Goal: Task Accomplishment & Management: Complete application form

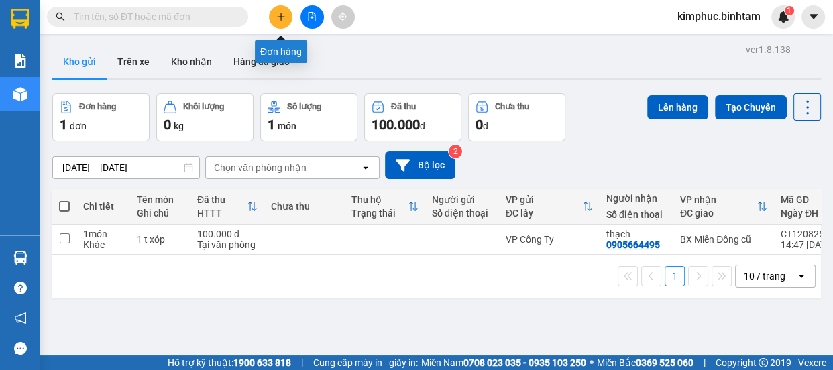
click at [280, 19] on icon "plus" at bounding box center [280, 16] width 1 height 7
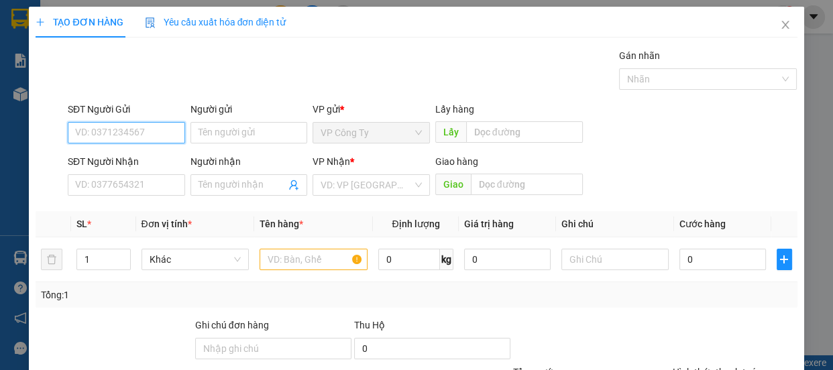
click at [146, 135] on input "SĐT Người Gửi" at bounding box center [126, 132] width 117 height 21
click at [158, 133] on input "0935243515" at bounding box center [126, 132] width 117 height 21
type input "0935243515"
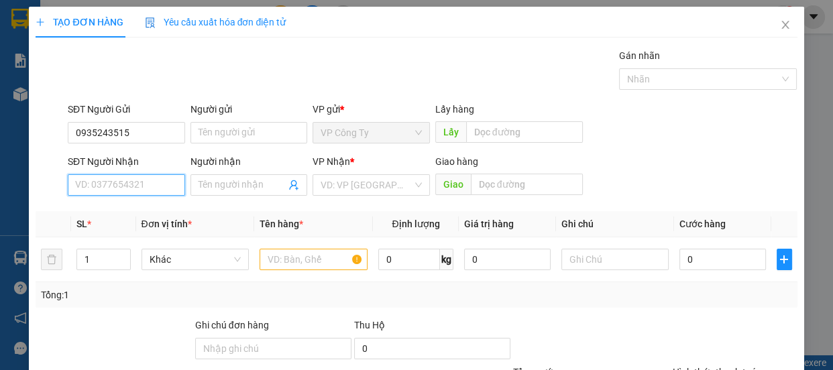
click at [150, 183] on input "SĐT Người Nhận" at bounding box center [126, 184] width 117 height 21
click at [160, 184] on input "0938582426" at bounding box center [126, 184] width 117 height 21
type input "0938582426"
click at [203, 184] on input "Người nhận" at bounding box center [243, 185] width 88 height 15
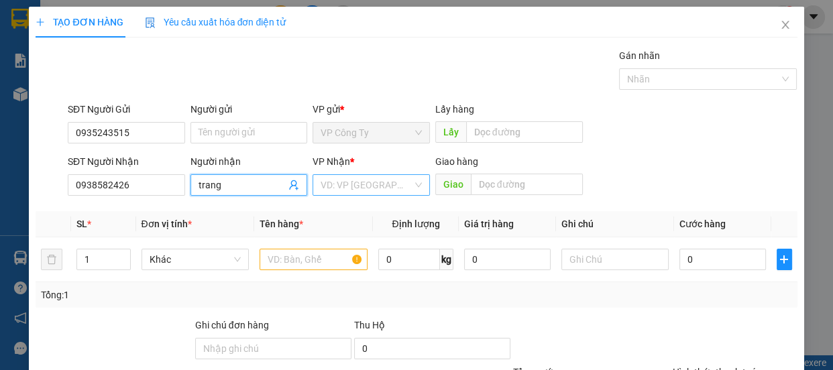
type input "trang"
click at [370, 184] on input "search" at bounding box center [367, 185] width 92 height 20
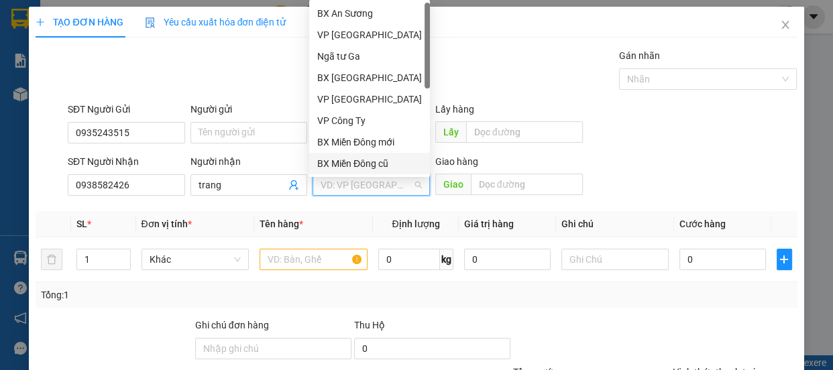
click at [376, 160] on div "BX Miền Đông cũ" at bounding box center [369, 163] width 105 height 15
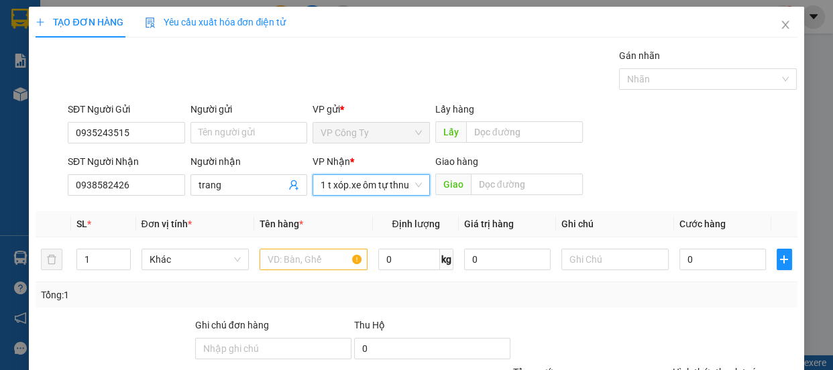
click at [377, 286] on div "Tổng: 1" at bounding box center [416, 294] width 761 height 25
click at [406, 193] on input "1 t xóp.xe ôm tự thnu" at bounding box center [367, 185] width 92 height 20
click at [405, 190] on input "1 t xóp.xe ôm tự thnu" at bounding box center [367, 185] width 92 height 20
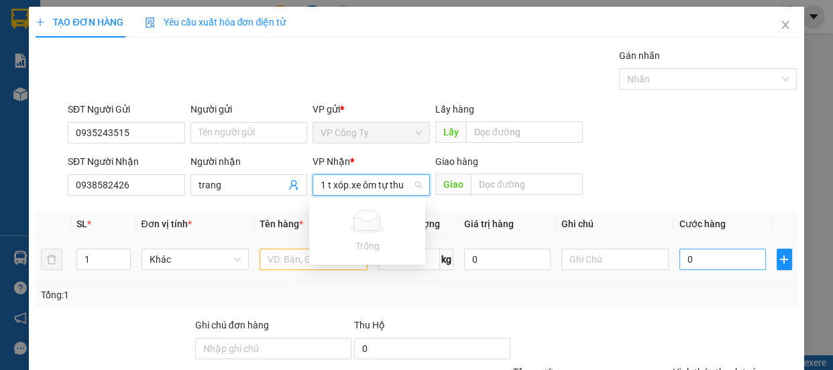
type input "1 t xóp.xe ôm tự thu"
click at [682, 252] on input "0" at bounding box center [722, 259] width 87 height 21
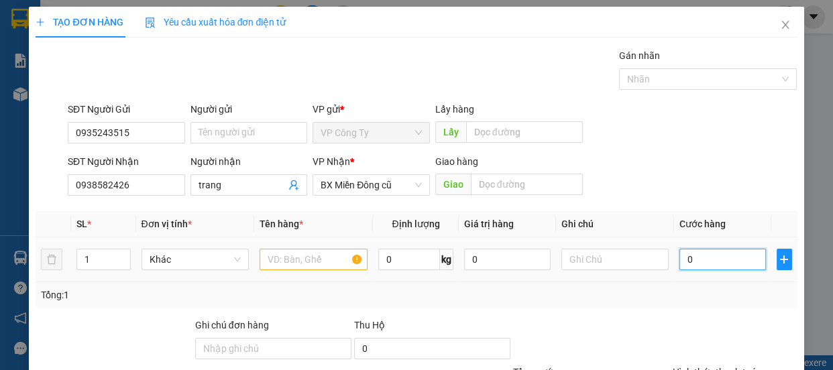
click at [682, 253] on input "0" at bounding box center [722, 259] width 87 height 21
type input "70"
type input "700"
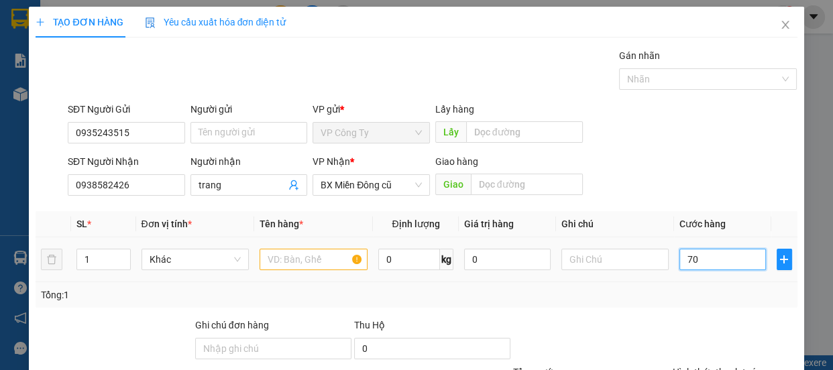
type input "700"
type input "7.000"
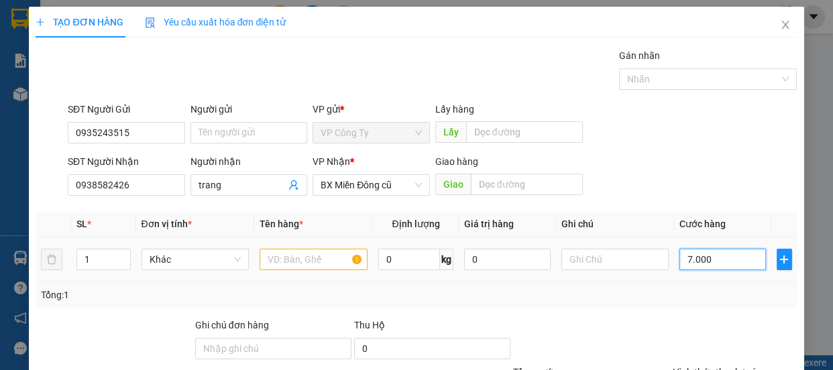
type input "70.000"
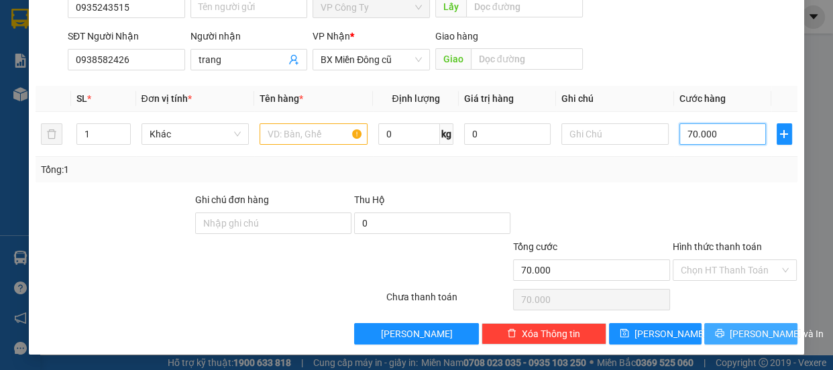
type input "70.000"
click at [732, 331] on span "[PERSON_NAME] và In" at bounding box center [777, 334] width 94 height 15
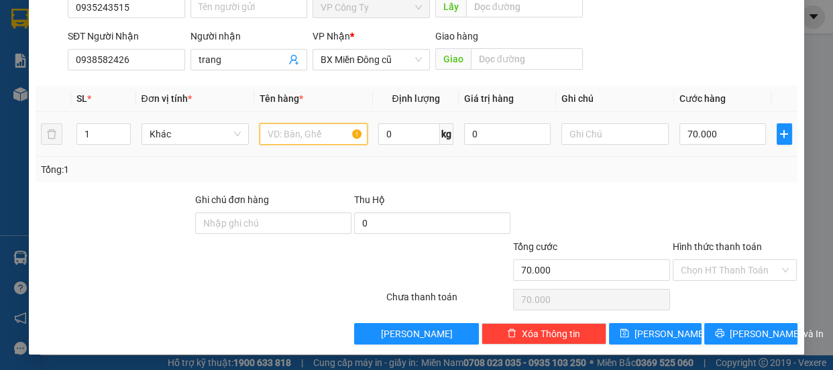
click at [313, 139] on input "text" at bounding box center [314, 133] width 108 height 21
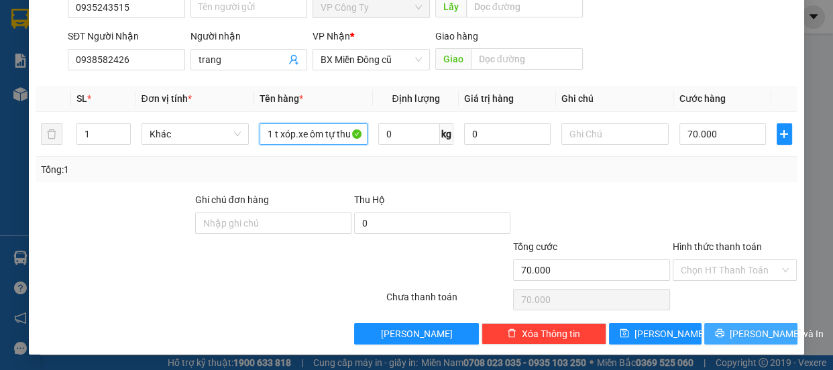
type input "1 t xóp.xe ôm tự thu"
click at [734, 330] on span "[PERSON_NAME] và In" at bounding box center [777, 334] width 94 height 15
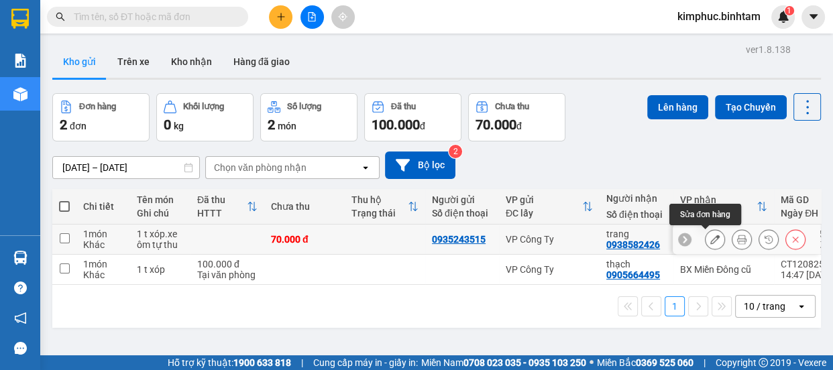
click at [710, 242] on icon at bounding box center [714, 239] width 9 height 9
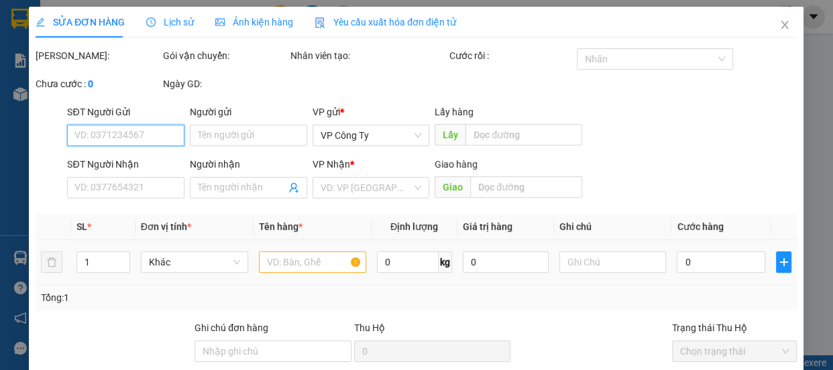
type input "0935243515"
type input "0938582426"
type input "trang"
type input "70.000"
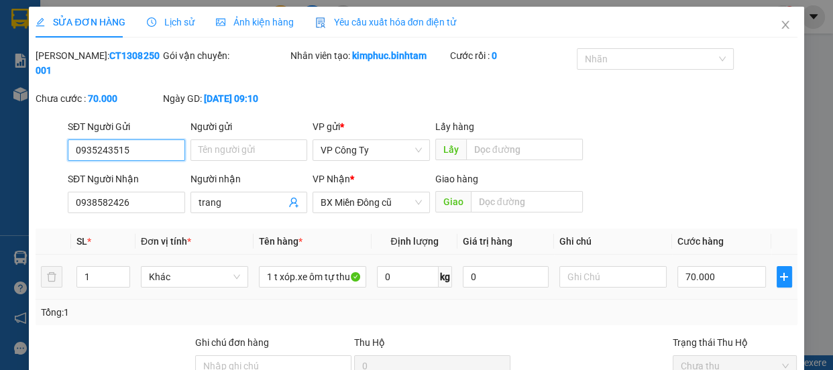
scroll to position [126, 0]
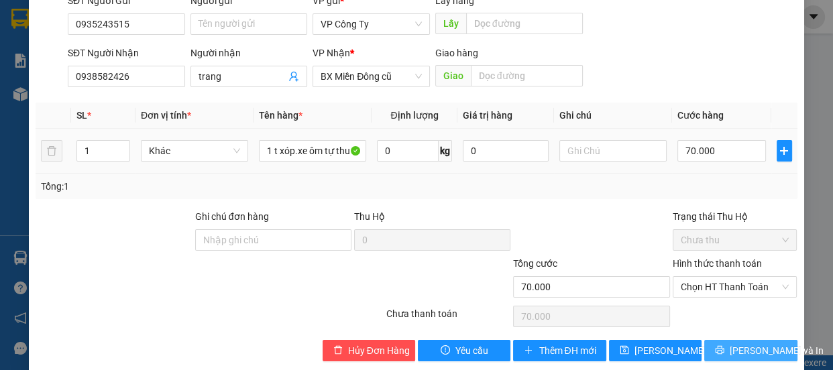
click at [712, 340] on button "[PERSON_NAME] và In" at bounding box center [750, 350] width 93 height 21
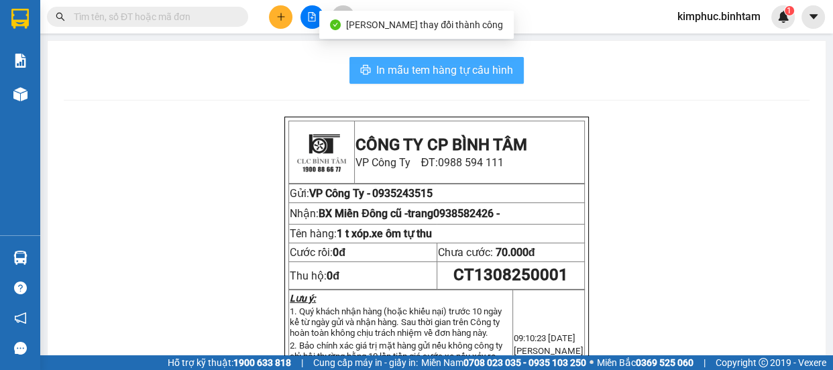
click at [433, 69] on span "In mẫu tem hàng tự cấu hình" at bounding box center [444, 70] width 137 height 17
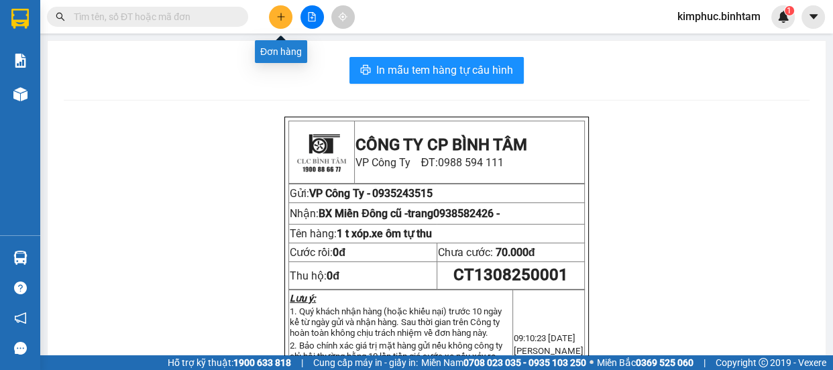
click at [276, 19] on icon "plus" at bounding box center [280, 16] width 9 height 9
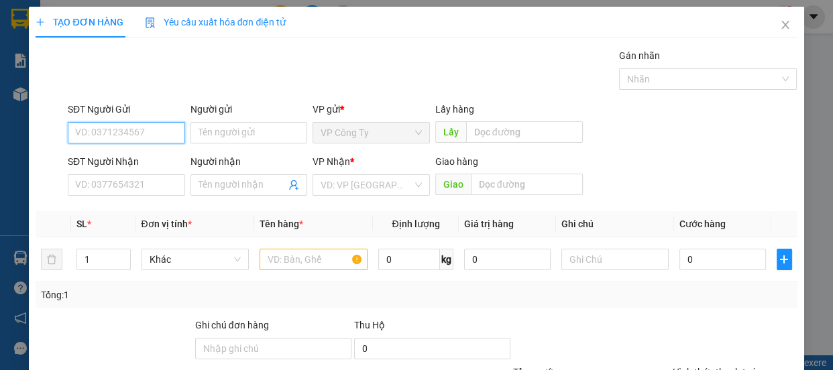
click at [129, 133] on input "SĐT Người Gửi" at bounding box center [126, 132] width 117 height 21
click at [134, 137] on input "0967220229" at bounding box center [126, 132] width 117 height 21
click at [144, 133] on input "0967220229" at bounding box center [126, 132] width 117 height 21
type input "0967220229"
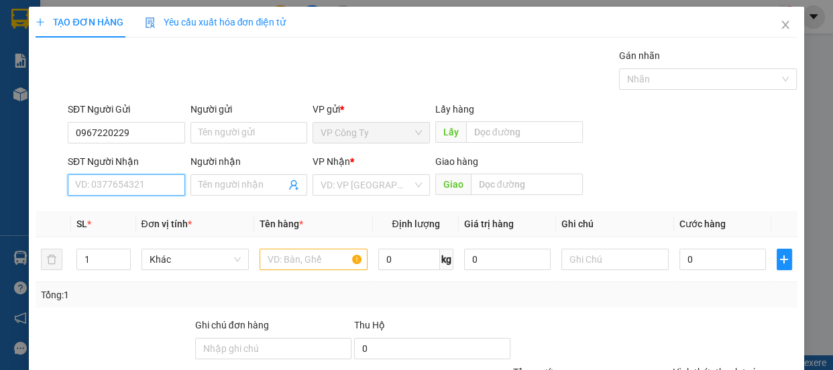
click at [123, 193] on input "SĐT Người Nhận" at bounding box center [126, 184] width 117 height 21
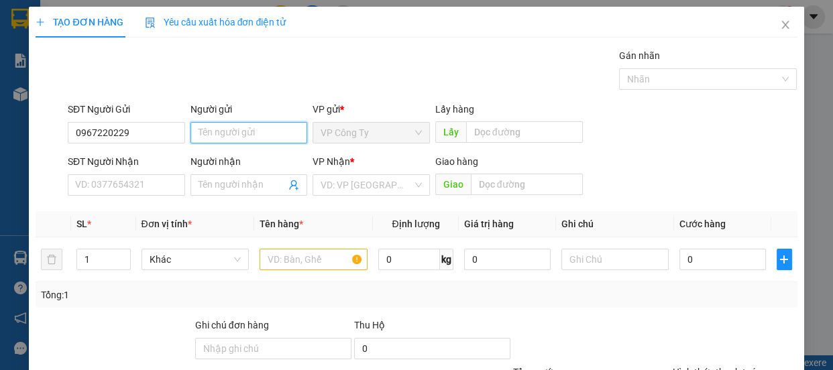
click at [277, 129] on input "Người gửi" at bounding box center [248, 132] width 117 height 21
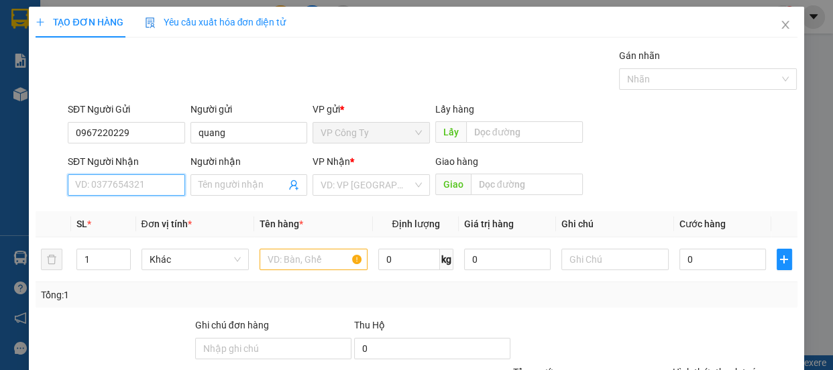
click at [142, 183] on input "SĐT Người Nhận" at bounding box center [126, 184] width 117 height 21
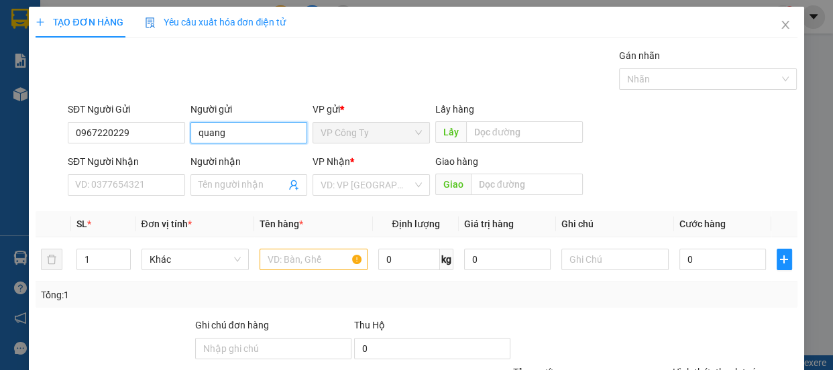
click at [237, 131] on input "quang" at bounding box center [248, 132] width 117 height 21
type input "q"
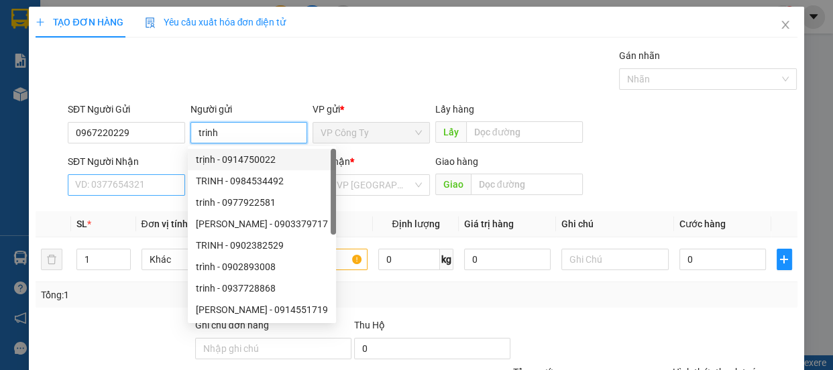
type input "trinh"
click at [135, 179] on input "SĐT Người Nhận" at bounding box center [126, 184] width 117 height 21
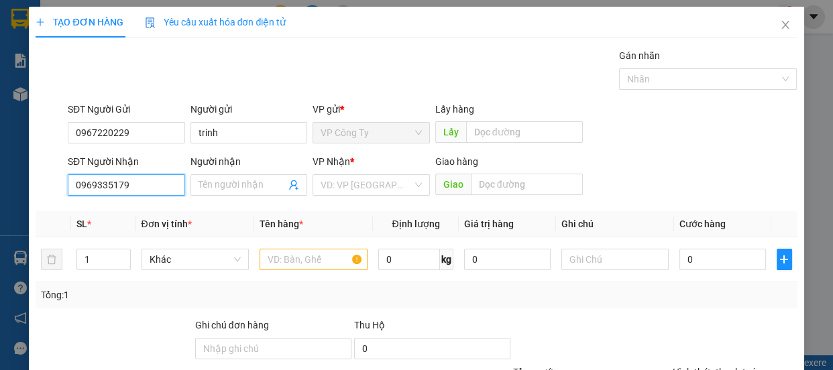
click at [150, 178] on input "0969335179" at bounding box center [126, 184] width 117 height 21
click at [152, 188] on input "0969335179" at bounding box center [126, 184] width 117 height 21
type input "0969335179"
click at [211, 182] on input "Người nhận" at bounding box center [243, 185] width 88 height 15
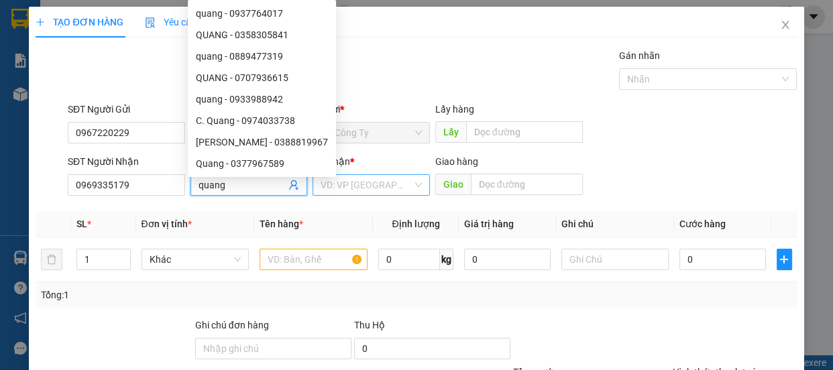
type input "quang"
click at [349, 184] on input "search" at bounding box center [367, 185] width 92 height 20
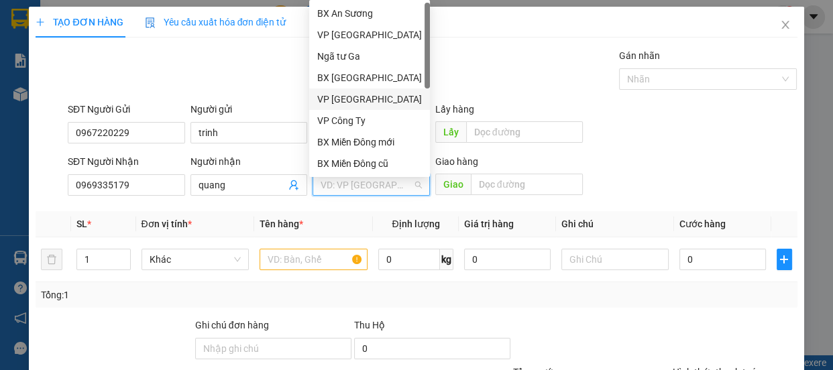
click at [358, 98] on div "VP [GEOGRAPHIC_DATA]" at bounding box center [369, 99] width 105 height 15
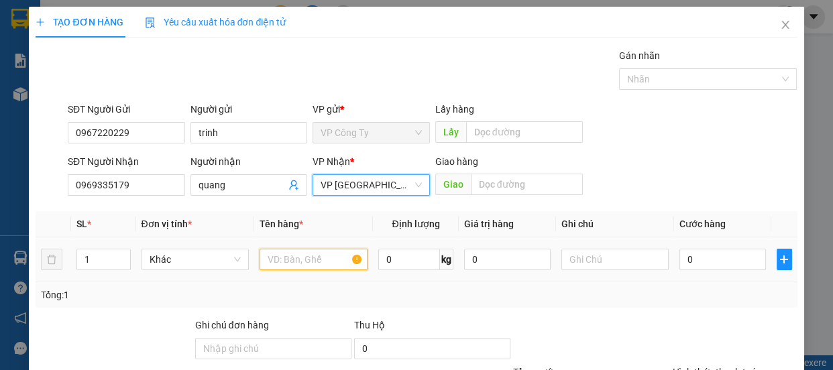
click at [290, 258] on input "text" at bounding box center [314, 259] width 108 height 21
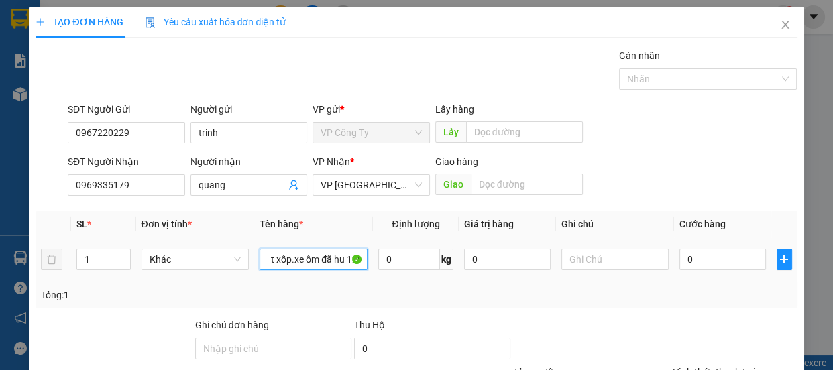
scroll to position [0, 9]
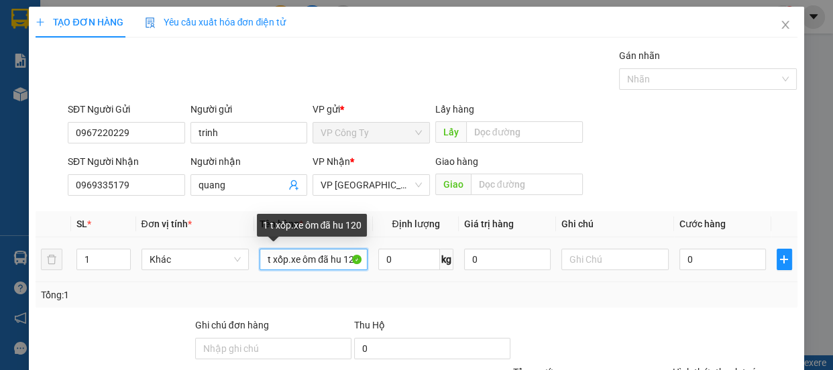
click at [325, 258] on input "1 t xốp.xe ôm đã hu 120" at bounding box center [314, 259] width 108 height 21
click at [332, 260] on input "1 t xốp.xe ôm đãt hu 120" at bounding box center [314, 259] width 108 height 21
click at [347, 258] on input "1 t xốp.xe ôm đã thu 120" at bounding box center [314, 259] width 108 height 21
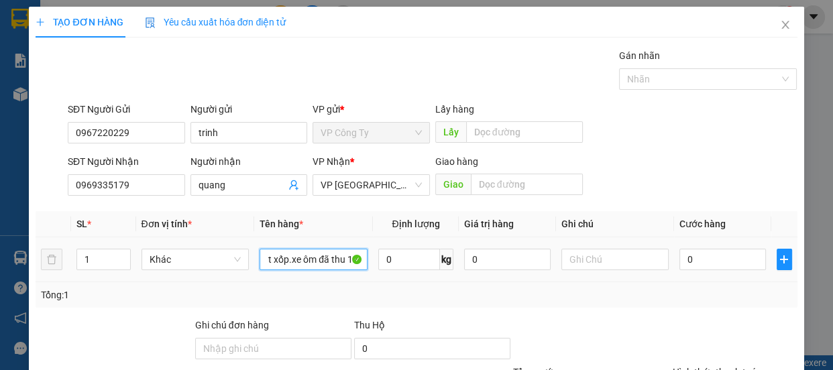
type input "1 t xốp.xe ôm đã thu 120"
click at [674, 256] on td "0" at bounding box center [722, 259] width 97 height 45
click at [679, 260] on input "0" at bounding box center [722, 259] width 87 height 21
click at [679, 259] on input "0" at bounding box center [722, 259] width 87 height 21
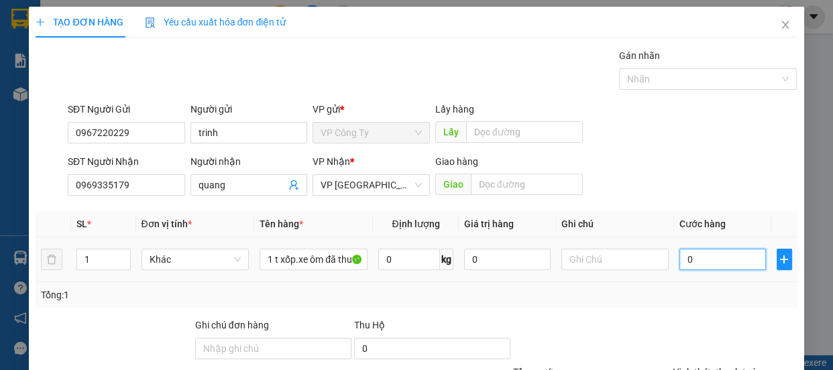
type input "10"
type input "120"
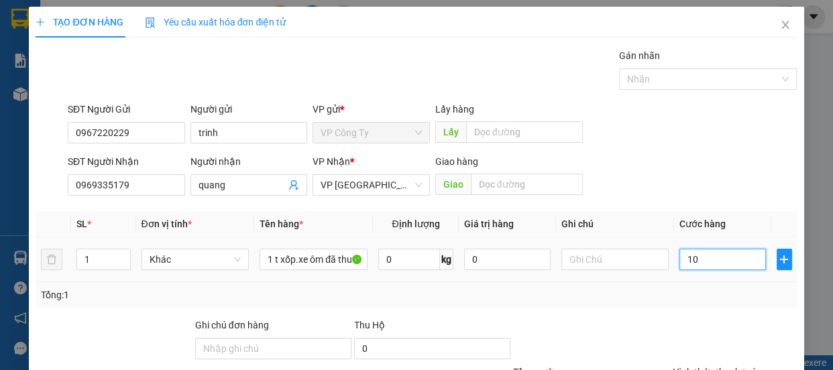
type input "120"
type input "1.200"
type input "12.000"
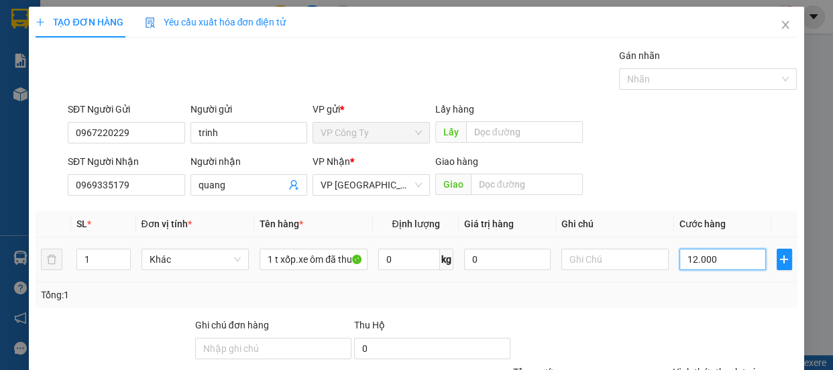
type input "12.000"
type input "120.000"
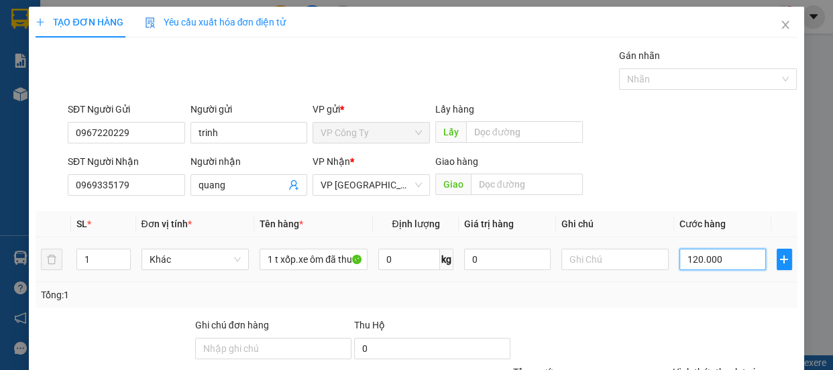
scroll to position [125, 0]
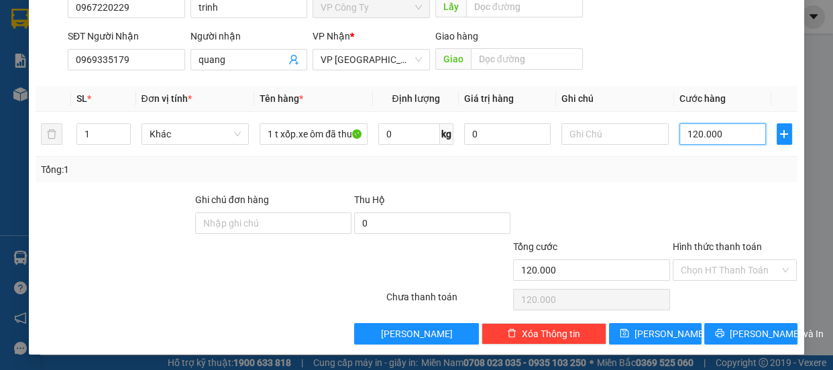
type input "120.000"
click at [697, 252] on div "Hình thức thanh toán" at bounding box center [735, 249] width 125 height 20
click at [699, 248] on label "Hình thức thanh toán" at bounding box center [717, 246] width 89 height 11
click at [699, 260] on input "Hình thức thanh toán" at bounding box center [730, 270] width 99 height 20
click at [699, 248] on label "Hình thức thanh toán" at bounding box center [717, 246] width 89 height 11
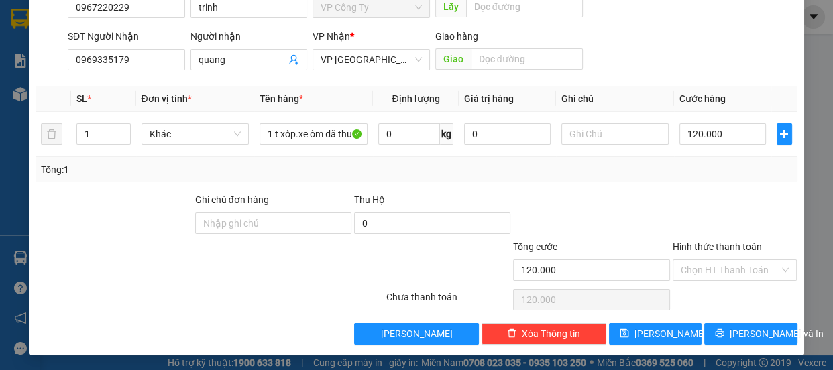
click at [699, 260] on input "Hình thức thanh toán" at bounding box center [730, 270] width 99 height 20
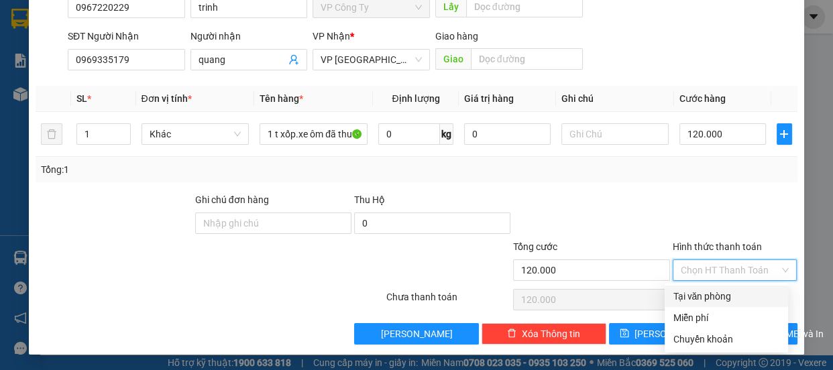
click at [703, 294] on div "Tại văn phòng" at bounding box center [726, 296] width 107 height 15
type input "0"
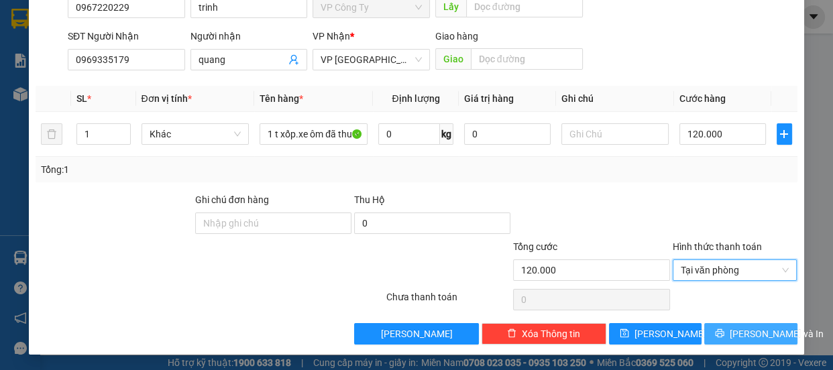
click at [710, 336] on button "[PERSON_NAME] và In" at bounding box center [750, 333] width 93 height 21
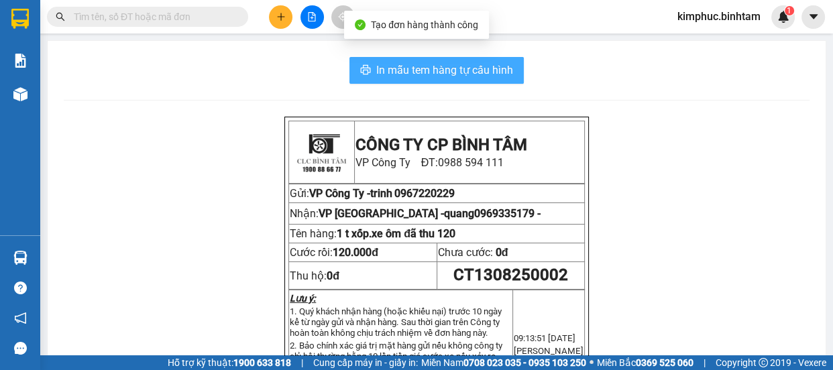
click at [500, 80] on button "In mẫu tem hàng tự cấu hình" at bounding box center [436, 70] width 174 height 27
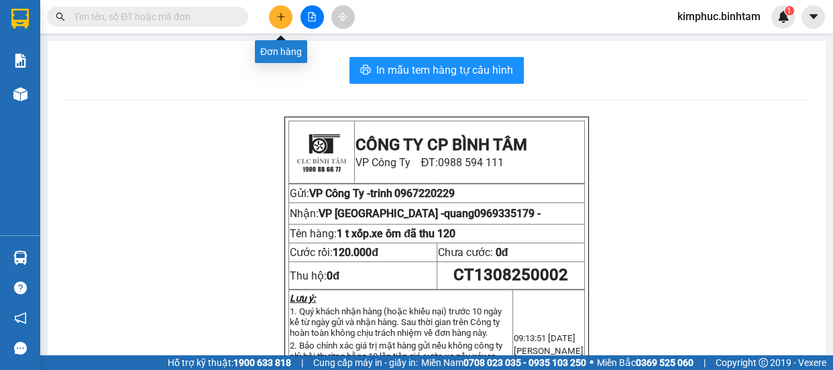
click at [278, 19] on icon "plus" at bounding box center [280, 16] width 9 height 9
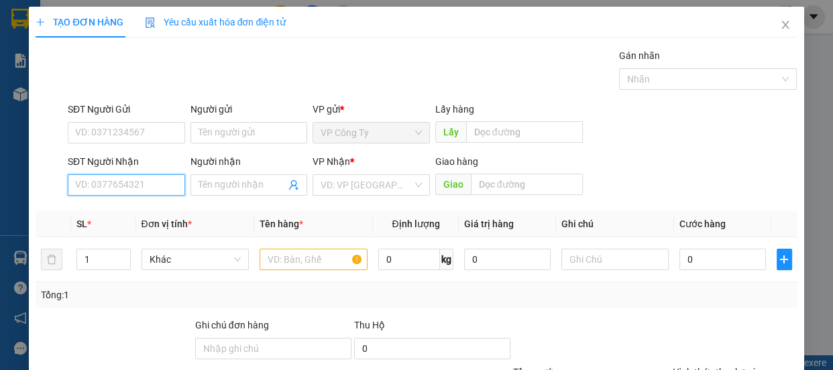
click at [144, 190] on input "SĐT Người Nhận" at bounding box center [126, 184] width 117 height 21
type input "0983686040"
click at [152, 213] on div "0983686040 - huyền" at bounding box center [125, 212] width 100 height 15
type input "huyền"
type input "80.000"
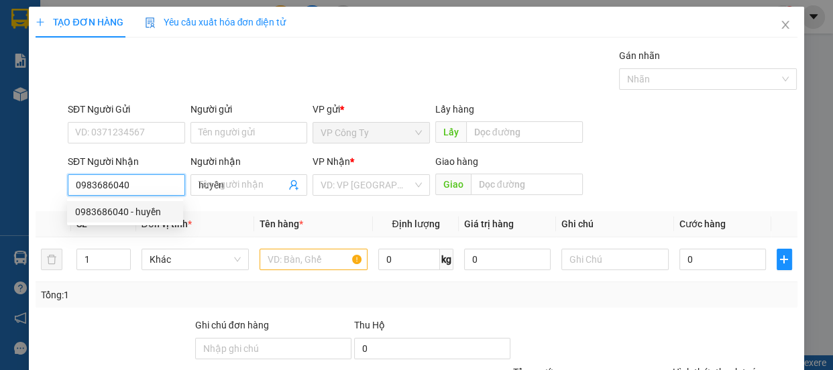
type input "80.000"
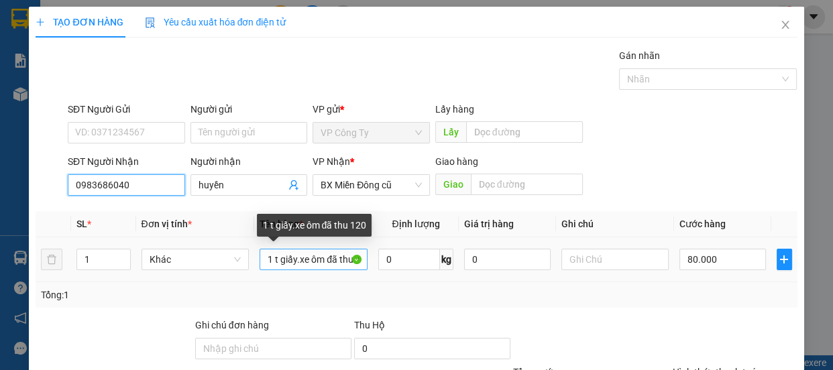
type input "0983686040"
click at [356, 260] on input "1 t giấy.xe ôm đã thu 120" at bounding box center [314, 259] width 108 height 21
click at [355, 260] on input "1 t giấy.xe ôm đã thu 120" at bounding box center [314, 259] width 108 height 21
click at [353, 259] on input "1 t giấy.xe ôm đã 120" at bounding box center [314, 259] width 108 height 21
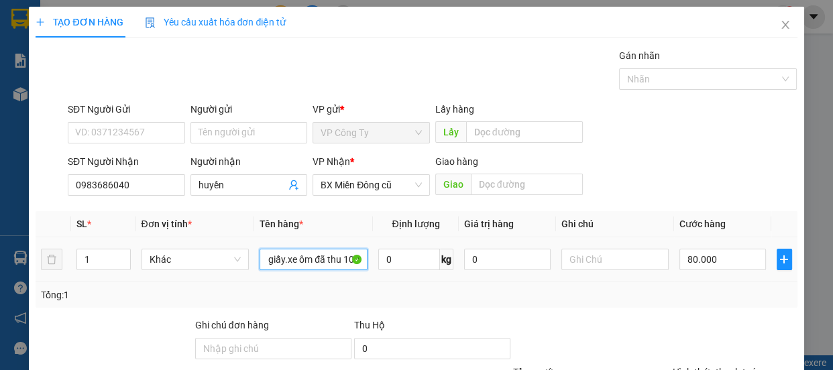
scroll to position [125, 0]
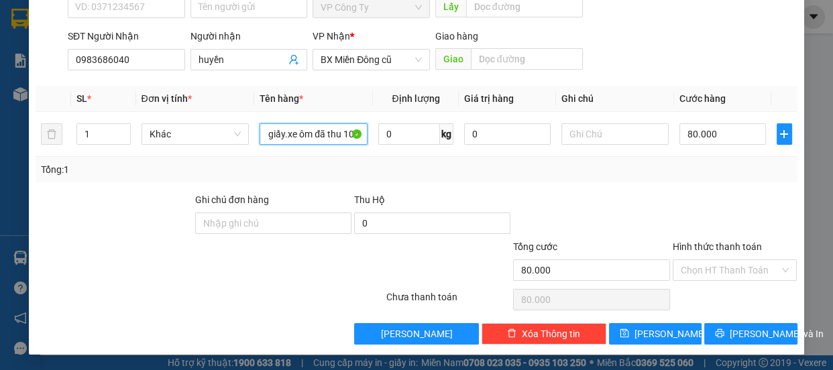
type input "1 t giấy.xe ôm đã thu 100"
click at [675, 242] on label "Hình thức thanh toán" at bounding box center [717, 246] width 89 height 11
click at [681, 260] on input "Hình thức thanh toán" at bounding box center [730, 270] width 99 height 20
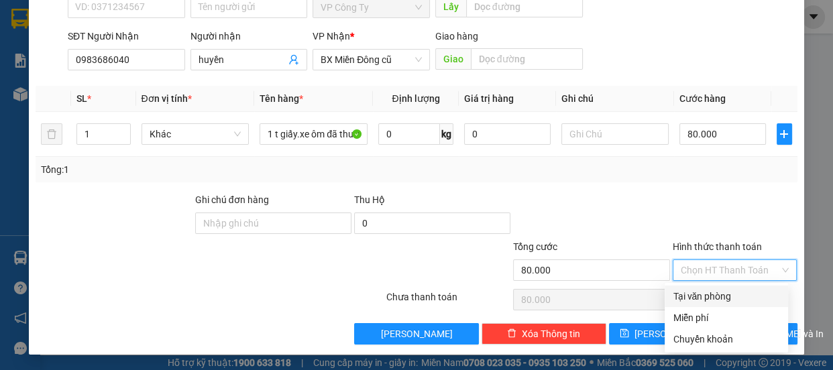
click at [683, 300] on div "Tại văn phòng" at bounding box center [726, 296] width 107 height 15
type input "0"
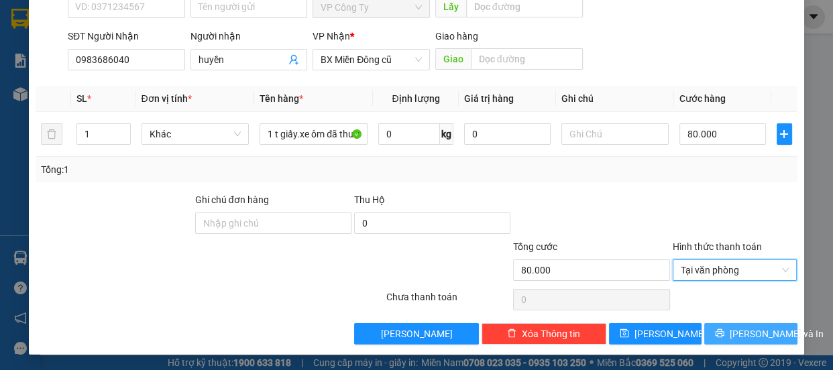
click at [724, 341] on button "[PERSON_NAME] và In" at bounding box center [750, 333] width 93 height 21
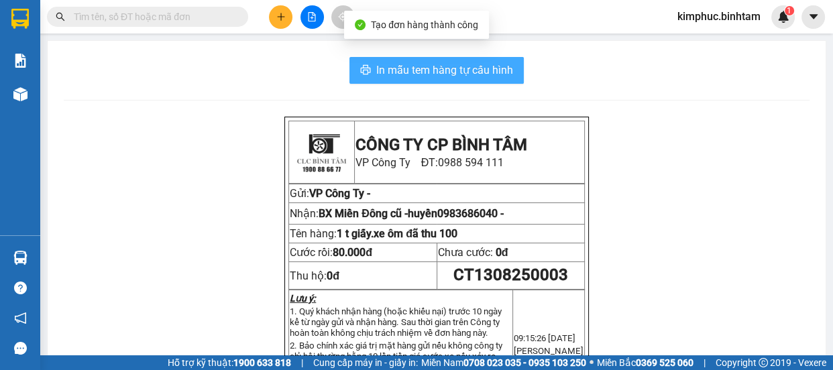
click at [486, 68] on span "In mẫu tem hàng tự cấu hình" at bounding box center [444, 70] width 137 height 17
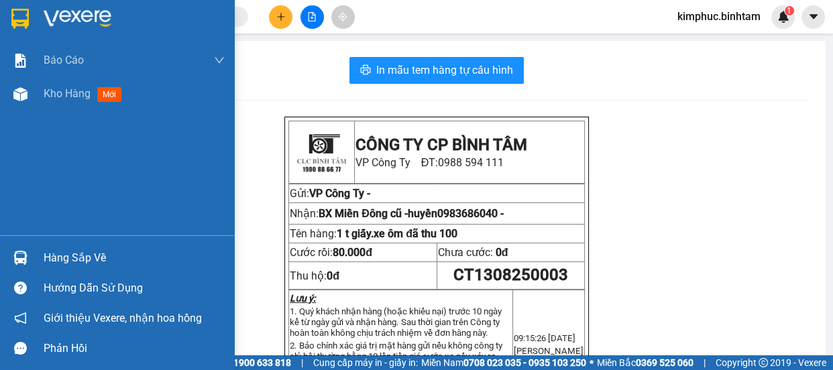
click at [73, 4] on div at bounding box center [117, 22] width 235 height 44
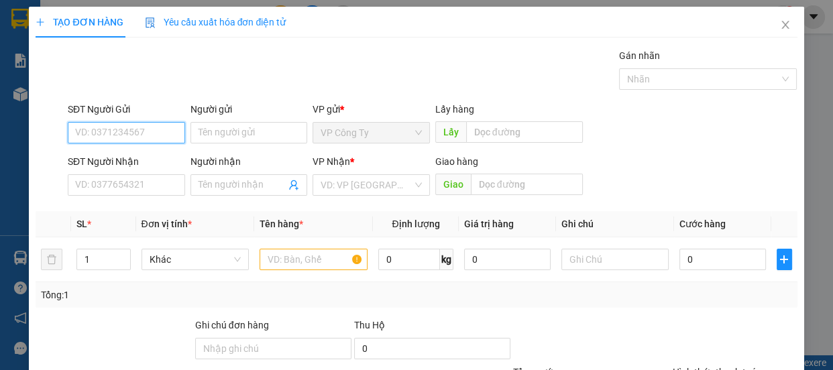
click at [144, 134] on input "SĐT Người Gửi" at bounding box center [126, 132] width 117 height 21
type input "0947860767"
click at [147, 136] on input "0947860767" at bounding box center [126, 132] width 117 height 21
click at [147, 152] on div "0947860767" at bounding box center [125, 159] width 100 height 15
type input "0975449544"
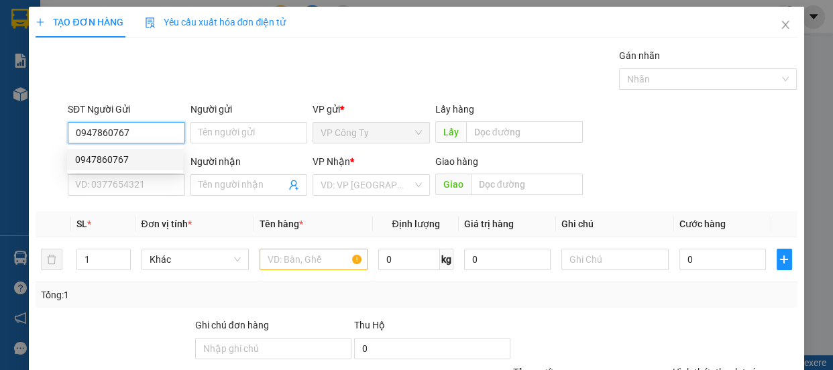
type input "hương"
type input "70.000"
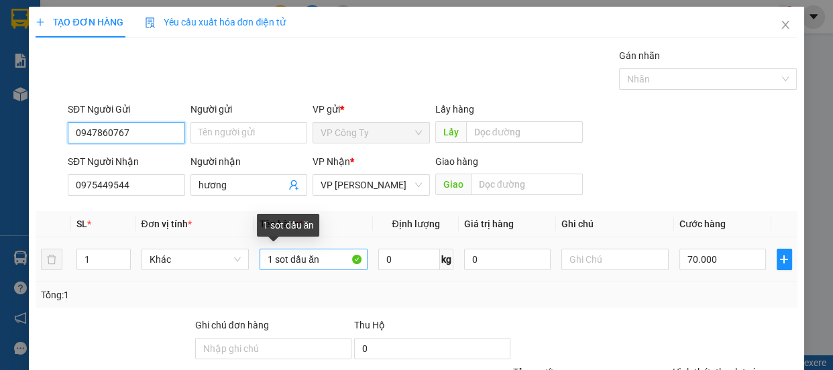
type input "0947860767"
click at [327, 261] on input "1 sot dầu ăn" at bounding box center [314, 259] width 108 height 21
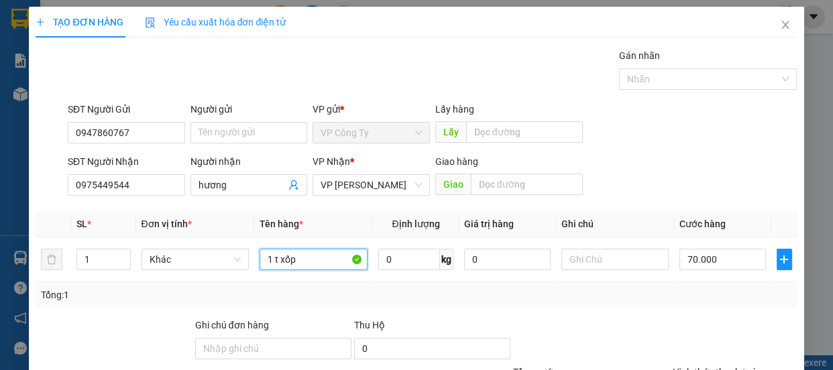
scroll to position [125, 0]
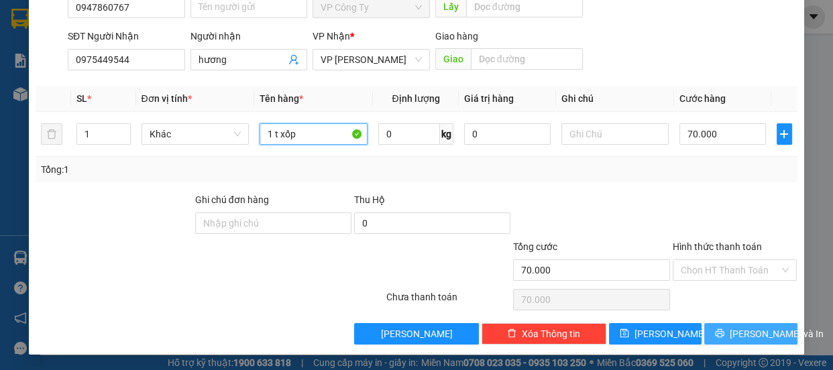
type input "1 t xốp"
click at [706, 330] on button "[PERSON_NAME] và In" at bounding box center [750, 333] width 93 height 21
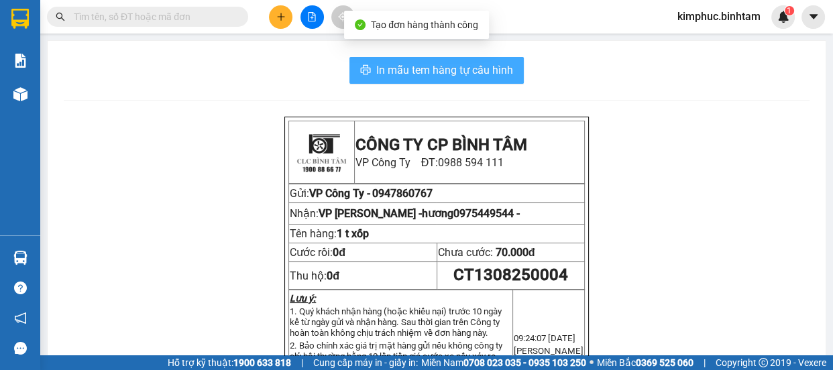
click at [459, 70] on span "In mẫu tem hàng tự cấu hình" at bounding box center [444, 70] width 137 height 17
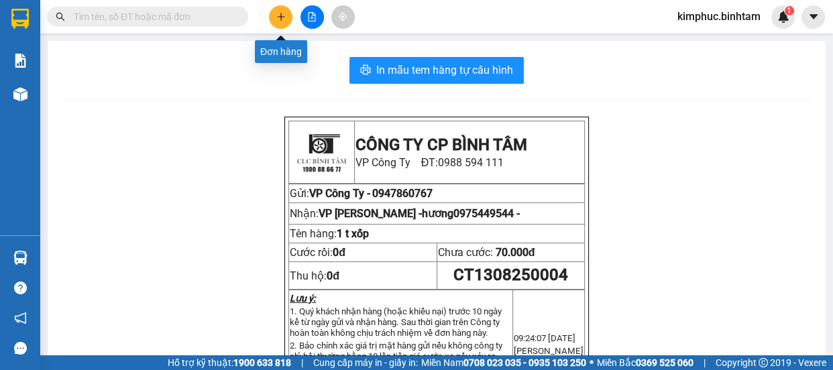
click at [272, 13] on button at bounding box center [280, 16] width 23 height 23
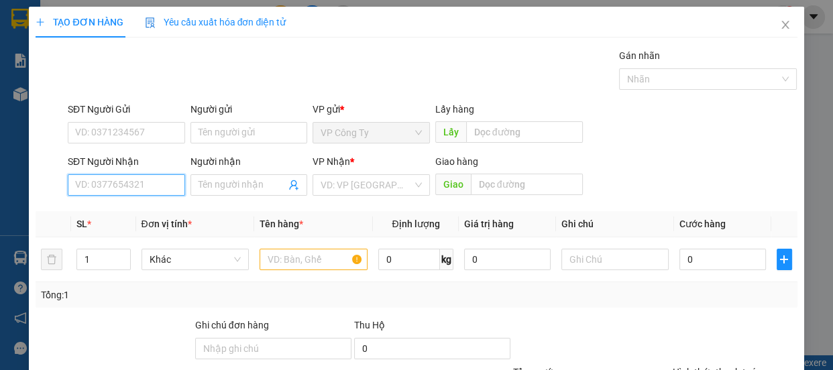
click at [152, 184] on input "SĐT Người Nhận" at bounding box center [126, 184] width 117 height 21
type input "0938359813"
click at [158, 186] on input "0938359813" at bounding box center [126, 184] width 117 height 21
click at [158, 188] on input "0938359813" at bounding box center [126, 184] width 117 height 21
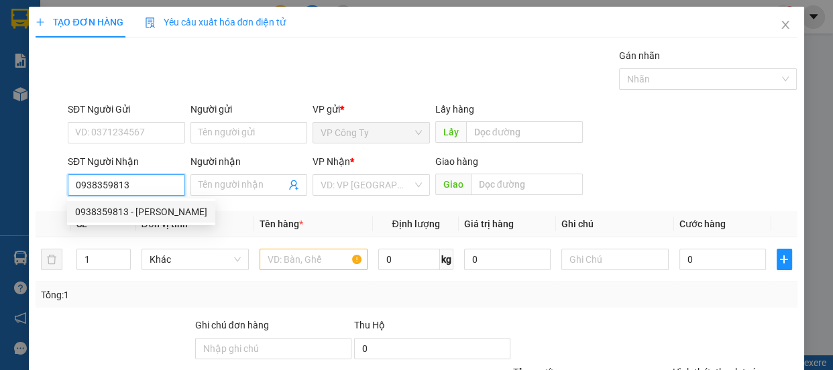
click at [166, 216] on div "0938359813 - xuân mai" at bounding box center [141, 212] width 132 height 15
type input "xuân mai"
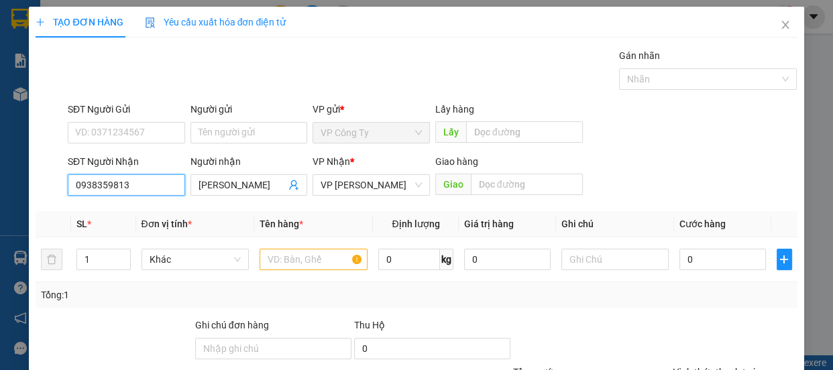
type input "70.000"
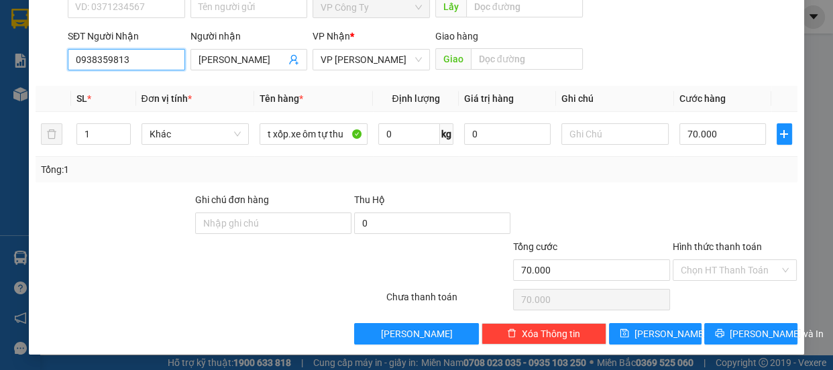
type input "0938359813"
click at [724, 242] on label "Hình thức thanh toán" at bounding box center [717, 246] width 89 height 11
click at [724, 260] on input "Hình thức thanh toán" at bounding box center [730, 270] width 99 height 20
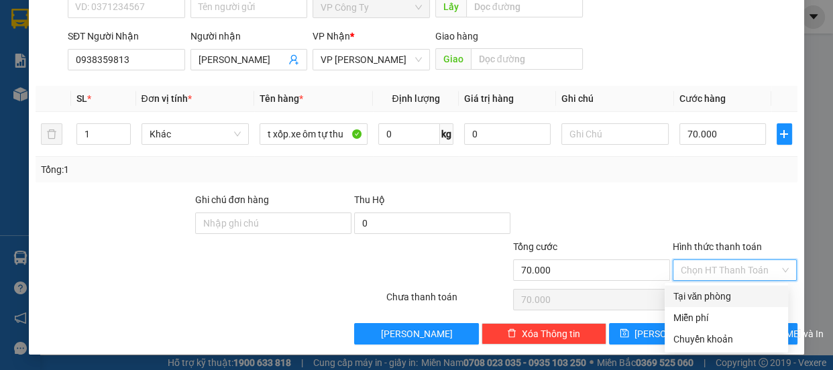
click at [717, 294] on div "Tại văn phòng" at bounding box center [726, 296] width 107 height 15
type input "0"
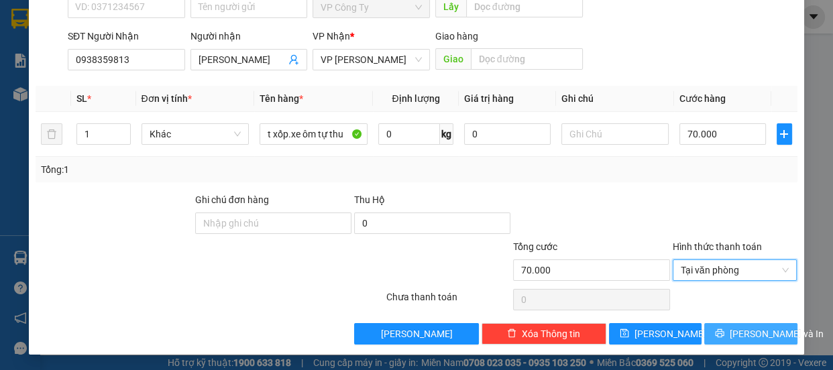
click at [719, 331] on icon "printer" at bounding box center [720, 333] width 9 height 9
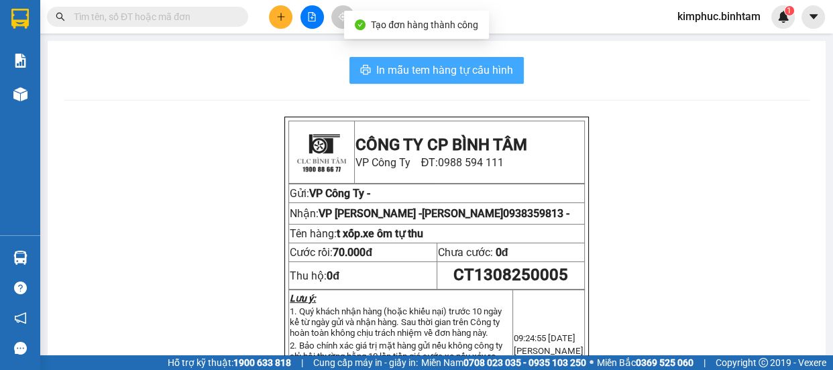
click at [449, 78] on span "In mẫu tem hàng tự cấu hình" at bounding box center [444, 70] width 137 height 17
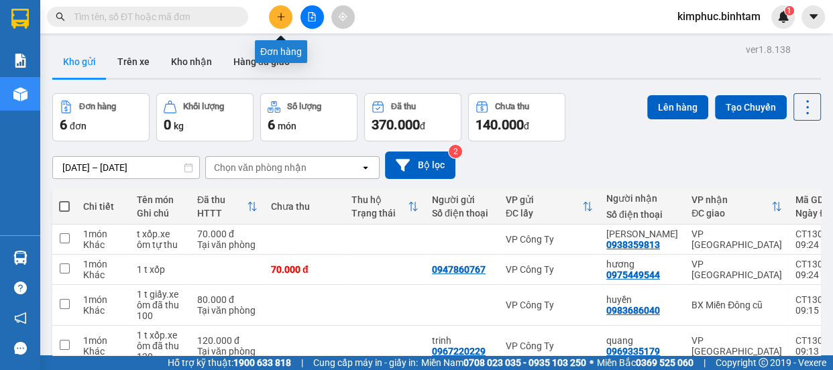
click at [274, 21] on button at bounding box center [280, 16] width 23 height 23
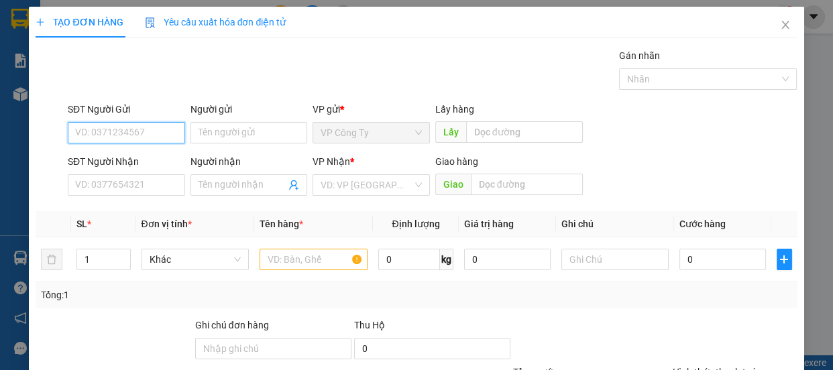
click at [166, 126] on input "SĐT Người Gửi" at bounding box center [126, 132] width 117 height 21
click at [173, 127] on input "0792362276" at bounding box center [126, 132] width 117 height 21
type input "0792362276"
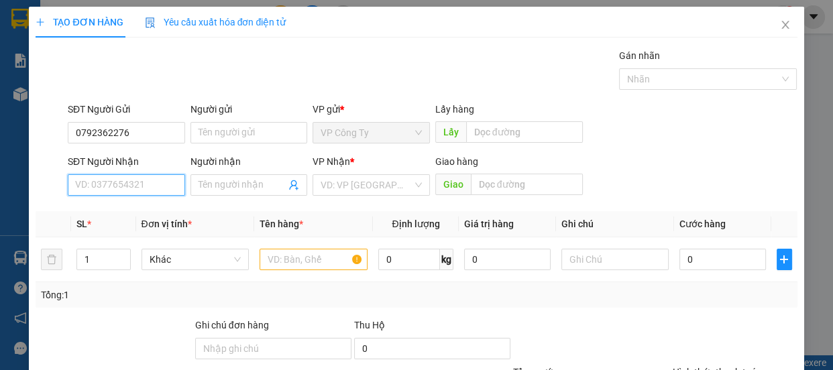
click at [128, 186] on input "SĐT Người Nhận" at bounding box center [126, 184] width 117 height 21
type input "0922373839"
click at [137, 191] on input "0922373839" at bounding box center [126, 184] width 117 height 21
click at [145, 187] on input "0922373839" at bounding box center [126, 184] width 117 height 21
click at [170, 211] on div "0922373839 - phúc long" at bounding box center [125, 212] width 101 height 15
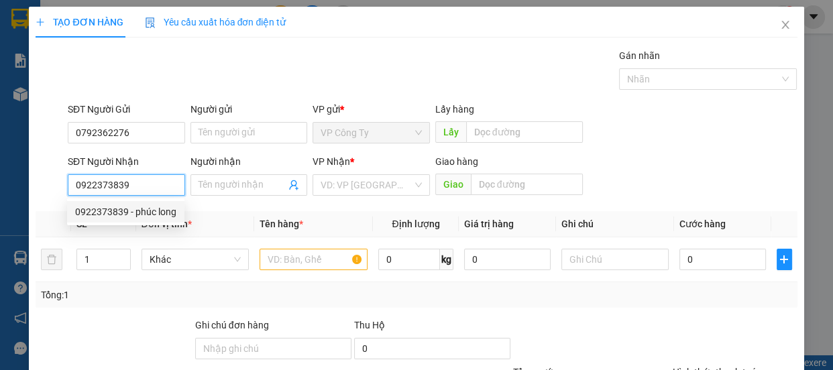
type input "phúc long"
type input "70.000"
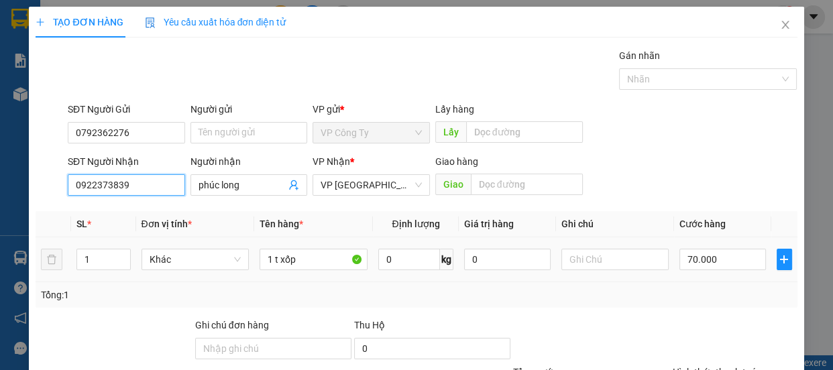
scroll to position [121, 0]
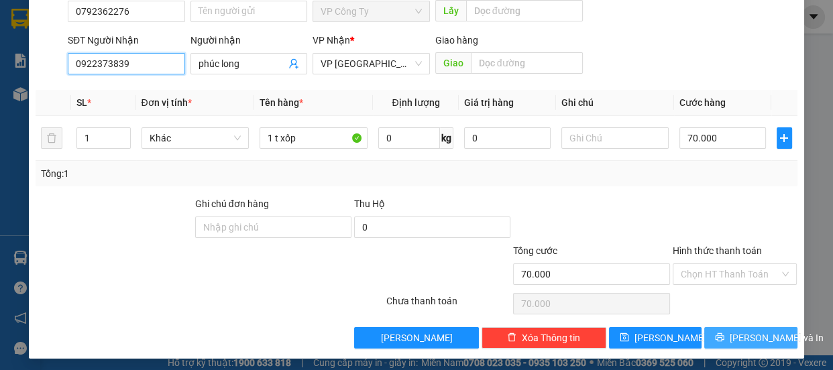
type input "0922373839"
click at [713, 341] on button "[PERSON_NAME] và In" at bounding box center [750, 337] width 93 height 21
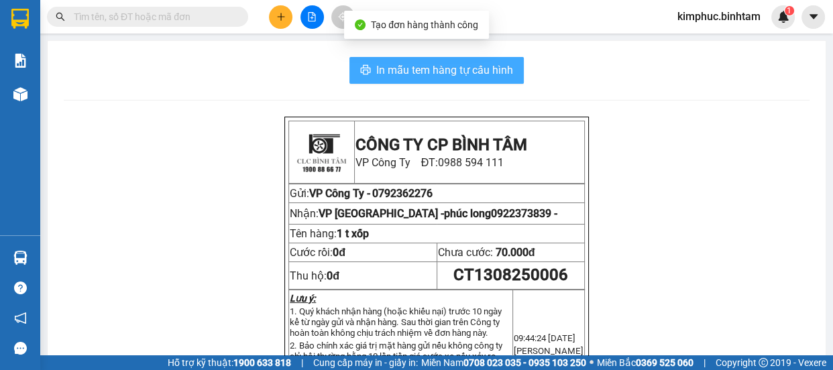
click at [409, 67] on span "In mẫu tem hàng tự cấu hình" at bounding box center [444, 70] width 137 height 17
click at [451, 76] on span "In mẫu tem hàng tự cấu hình" at bounding box center [444, 70] width 137 height 17
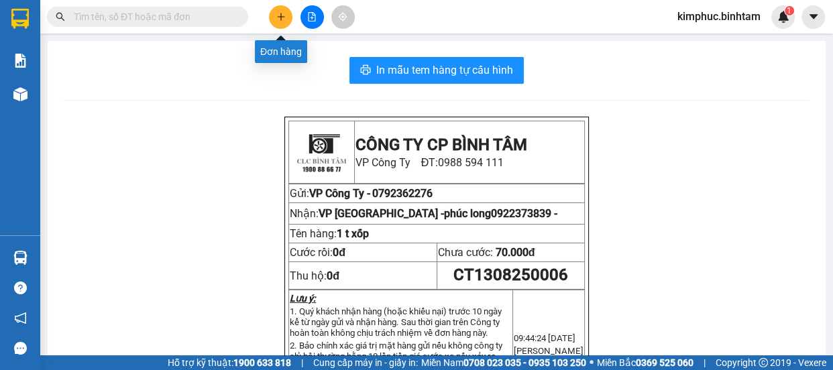
click at [282, 12] on icon "plus" at bounding box center [280, 16] width 9 height 9
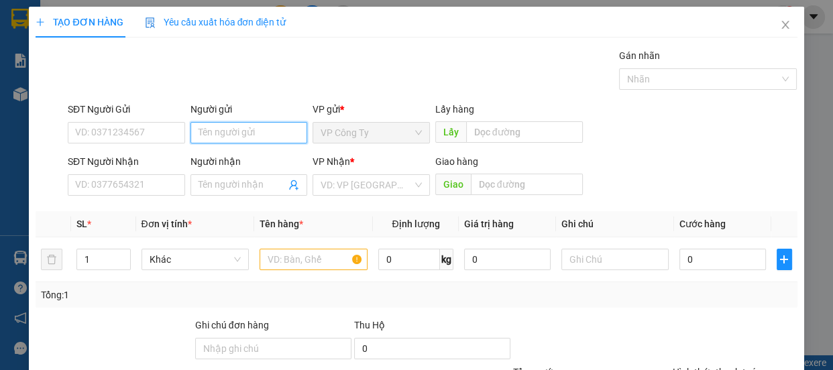
click at [221, 134] on input "Người gửi" at bounding box center [248, 132] width 117 height 21
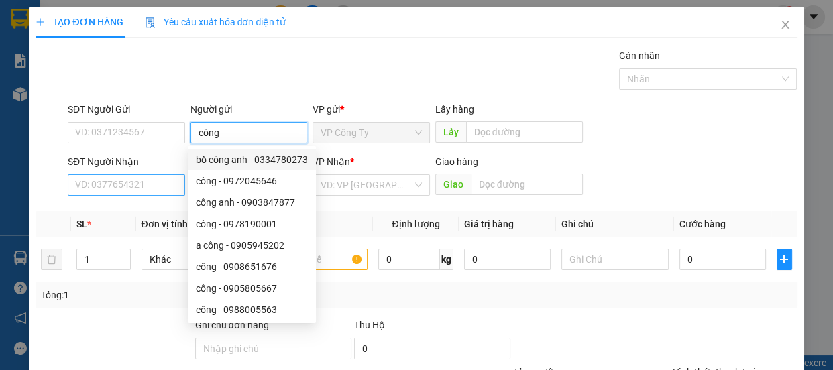
type input "công"
click at [147, 178] on input "SĐT Người Nhận" at bounding box center [126, 184] width 117 height 21
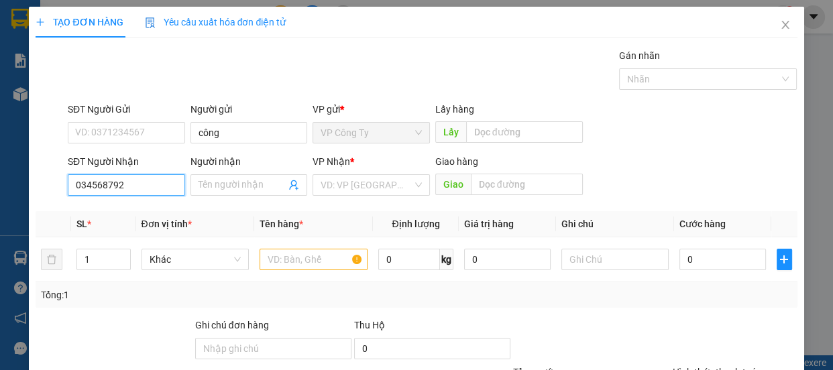
type input "0345687922"
click at [159, 184] on input "0345687922" at bounding box center [126, 184] width 117 height 21
click at [159, 208] on div "0345687922 - duẫn" at bounding box center [125, 212] width 100 height 15
type input "duẫn"
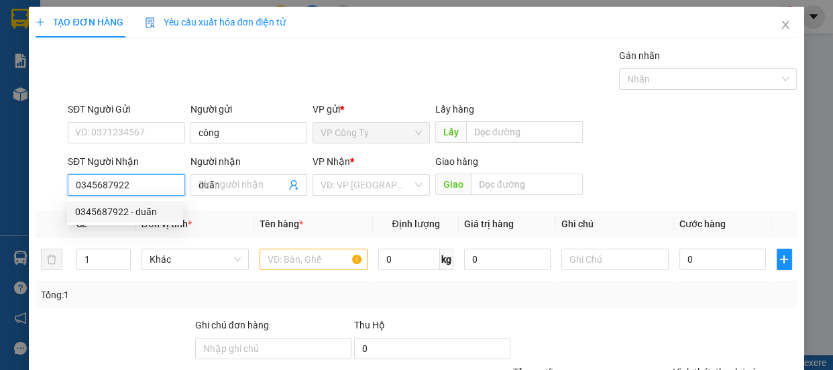
type input "90.000"
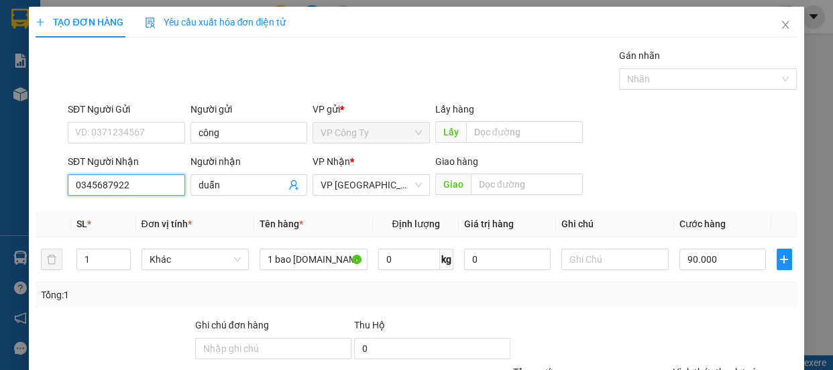
scroll to position [125, 0]
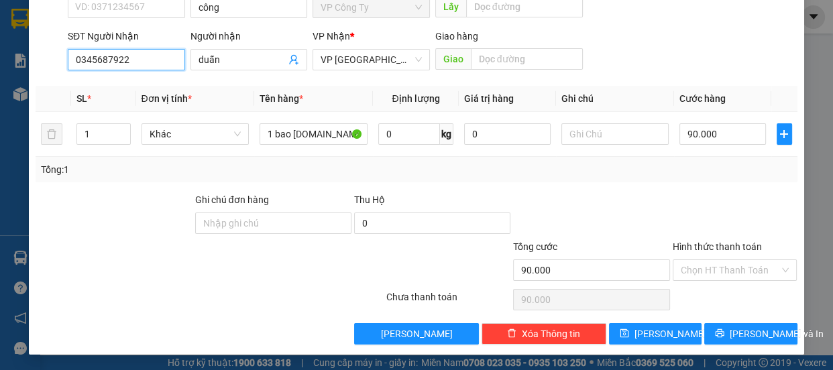
type input "0345687922"
click at [737, 313] on div "Transit Pickup Surcharge Ids Transit Deliver Surcharge Ids Transit Deliver Surc…" at bounding box center [416, 134] width 761 height 422
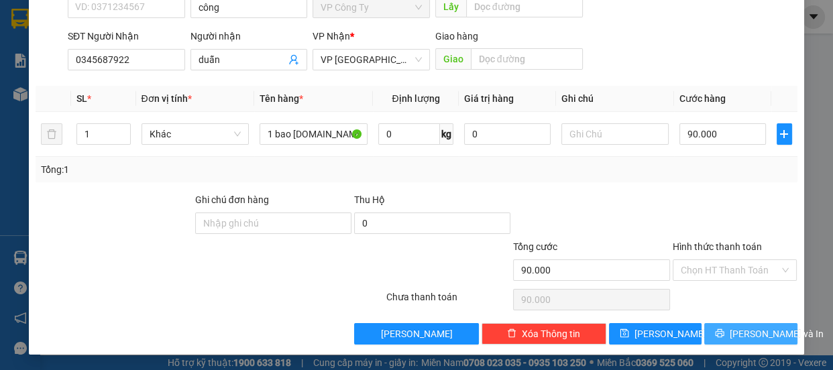
click at [734, 335] on span "[PERSON_NAME] và In" at bounding box center [777, 334] width 94 height 15
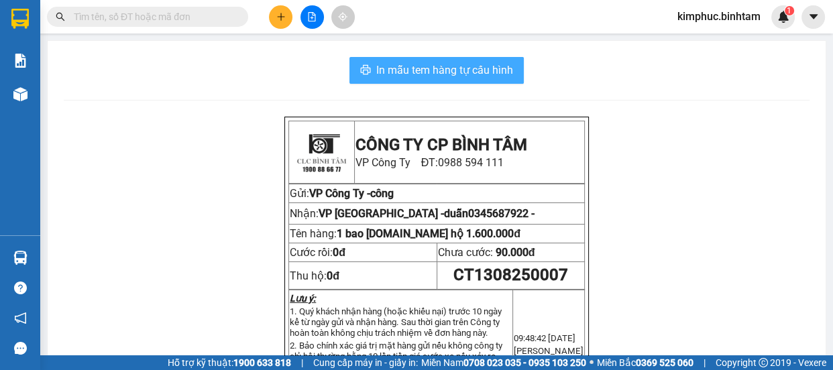
click at [469, 68] on span "In mẫu tem hàng tự cấu hình" at bounding box center [444, 70] width 137 height 17
click at [436, 70] on span "In mẫu tem hàng tự cấu hình" at bounding box center [444, 70] width 137 height 17
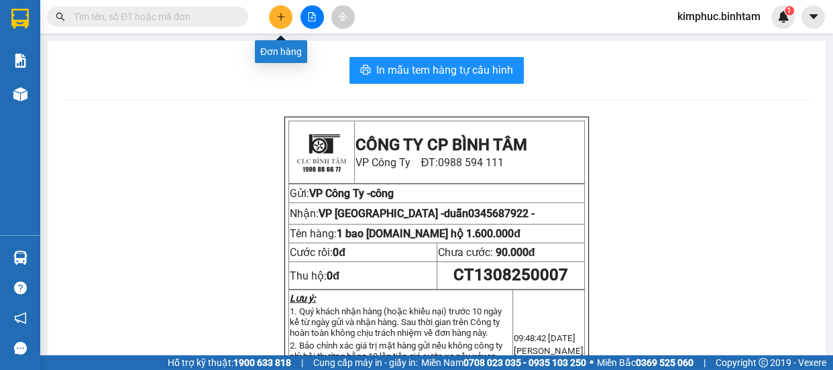
click at [282, 17] on icon "plus" at bounding box center [280, 16] width 7 height 1
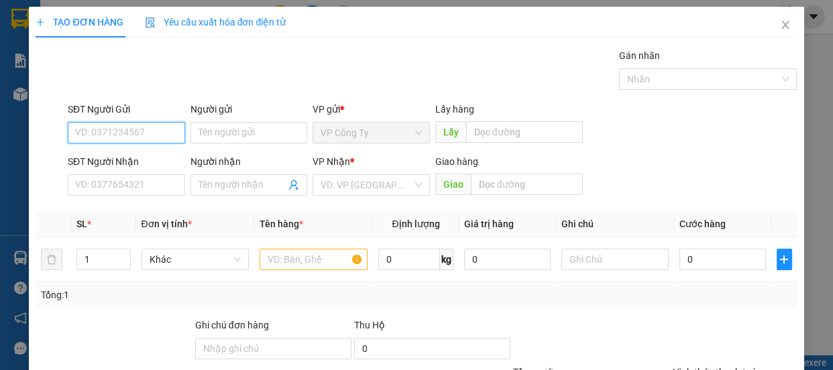
click at [162, 137] on input "SĐT Người Gửi" at bounding box center [126, 132] width 117 height 21
click at [162, 137] on input "0919999824" at bounding box center [126, 132] width 117 height 21
type input "0919999824"
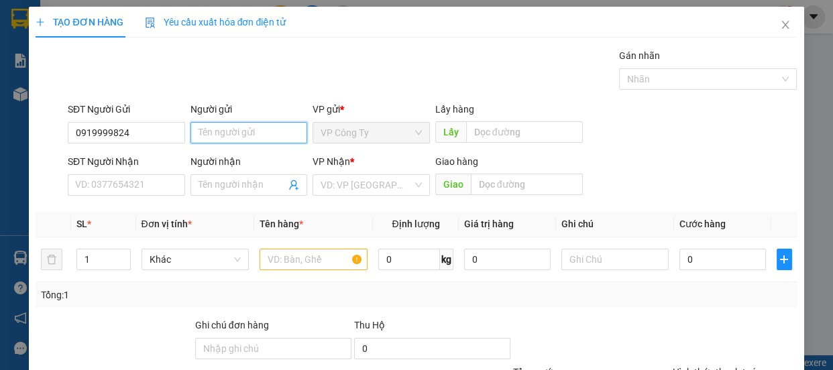
click at [235, 133] on input "Người gửi" at bounding box center [248, 132] width 117 height 21
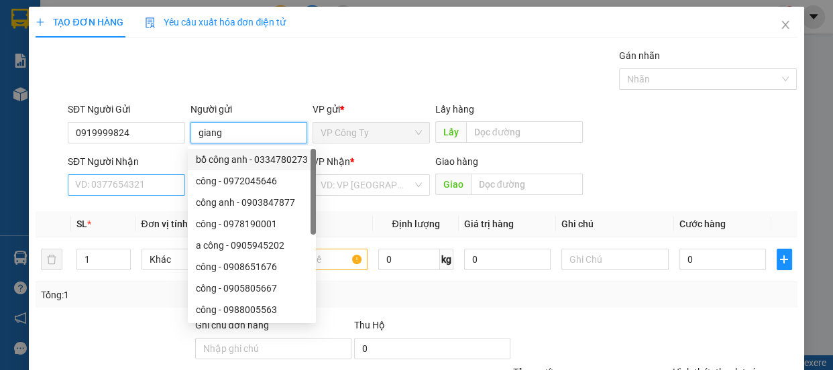
type input "giang"
click at [106, 192] on input "SĐT Người Nhận" at bounding box center [126, 184] width 117 height 21
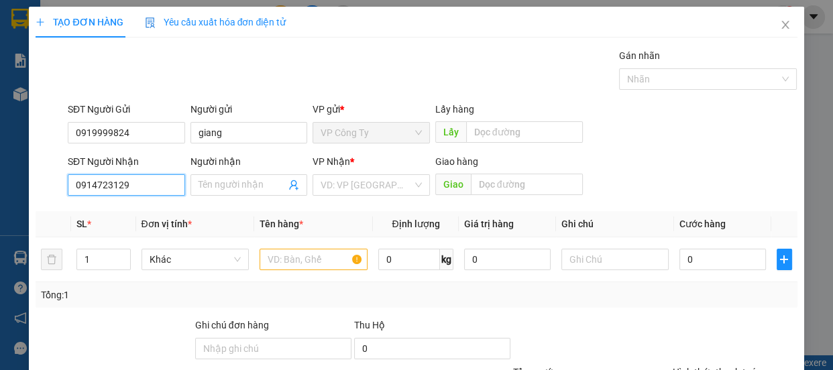
click at [155, 184] on input "0914723129" at bounding box center [126, 184] width 117 height 21
type input "0914723129"
click at [217, 181] on input "Người nhận" at bounding box center [243, 185] width 88 height 15
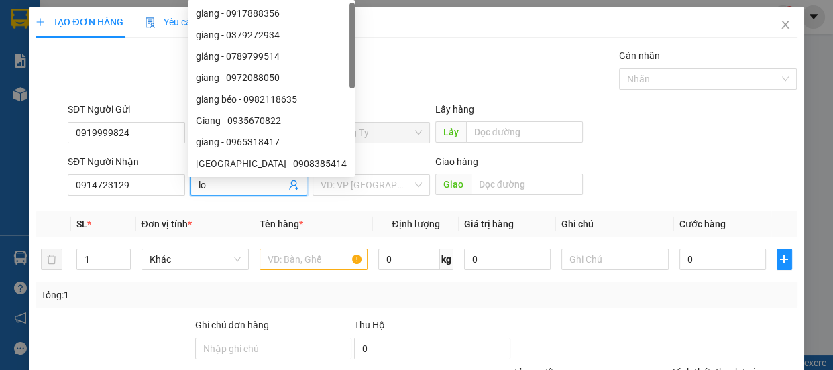
type input "l"
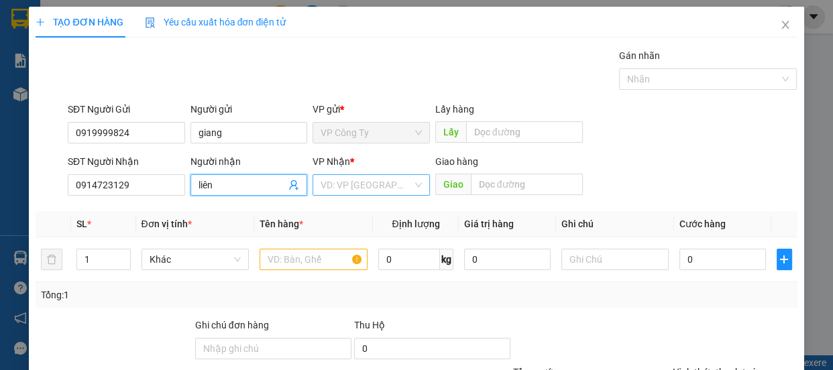
type input "liên"
click at [347, 190] on input "search" at bounding box center [367, 185] width 92 height 20
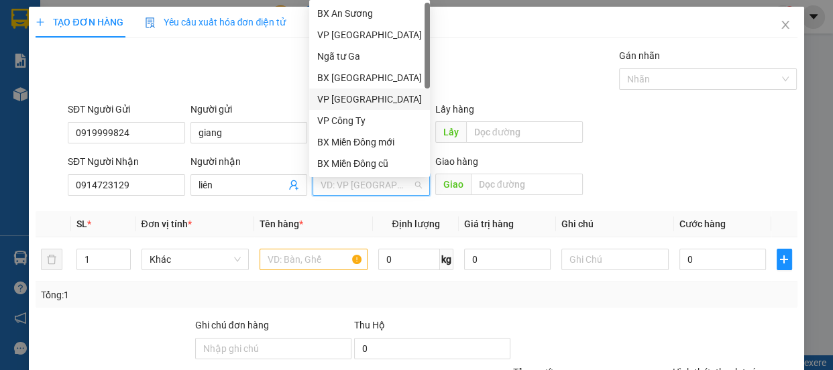
click at [342, 94] on div "VP [GEOGRAPHIC_DATA]" at bounding box center [369, 99] width 105 height 15
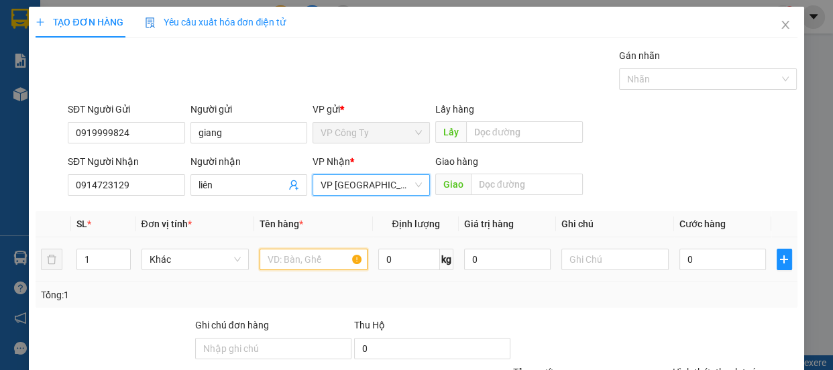
click at [301, 261] on input "text" at bounding box center [314, 259] width 108 height 21
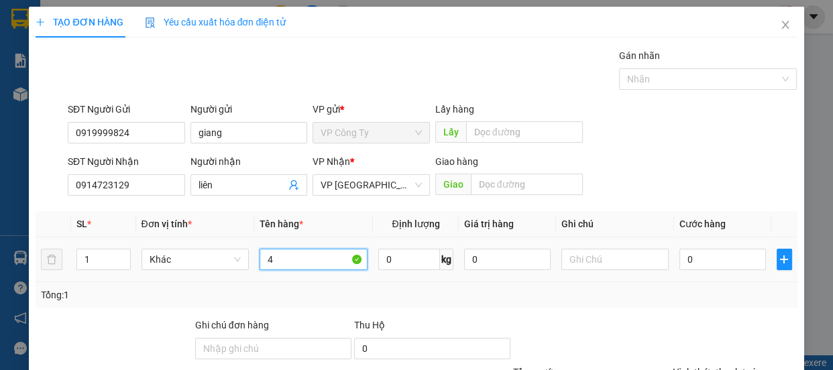
type input "4"
type input "5 thung giấy"
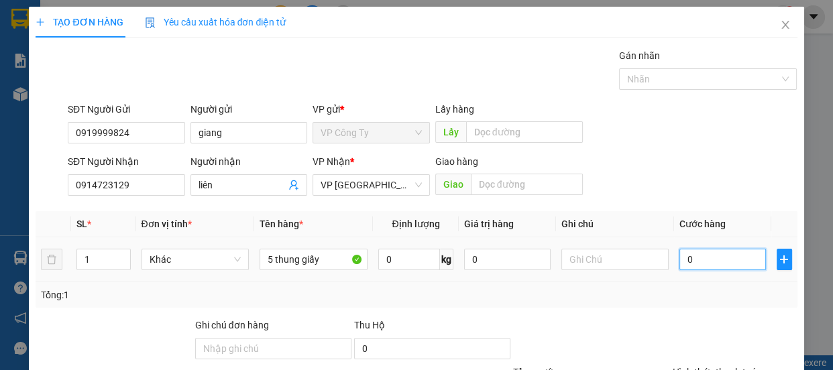
click at [681, 251] on input "0" at bounding box center [722, 259] width 87 height 21
click at [679, 253] on input "0" at bounding box center [722, 259] width 87 height 21
type input "30"
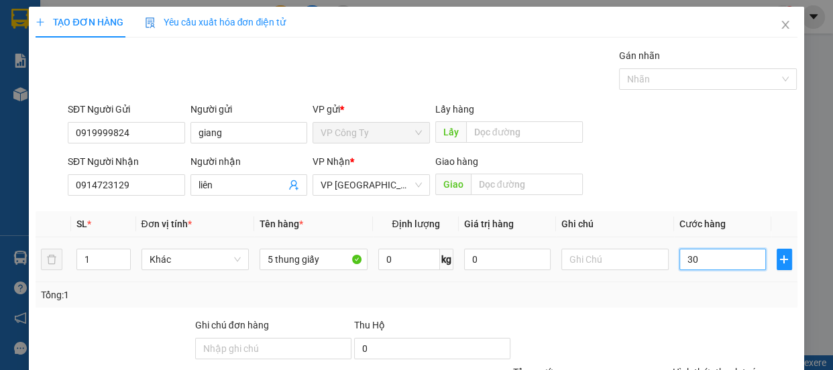
type input "370"
type input "3.700"
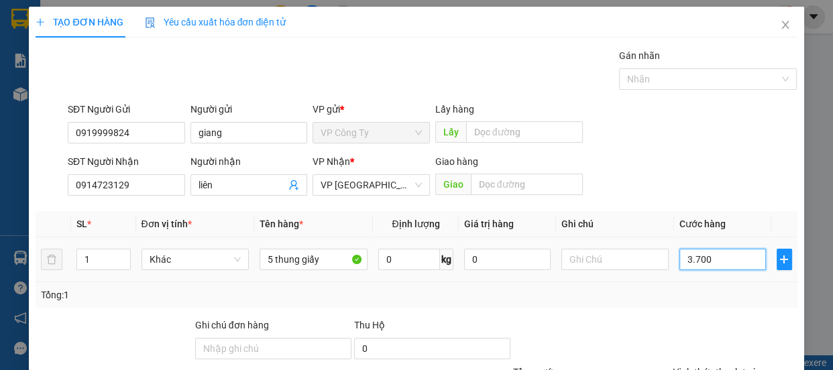
type input "3.700"
type input "37.000"
type input "370.000"
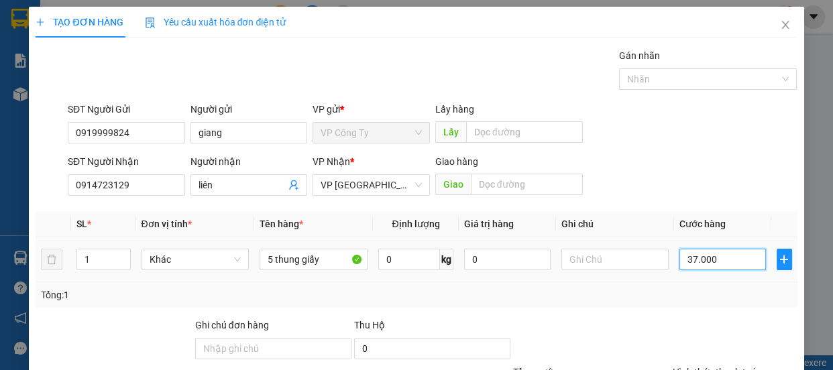
type input "370.000"
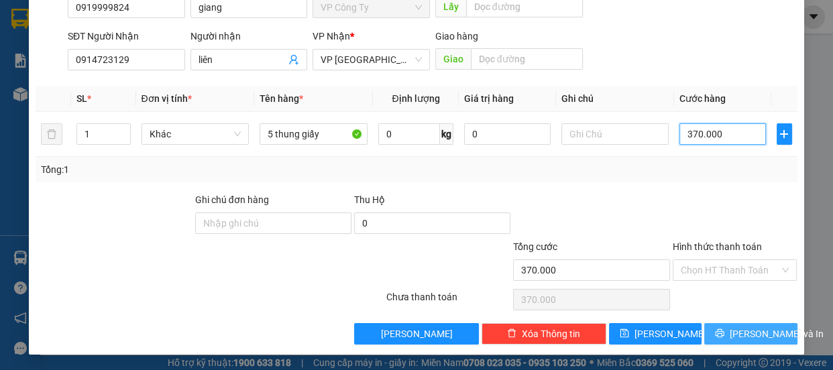
type input "370.000"
click at [727, 336] on button "[PERSON_NAME] và In" at bounding box center [750, 333] width 93 height 21
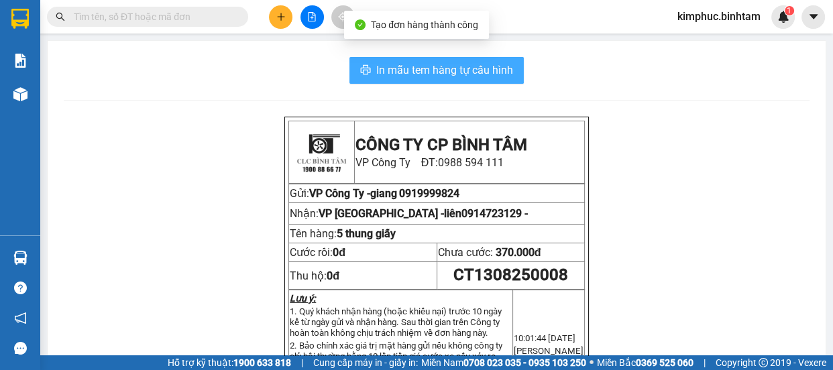
click at [459, 72] on span "In mẫu tem hàng tự cấu hình" at bounding box center [444, 70] width 137 height 17
click at [464, 72] on span "In mẫu tem hàng tự cấu hình" at bounding box center [444, 70] width 137 height 17
click at [477, 72] on span "In mẫu tem hàng tự cấu hình" at bounding box center [444, 70] width 137 height 17
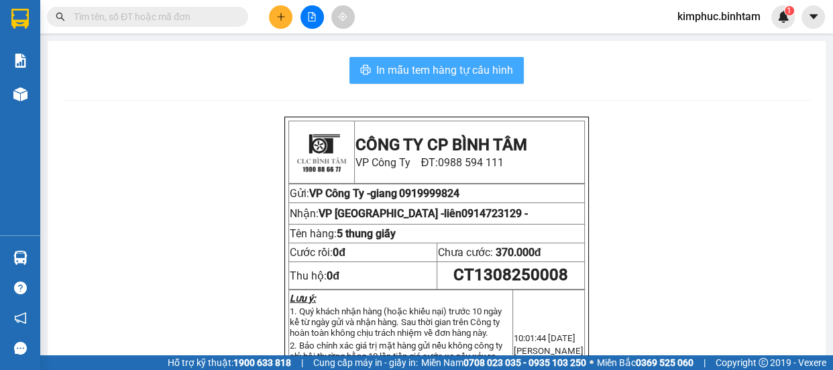
click at [477, 72] on span "In mẫu tem hàng tự cấu hình" at bounding box center [444, 70] width 137 height 17
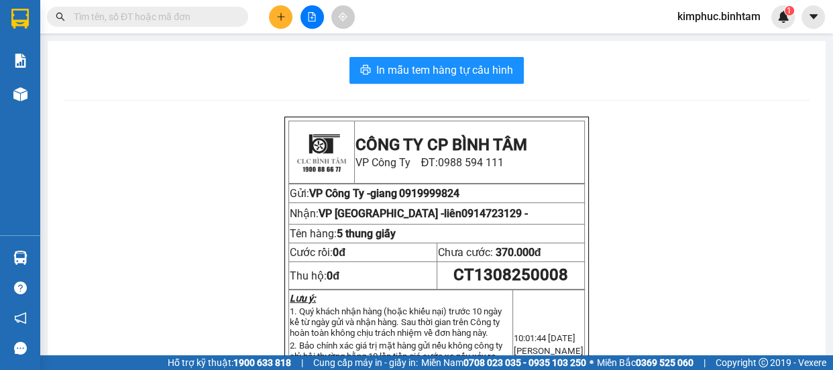
scroll to position [60, 0]
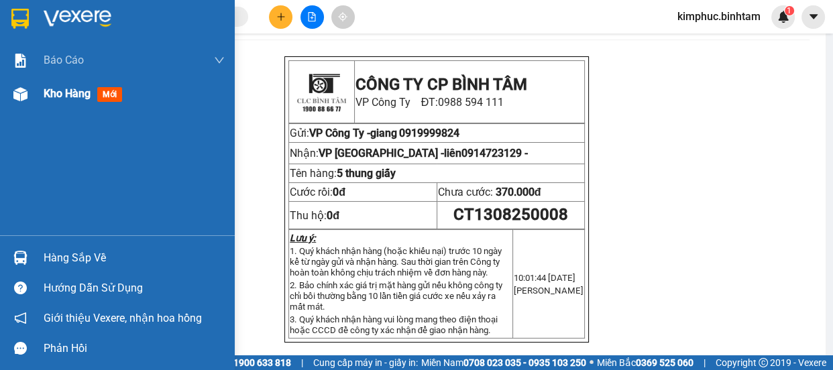
click at [58, 98] on span "Kho hàng" at bounding box center [67, 93] width 47 height 13
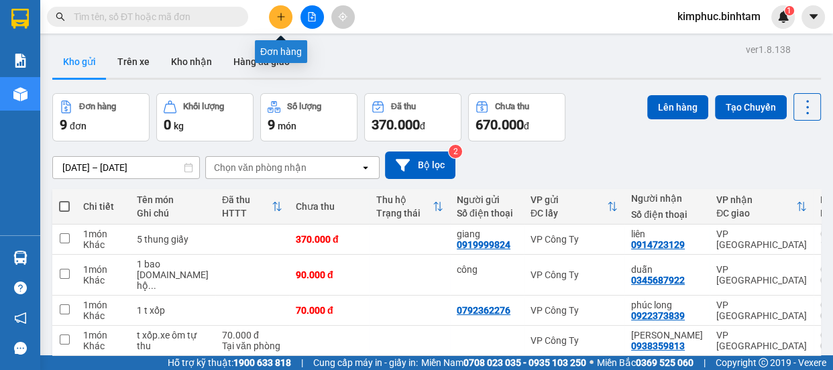
click at [282, 16] on icon "plus" at bounding box center [280, 16] width 7 height 1
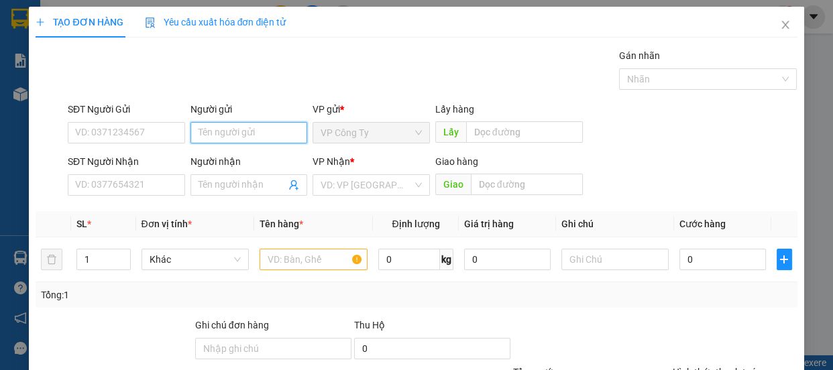
click at [233, 127] on input "Người gửi" at bounding box center [248, 132] width 117 height 21
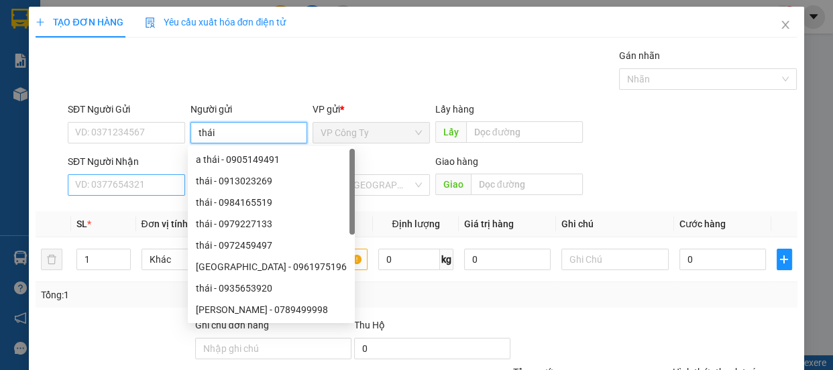
type input "thái"
click at [101, 184] on input "SĐT Người Nhận" at bounding box center [126, 184] width 117 height 21
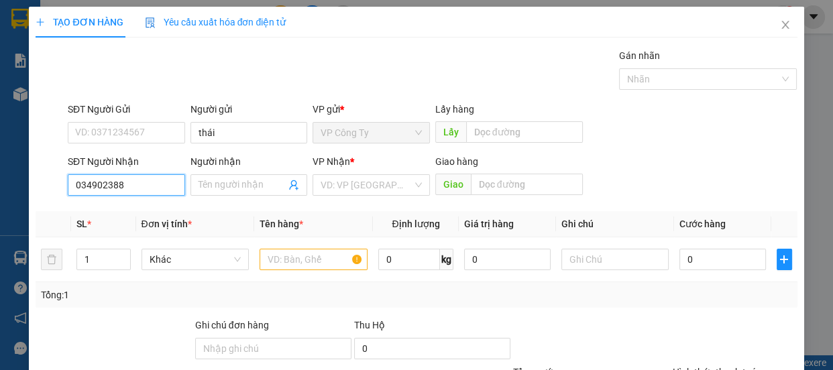
type input "0349023884"
click at [144, 183] on input "0349023884" at bounding box center [126, 184] width 117 height 21
click at [152, 211] on div "0349023884 - đông" at bounding box center [125, 212] width 100 height 15
type input "đông"
type input "170.000"
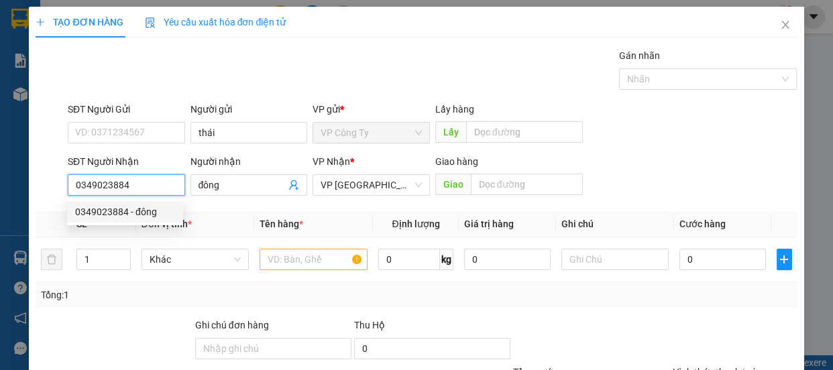
type input "170.000"
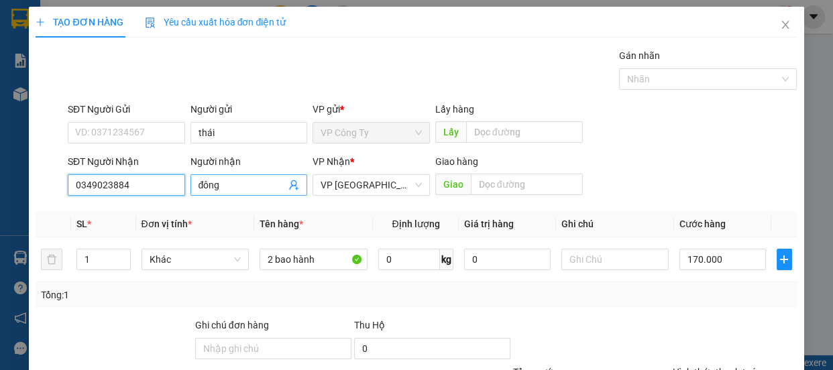
type input "0349023884"
click at [250, 185] on input "đông" at bounding box center [243, 185] width 88 height 15
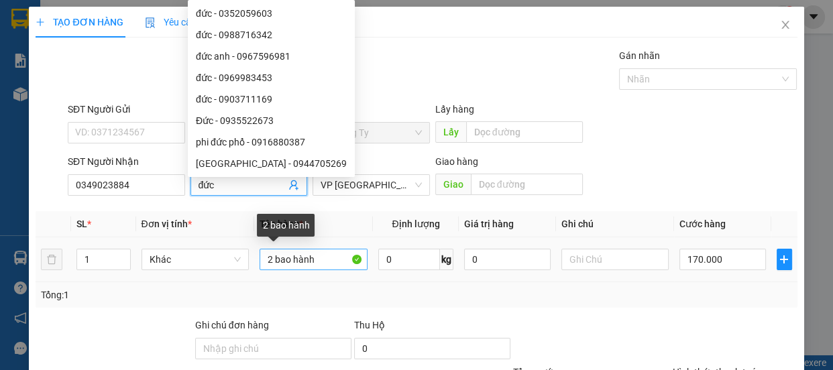
type input "đức"
click at [270, 258] on input "2 bao hành" at bounding box center [314, 259] width 108 height 21
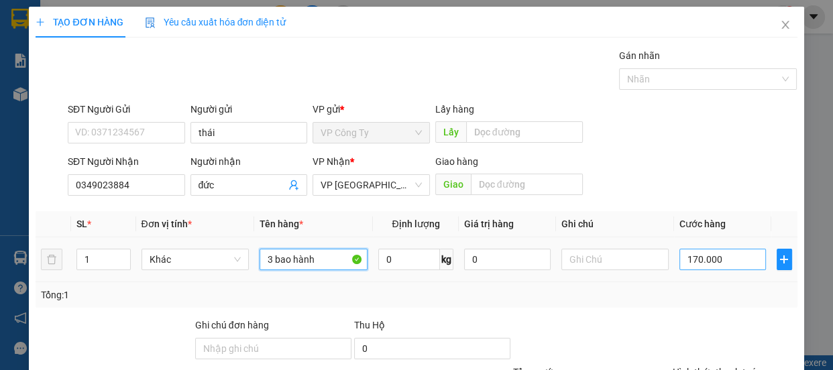
type input "3 bao hành"
click at [690, 252] on input "170.000" at bounding box center [722, 259] width 87 height 21
click at [691, 252] on input "170.000" at bounding box center [722, 259] width 87 height 21
type input "10.000"
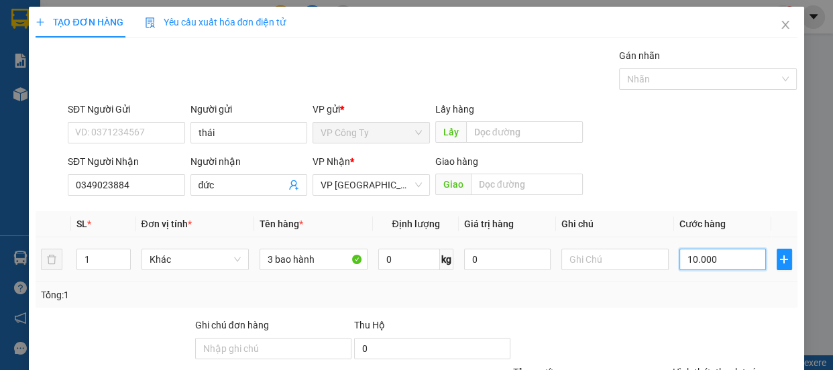
type input "0.000"
type input "0"
type input "20.000"
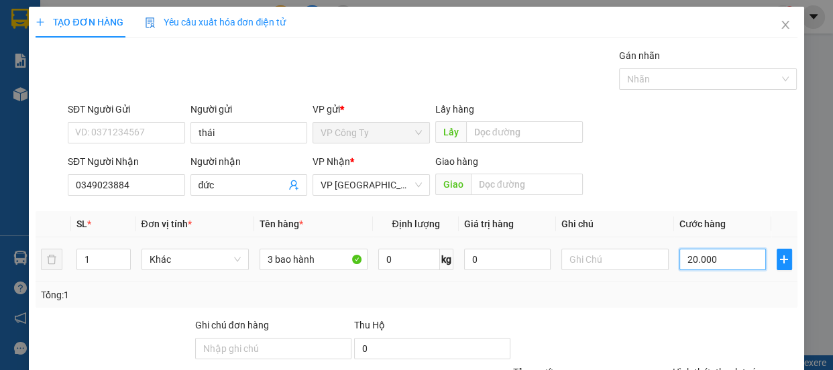
type input "260.000"
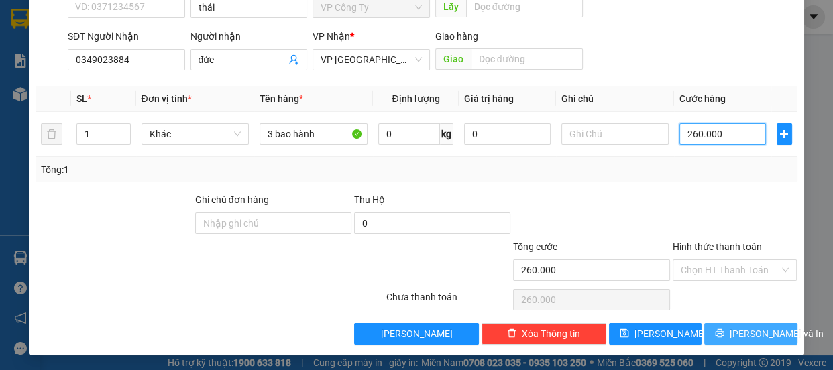
type input "260.000"
click at [732, 338] on span "[PERSON_NAME] và In" at bounding box center [777, 334] width 94 height 15
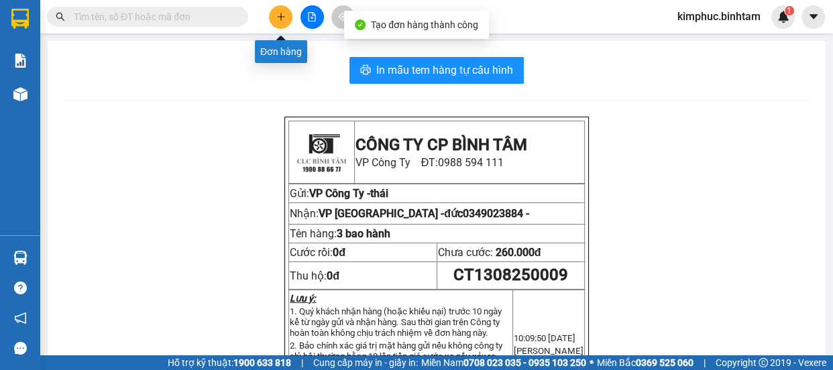
click at [288, 15] on button at bounding box center [280, 16] width 23 height 23
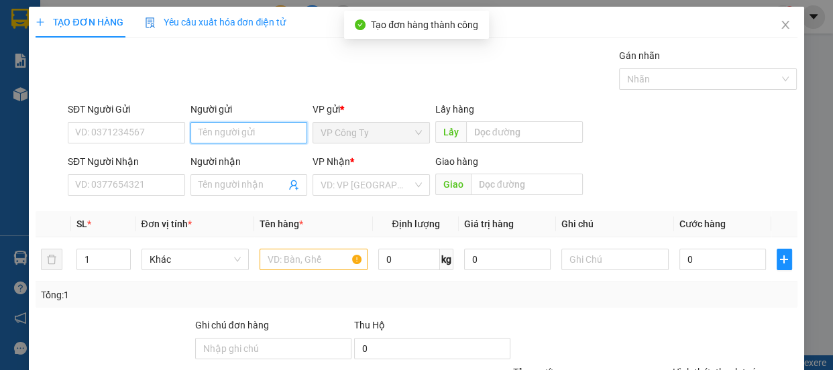
click at [215, 134] on input "Người gửi" at bounding box center [248, 132] width 117 height 21
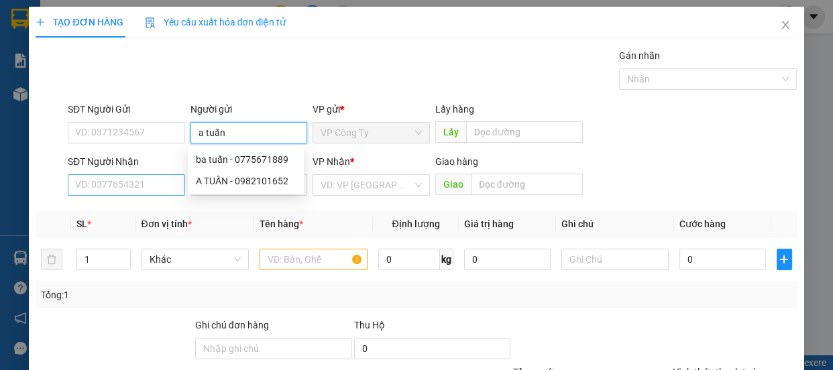
type input "a tuấn"
click at [126, 179] on input "SĐT Người Nhận" at bounding box center [126, 184] width 117 height 21
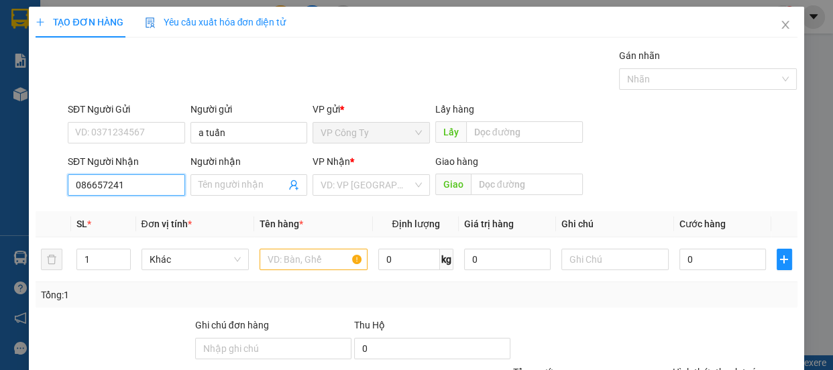
type input "0866572412"
click at [136, 182] on input "0866572412" at bounding box center [126, 184] width 117 height 21
click at [144, 219] on div "0866572412 - tri" at bounding box center [125, 211] width 116 height 21
type input "tri"
type input "an sương"
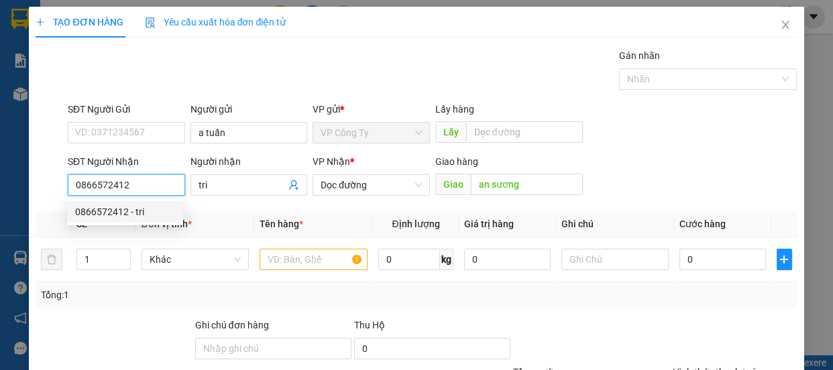
type input "500.000"
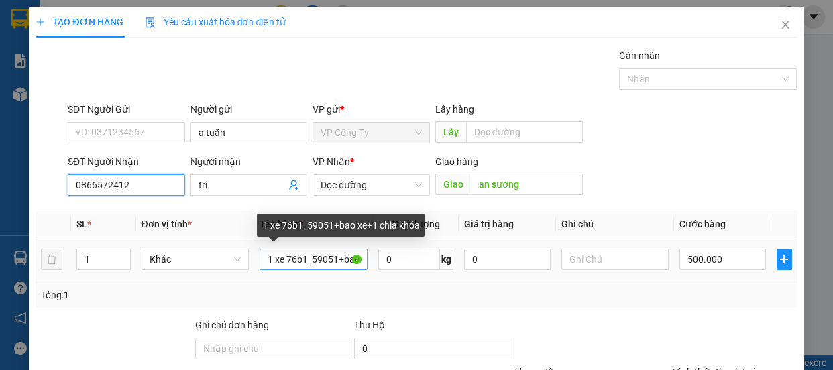
type input "0866572412"
click at [349, 260] on input "1 xe 76b1_59051+bao xe+1 chìa khóa" at bounding box center [314, 259] width 108 height 21
click at [344, 260] on input "1 xe 76b1_590o xe+1 chìa khóa" at bounding box center [314, 259] width 108 height 21
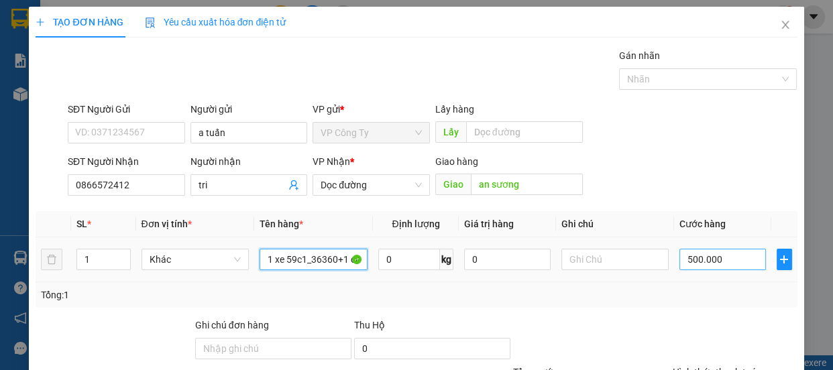
type input "1 xe 59c1_36360+1 chìa khóa"
click at [688, 257] on input "500.000" at bounding box center [722, 259] width 87 height 21
click at [689, 256] on input "500.000" at bounding box center [722, 259] width 87 height 21
type input "50.000"
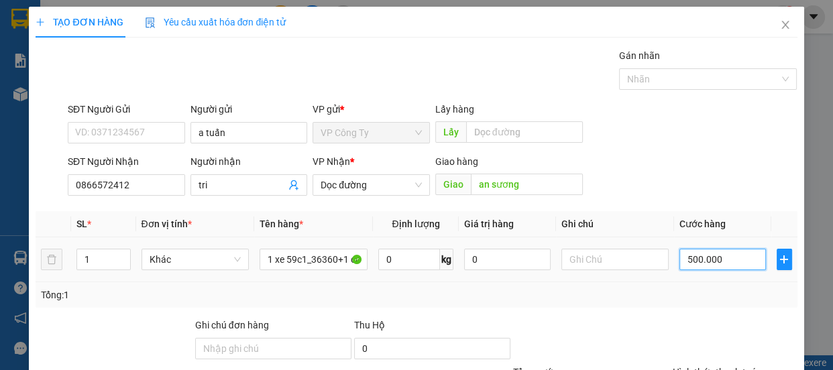
type input "50.000"
type input "0"
type input "0.000"
type input "40.000"
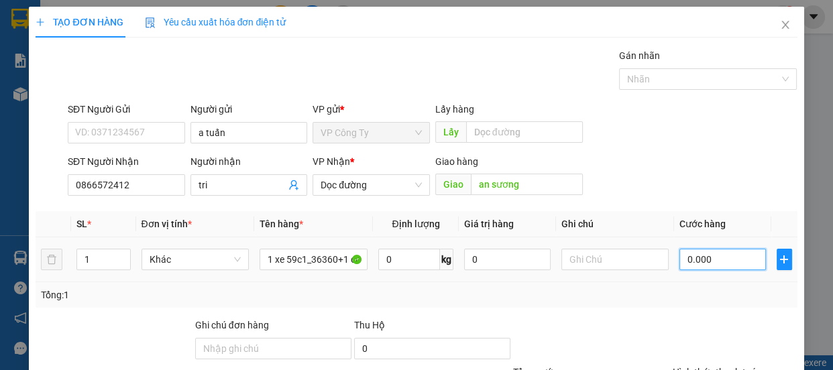
type input "40.000"
type input "450.000"
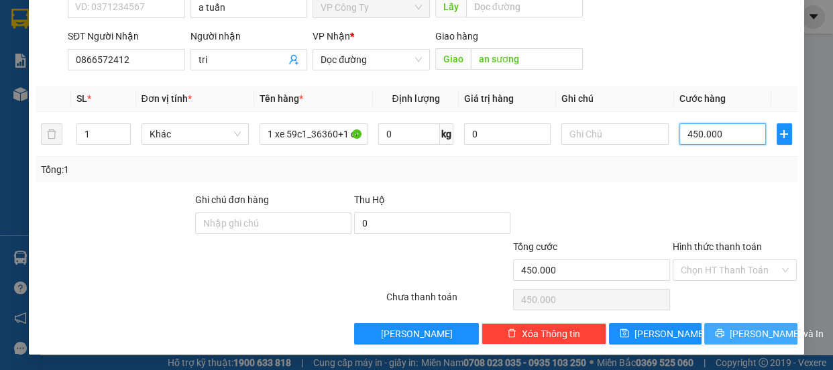
type input "450.000"
click at [714, 328] on button "Lưu và In" at bounding box center [750, 333] width 93 height 21
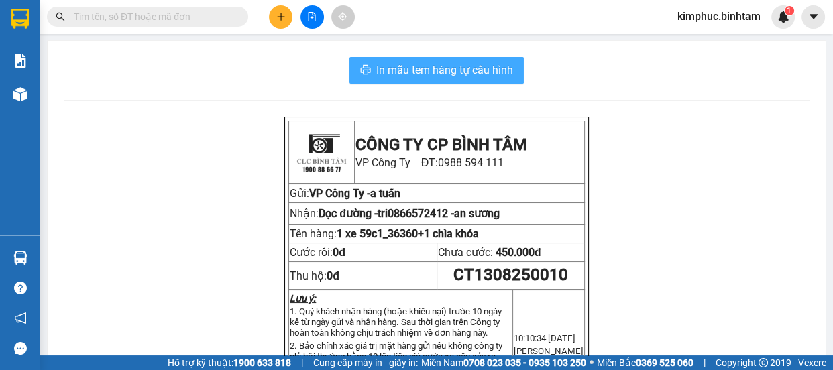
click at [483, 72] on span "In mẫu tem hàng tự cấu hình" at bounding box center [444, 70] width 137 height 17
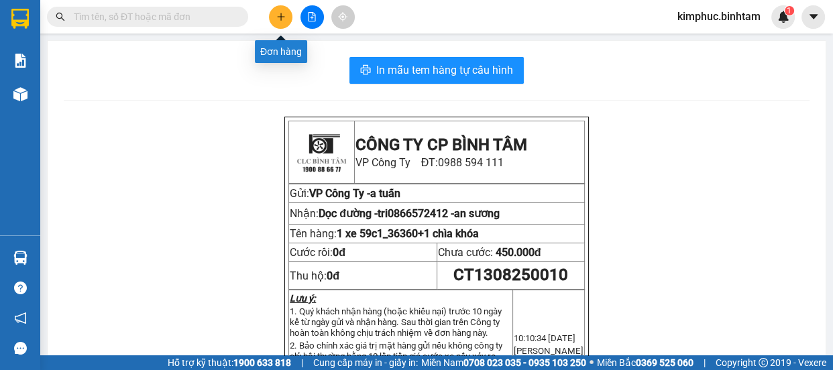
click at [283, 19] on icon "plus" at bounding box center [280, 16] width 9 height 9
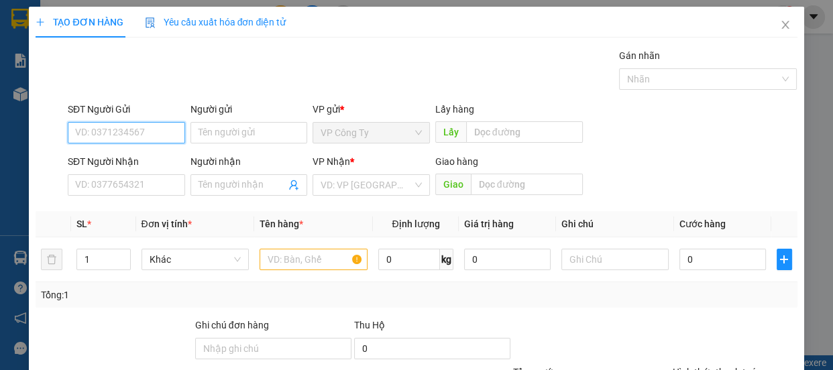
click at [160, 133] on input "SĐT Người Gửi" at bounding box center [126, 132] width 117 height 21
click at [152, 135] on input "09" at bounding box center [126, 132] width 117 height 21
type input "0"
click at [123, 133] on input "SĐT Người Gửi" at bounding box center [126, 132] width 117 height 21
type input "0938802543"
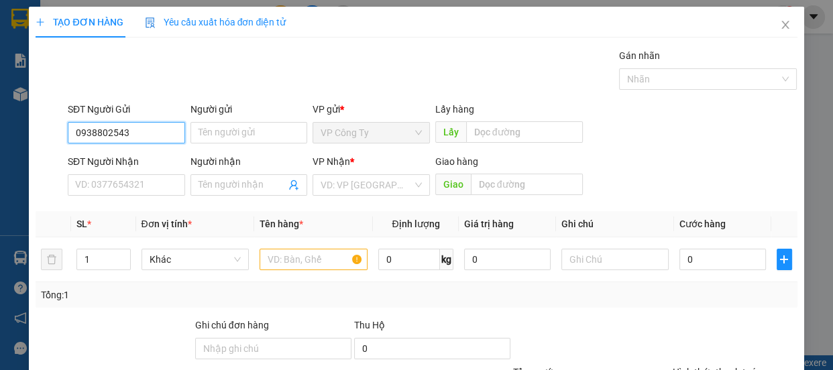
click at [130, 132] on input "0938802543" at bounding box center [126, 132] width 117 height 21
click at [137, 156] on div "0938802543 - nam" at bounding box center [125, 159] width 100 height 15
type input "nam"
type input "0911253548"
type input "thanh"
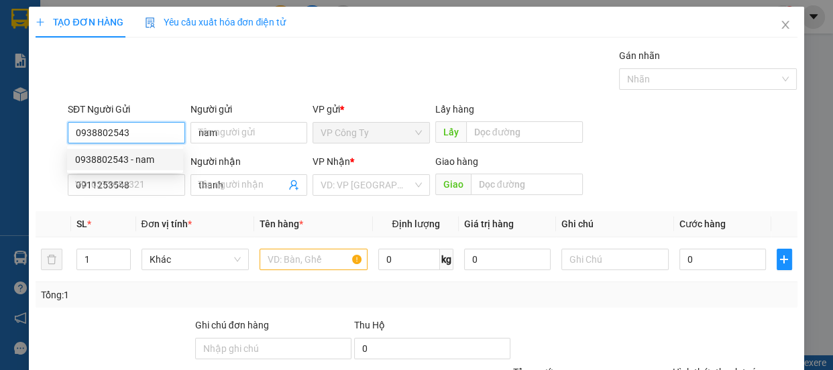
type input "200.000"
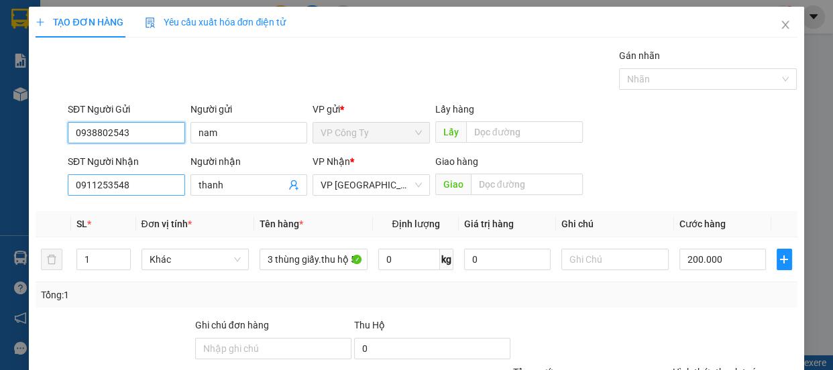
type input "0938802543"
click at [135, 181] on input "0911253548" at bounding box center [126, 184] width 117 height 21
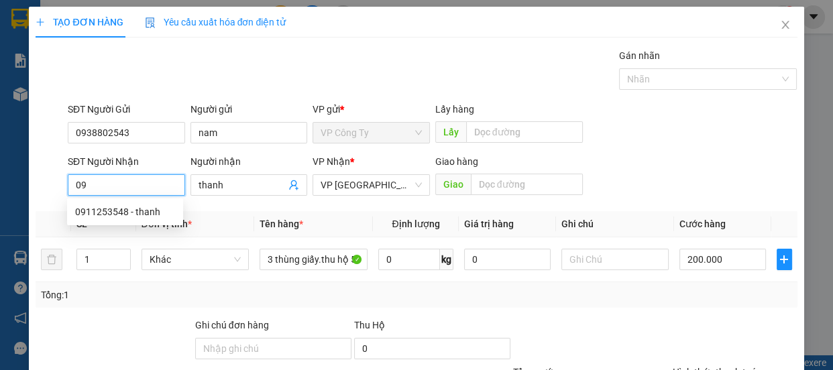
type input "0"
type input "0988825458"
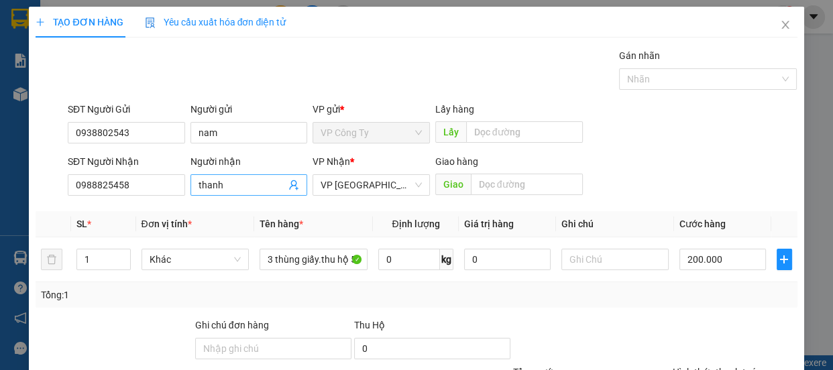
click at [227, 188] on input "thanh" at bounding box center [243, 185] width 88 height 15
type input "t"
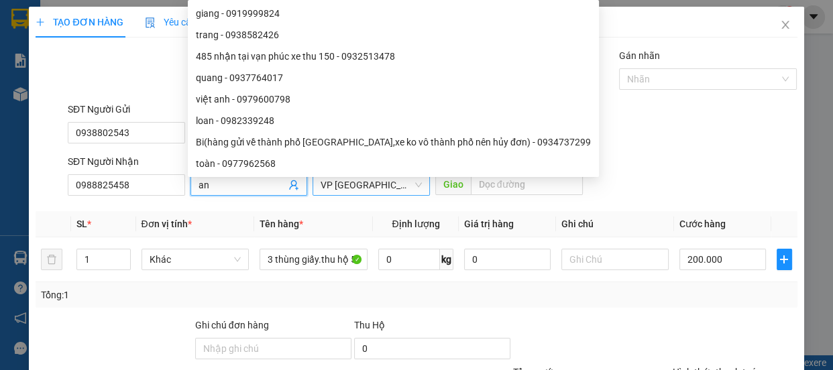
click at [347, 186] on span "VP [GEOGRAPHIC_DATA]" at bounding box center [371, 185] width 101 height 20
type input "an"
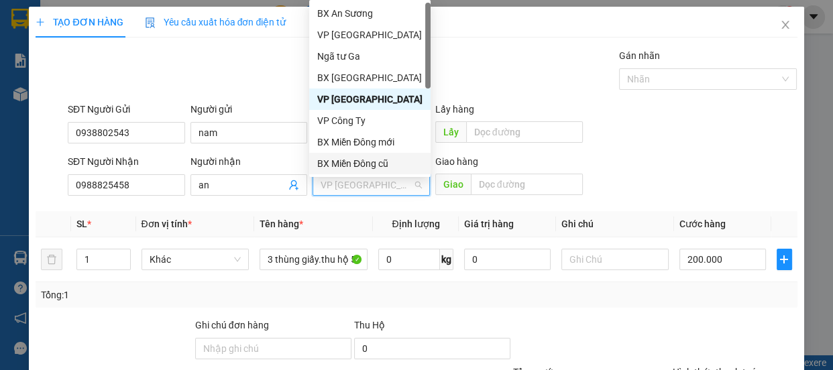
click at [355, 161] on div "BX Miền Đông cũ" at bounding box center [369, 163] width 105 height 15
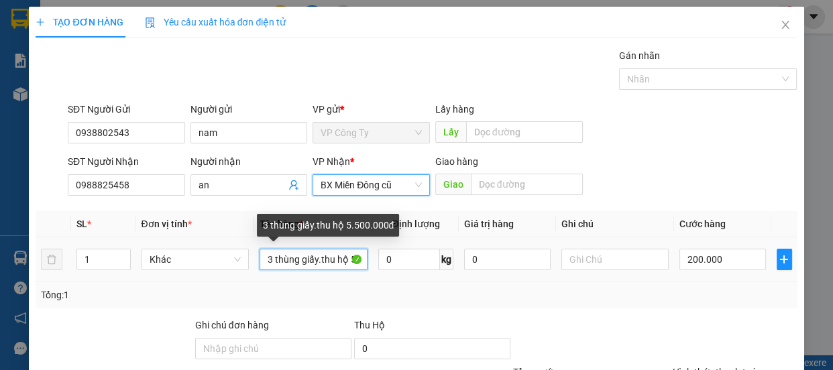
scroll to position [0, 38]
click at [351, 263] on input "3 thùng giấy.thu hộ 5.500.000đ" at bounding box center [314, 259] width 108 height 21
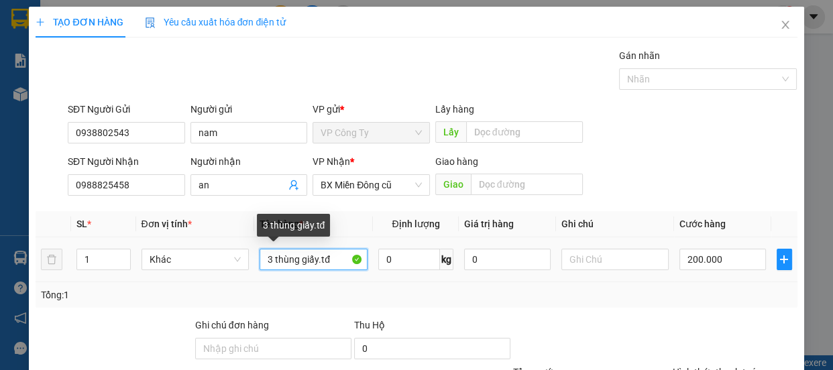
click at [335, 260] on input "3 thùng giấy.tđ" at bounding box center [314, 259] width 108 height 21
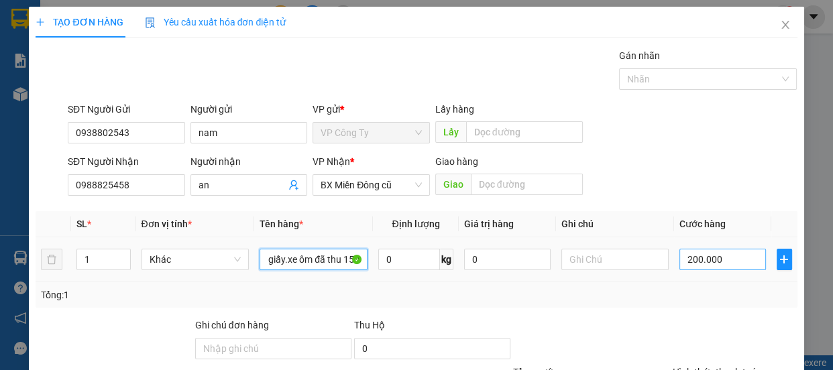
type input "3 thùng giấy.xe ôm đã thu 150"
click at [688, 256] on input "200.000" at bounding box center [722, 259] width 87 height 21
click at [688, 257] on input "200.000" at bounding box center [722, 259] width 87 height 21
type input "20.000"
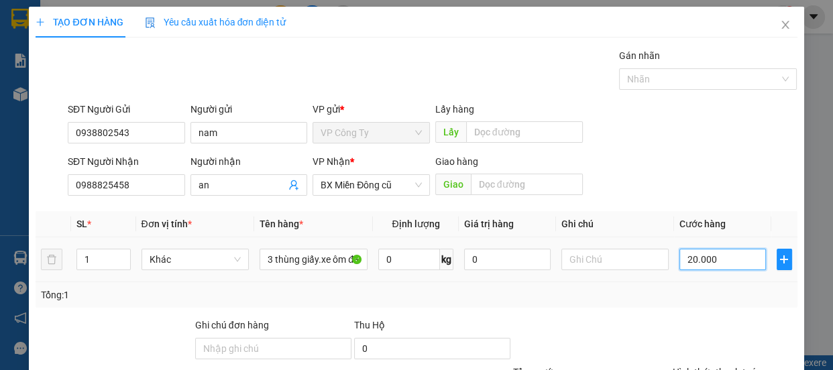
type input "20.000"
type input "0"
type input "0.000"
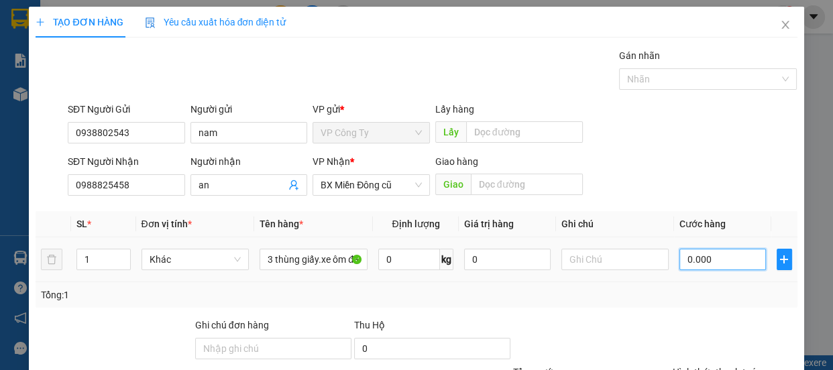
type input "10.000"
type input "150.000"
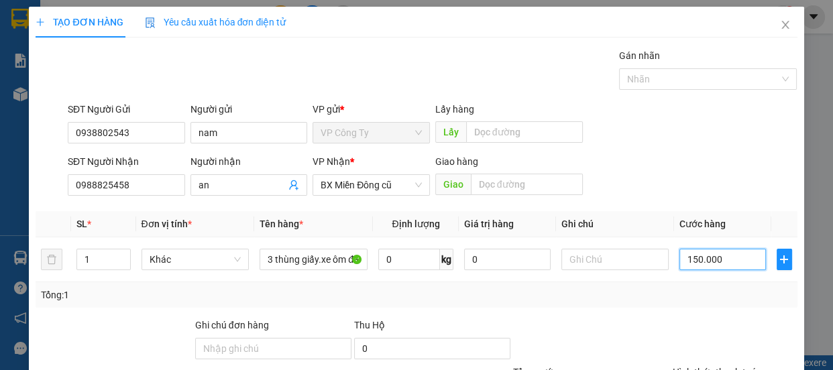
scroll to position [125, 0]
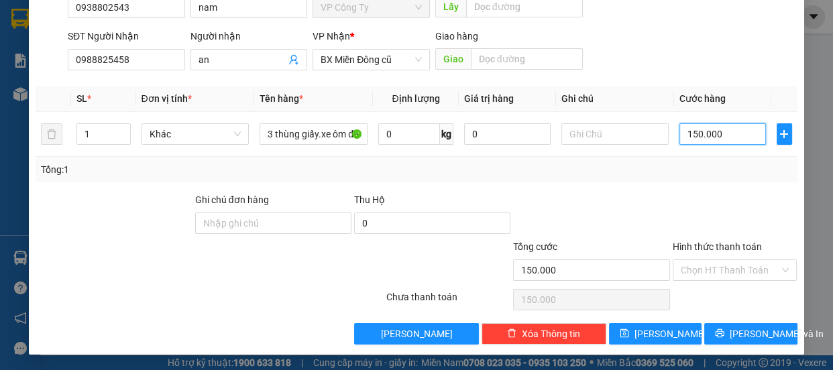
type input "150.000"
click at [736, 243] on label "Hình thức thanh toán" at bounding box center [717, 246] width 89 height 11
click at [736, 260] on input "Hình thức thanh toán" at bounding box center [730, 270] width 99 height 20
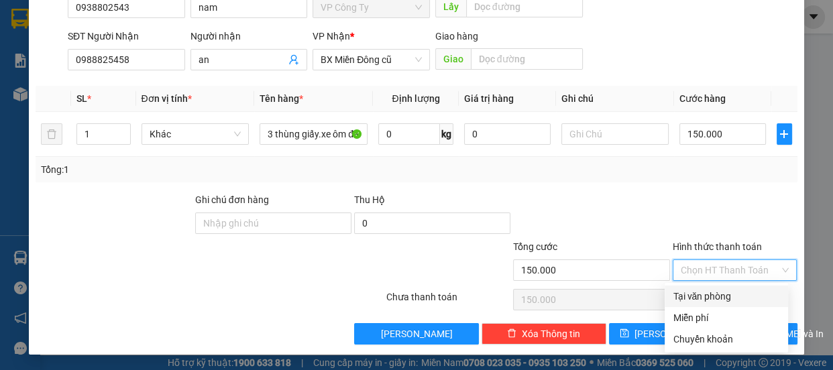
click at [721, 296] on div "Tại văn phòng" at bounding box center [726, 296] width 107 height 15
type input "0"
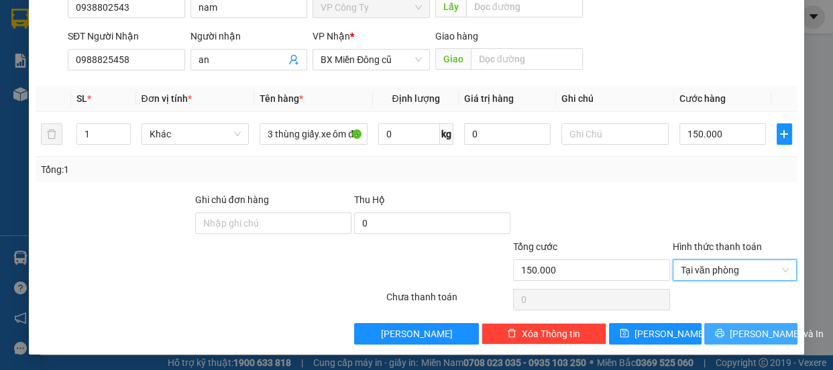
click at [726, 331] on button "[PERSON_NAME] và In" at bounding box center [750, 333] width 93 height 21
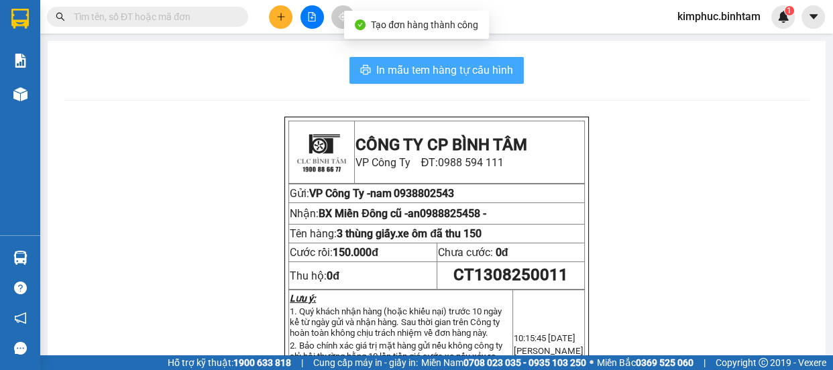
click at [463, 64] on span "In mẫu tem hàng tự cấu hình" at bounding box center [444, 70] width 137 height 17
click at [447, 70] on span "In mẫu tem hàng tự cấu hình" at bounding box center [444, 70] width 137 height 17
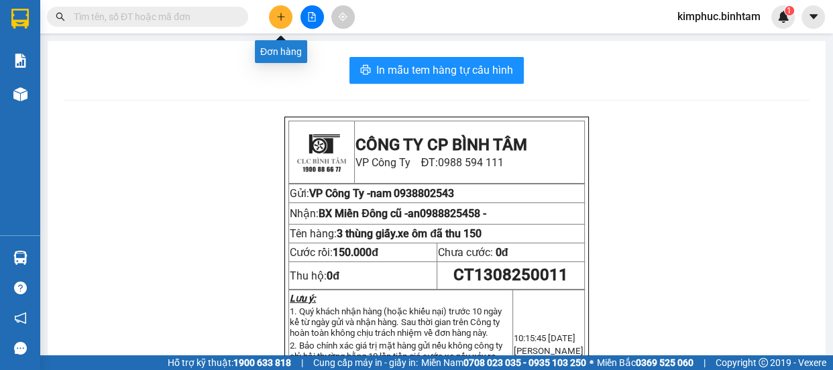
click at [273, 11] on button at bounding box center [280, 16] width 23 height 23
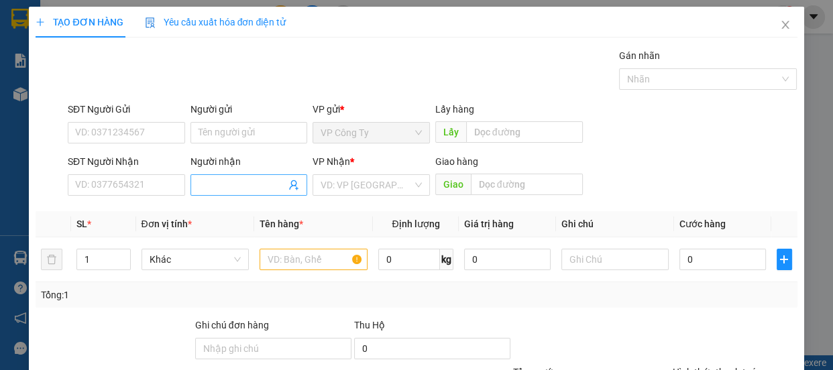
click at [223, 184] on input "Người nhận" at bounding box center [243, 185] width 88 height 15
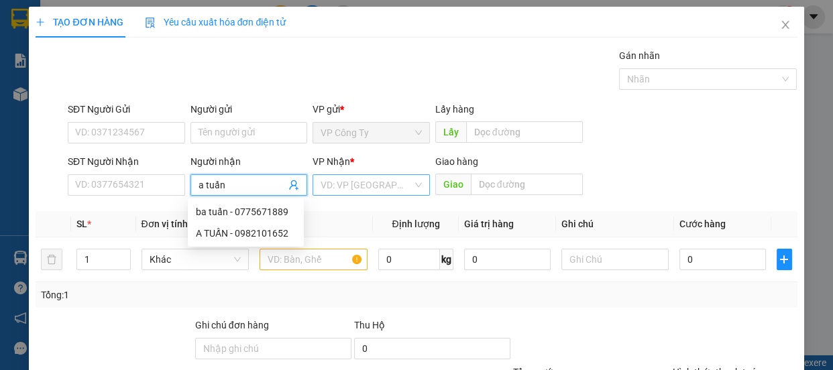
type input "a tuấn"
click at [359, 189] on input "search" at bounding box center [367, 185] width 92 height 20
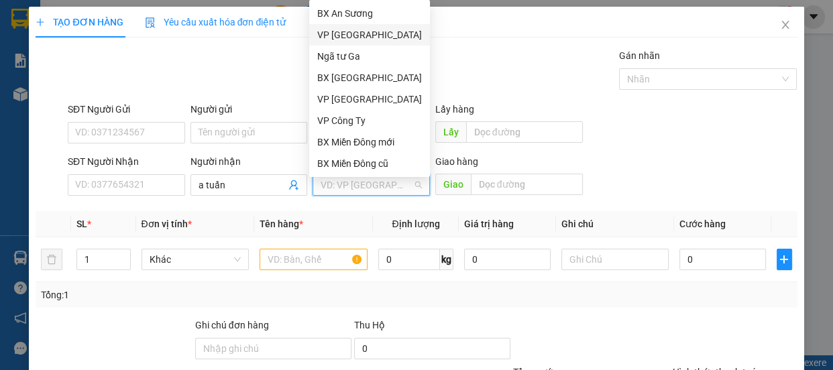
click at [349, 44] on div "VP [GEOGRAPHIC_DATA]" at bounding box center [369, 34] width 121 height 21
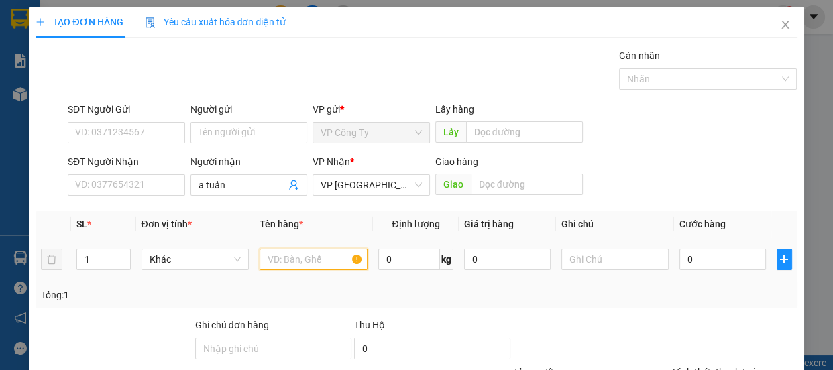
click at [313, 251] on input "text" at bounding box center [314, 259] width 108 height 21
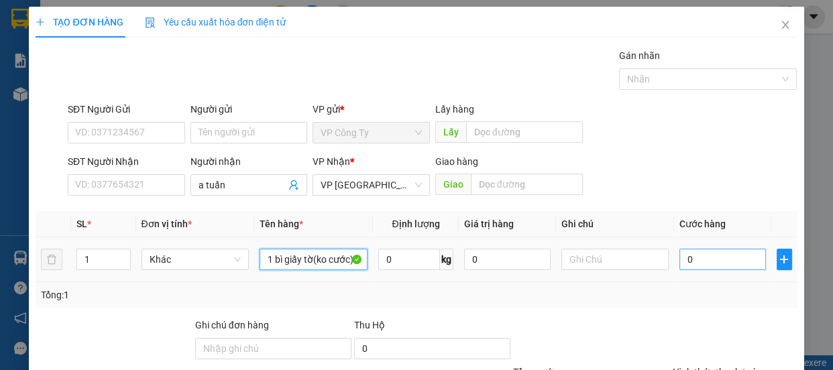
type input "1 bì giấy tờ(ko cước)"
click at [680, 260] on input "0" at bounding box center [722, 259] width 87 height 21
click at [681, 260] on input "0" at bounding box center [722, 259] width 87 height 21
click at [681, 261] on input "0" at bounding box center [722, 259] width 87 height 21
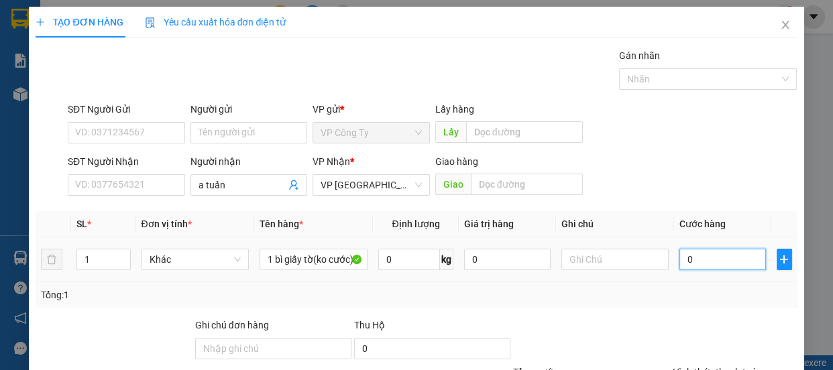
click at [680, 260] on input "0" at bounding box center [722, 259] width 87 height 21
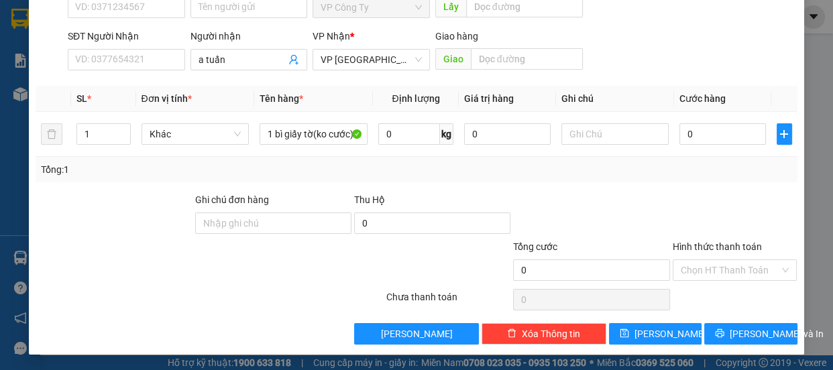
click at [731, 241] on label "Hình thức thanh toán" at bounding box center [717, 246] width 89 height 11
click at [731, 260] on input "Hình thức thanh toán" at bounding box center [730, 270] width 99 height 20
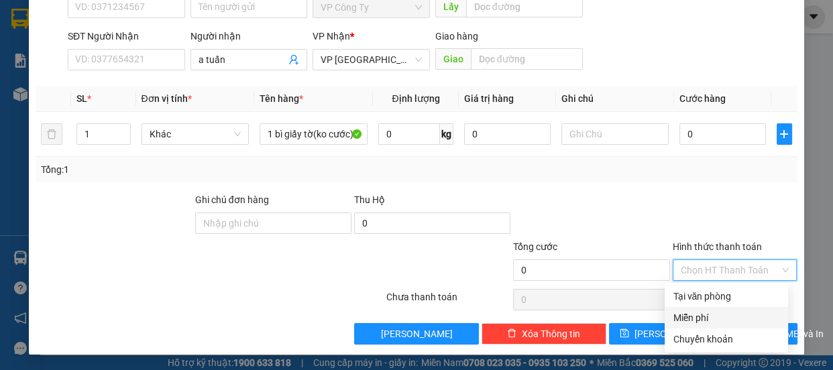
click at [710, 315] on div "Miễn phí" at bounding box center [726, 317] width 107 height 15
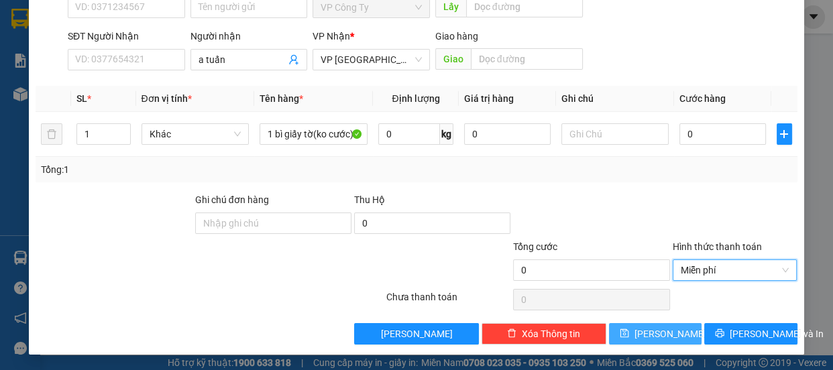
click at [671, 333] on button "[PERSON_NAME]" at bounding box center [655, 333] width 93 height 21
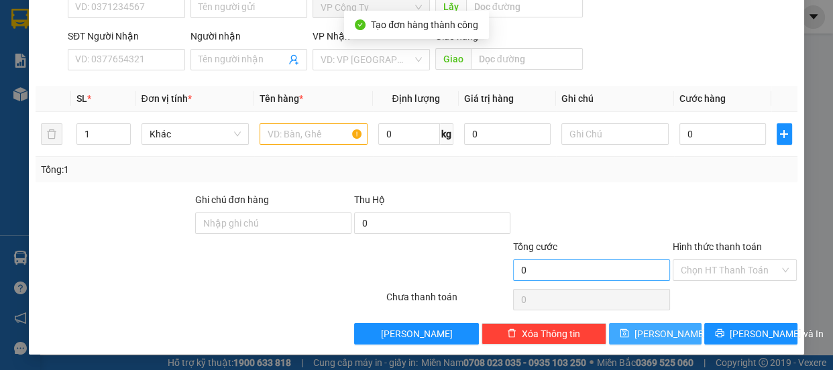
scroll to position [0, 0]
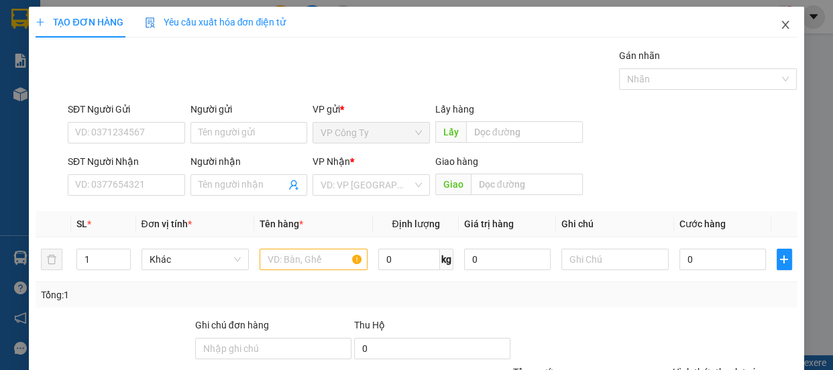
click at [780, 30] on icon "close" at bounding box center [785, 24] width 11 height 11
click at [124, 126] on input "SĐT Người Gửi" at bounding box center [126, 132] width 117 height 21
type input "0364592123"
click at [174, 138] on input "0364592123" at bounding box center [126, 132] width 117 height 21
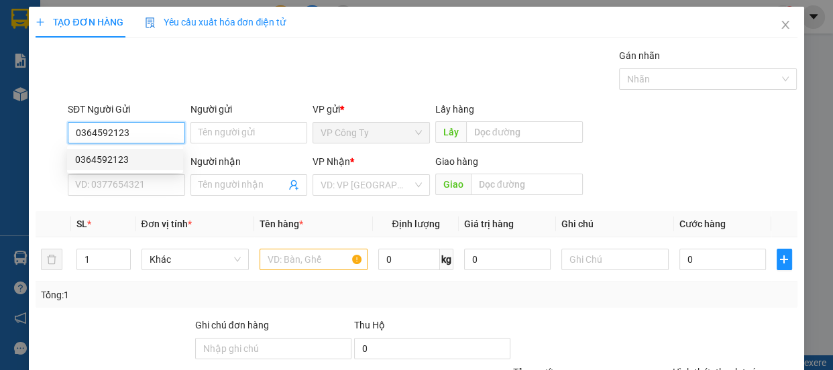
click at [160, 136] on input "0364592123" at bounding box center [126, 132] width 117 height 21
click at [158, 152] on div "0364592123" at bounding box center [125, 159] width 100 height 15
type input "0962499759"
type input "nhi"
type input "70.000"
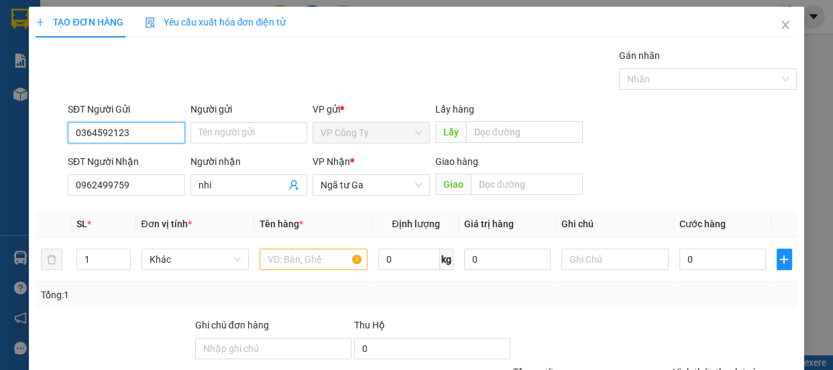
type input "70.000"
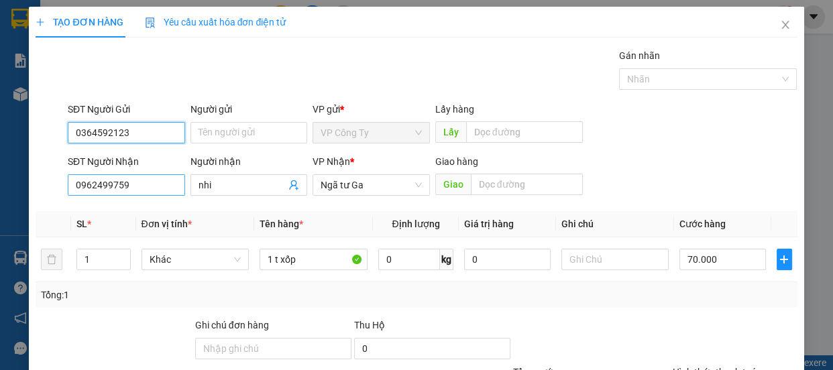
type input "0364592123"
click at [148, 184] on input "0962499759" at bounding box center [126, 184] width 117 height 21
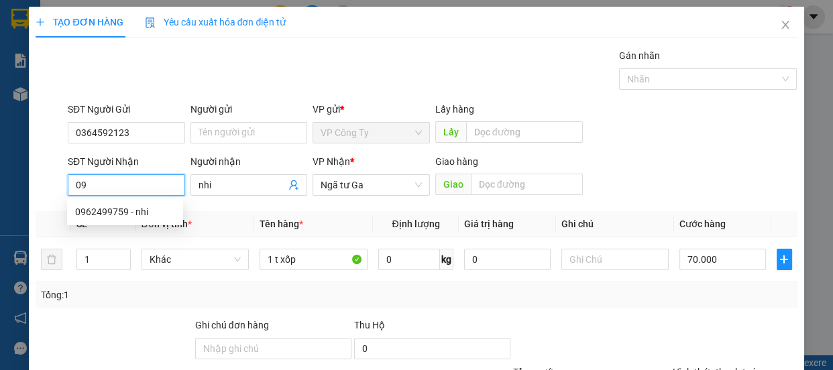
type input "0"
type input "0982031303"
click at [152, 187] on input "0982031303" at bounding box center [126, 184] width 117 height 21
click at [153, 211] on div "0982031303 - khuê" at bounding box center [125, 212] width 100 height 15
type input "khuê"
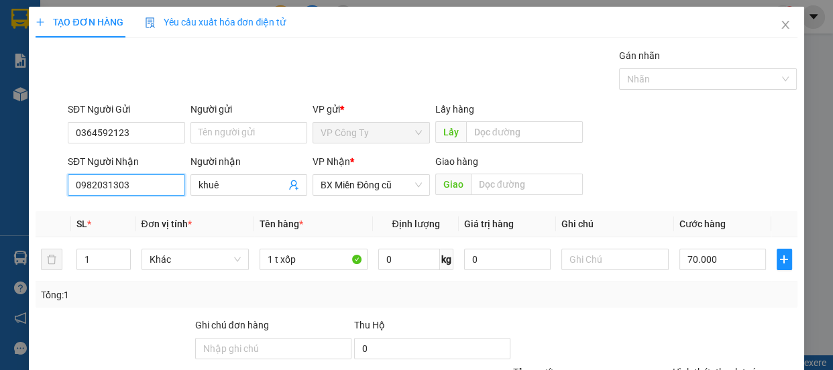
scroll to position [125, 0]
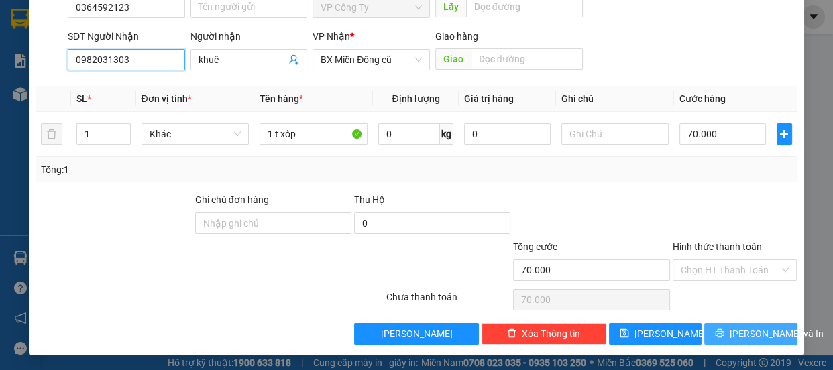
type input "0982031303"
click at [716, 336] on icon "printer" at bounding box center [719, 333] width 9 height 9
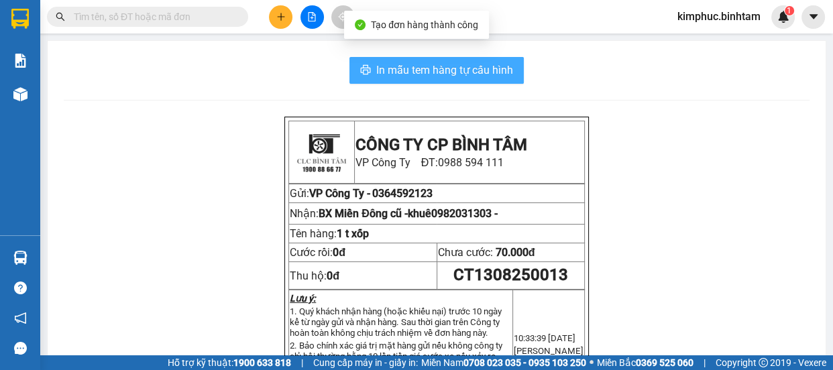
click at [395, 70] on span "In mẫu tem hàng tự cấu hình" at bounding box center [444, 70] width 137 height 17
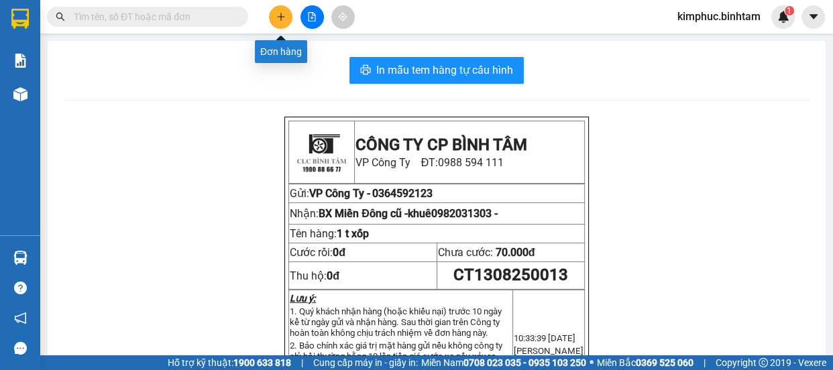
click at [284, 13] on icon "plus" at bounding box center [280, 16] width 9 height 9
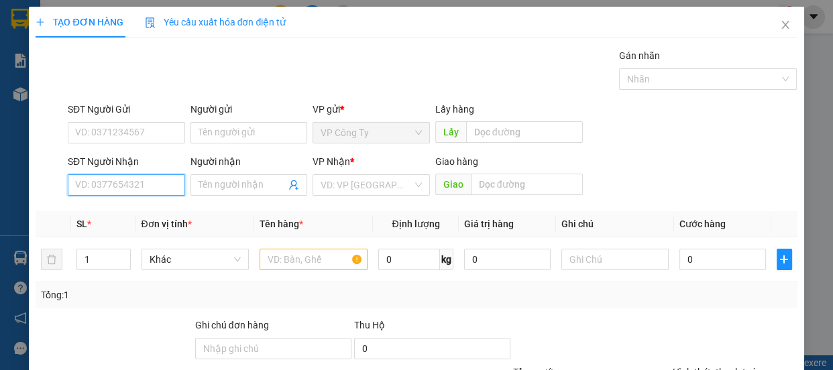
click at [144, 186] on input "SĐT Người Nhận" at bounding box center [126, 184] width 117 height 21
type input "0905199568"
click at [144, 187] on input "0905199568" at bounding box center [126, 184] width 117 height 21
click at [147, 208] on div "0905199568 - tân" at bounding box center [125, 212] width 100 height 15
type input "tân"
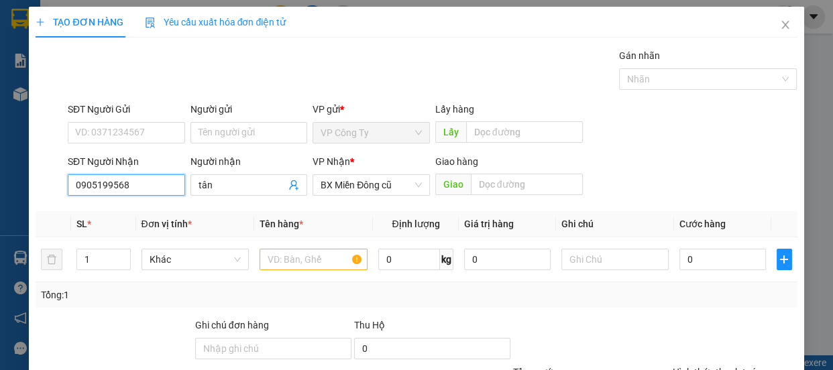
type input "50.000"
type input "0905199568"
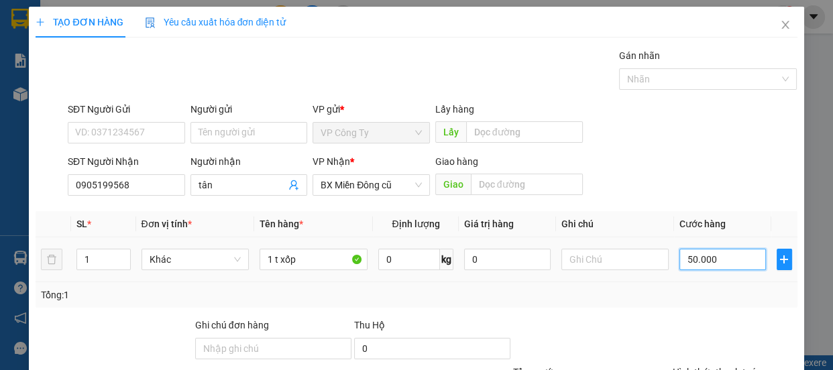
click at [684, 258] on input "50.000" at bounding box center [722, 259] width 87 height 21
click at [684, 259] on input "50.000" at bounding box center [722, 259] width 87 height 21
click at [683, 260] on input "50.000" at bounding box center [722, 259] width 87 height 21
type input "0.000"
type input "0"
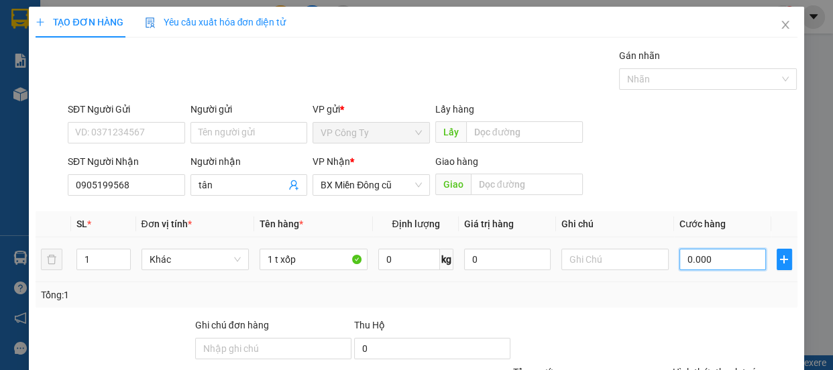
type input "0"
type input "70.000"
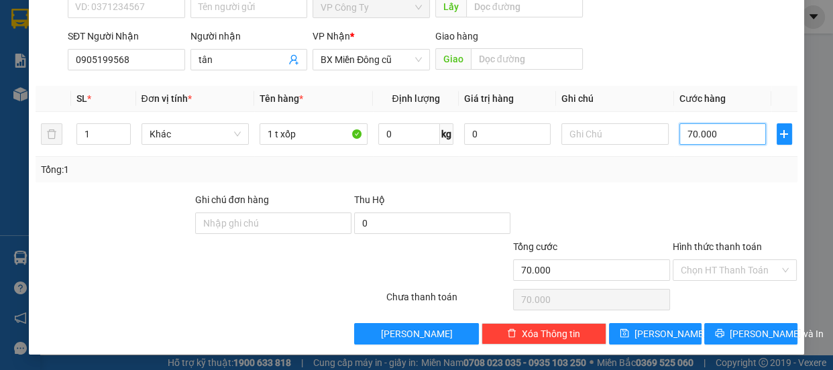
type input "70.000"
click at [706, 250] on label "Hình thức thanh toán" at bounding box center [717, 246] width 89 height 11
click at [706, 260] on input "Hình thức thanh toán" at bounding box center [730, 270] width 99 height 20
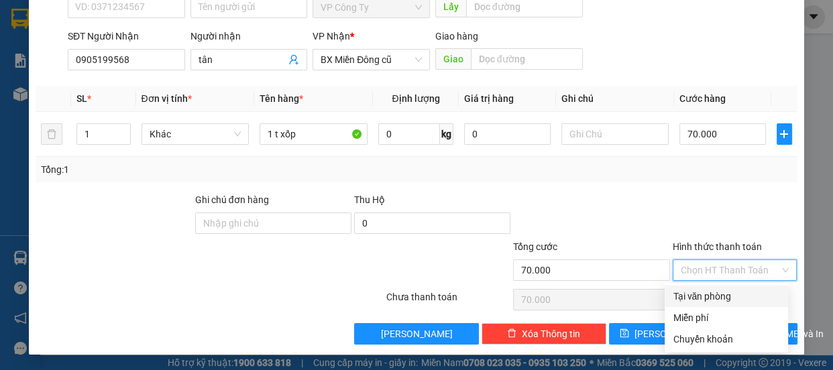
click at [712, 299] on div "Tại văn phòng" at bounding box center [726, 296] width 107 height 15
type input "0"
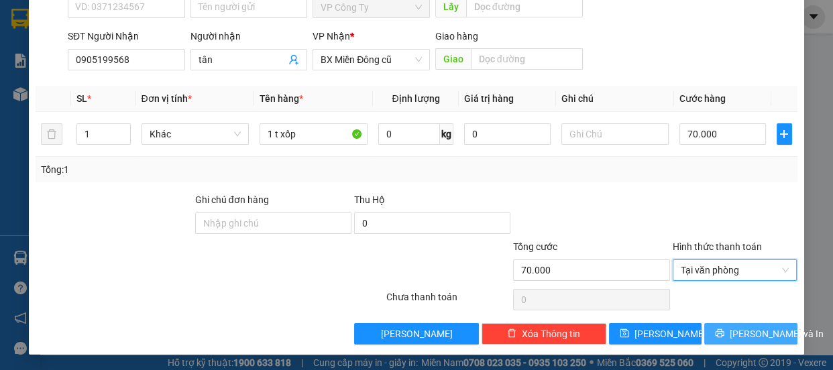
click at [724, 325] on button "[PERSON_NAME] và In" at bounding box center [750, 333] width 93 height 21
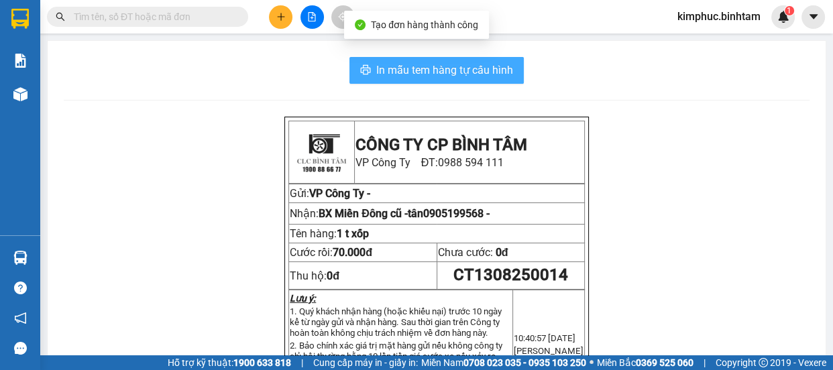
click at [484, 62] on span "In mẫu tem hàng tự cấu hình" at bounding box center [444, 70] width 137 height 17
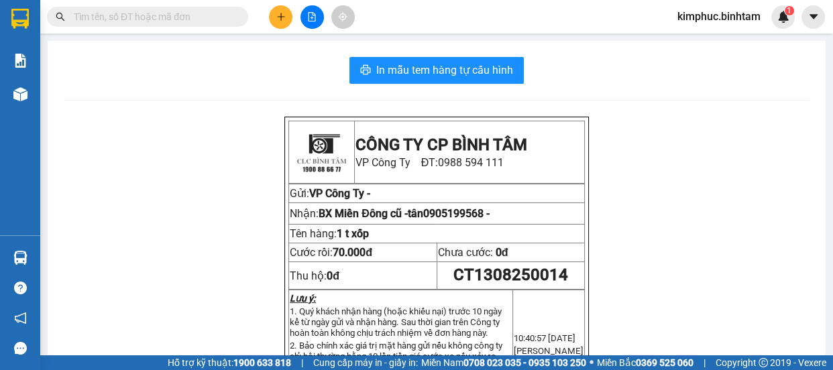
click at [285, 19] on icon "plus" at bounding box center [280, 16] width 9 height 9
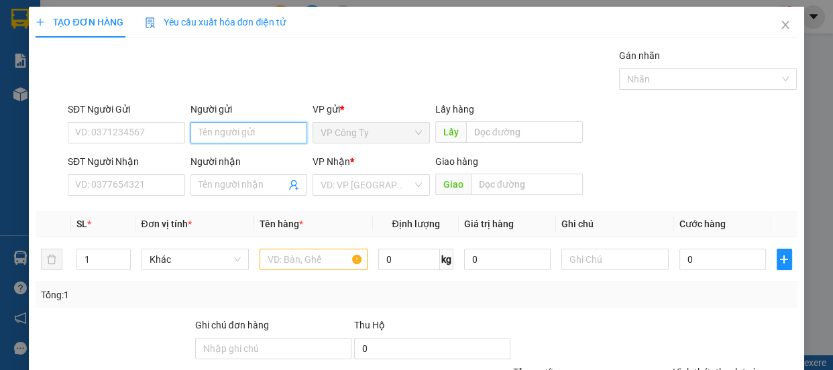
click at [204, 130] on input "Người gửi" at bounding box center [248, 132] width 117 height 21
type input "dương"
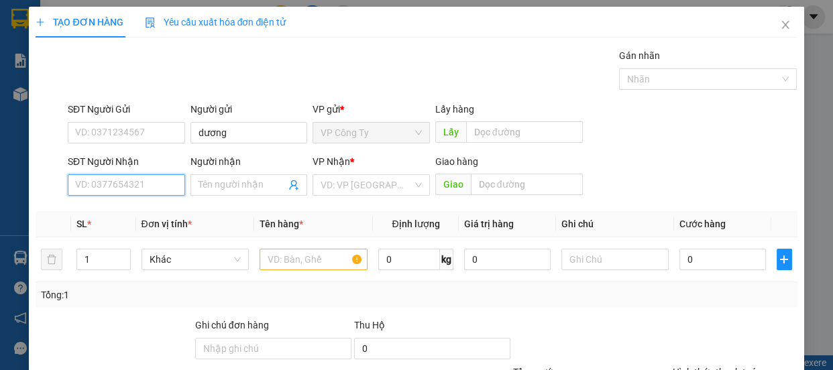
click at [119, 182] on input "SĐT Người Nhận" at bounding box center [126, 184] width 117 height 21
type input "0964183282"
click at [139, 181] on input "0964183282" at bounding box center [126, 184] width 117 height 21
click at [139, 182] on input "0964183282" at bounding box center [126, 184] width 117 height 21
click at [142, 213] on div "0964183282 - xuyến" at bounding box center [125, 212] width 100 height 15
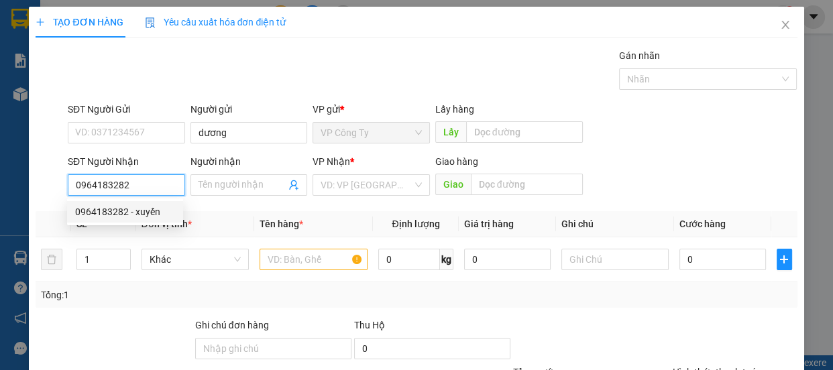
type input "xuyến"
type input "100.000"
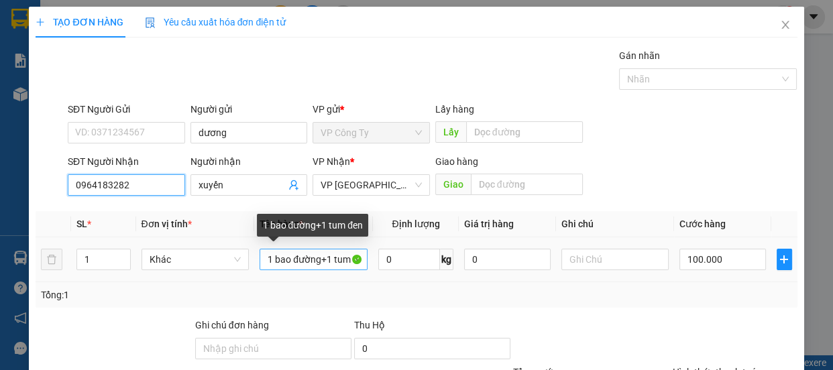
type input "0964183282"
click at [353, 260] on input "1 bao đường+1 tum đen" at bounding box center [314, 259] width 108 height 21
click at [352, 258] on input "1 bao đường+1đen" at bounding box center [314, 259] width 108 height 21
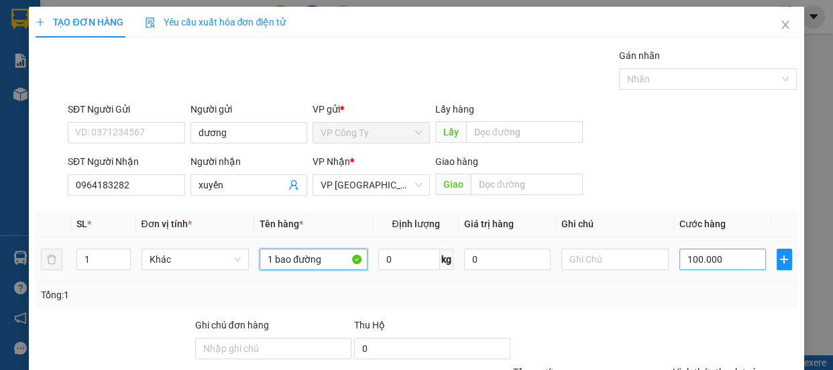
type input "1 bao đường"
click at [690, 259] on input "100.000" at bounding box center [722, 259] width 87 height 21
click at [689, 260] on input "100.000" at bounding box center [722, 259] width 87 height 21
type input "10.000"
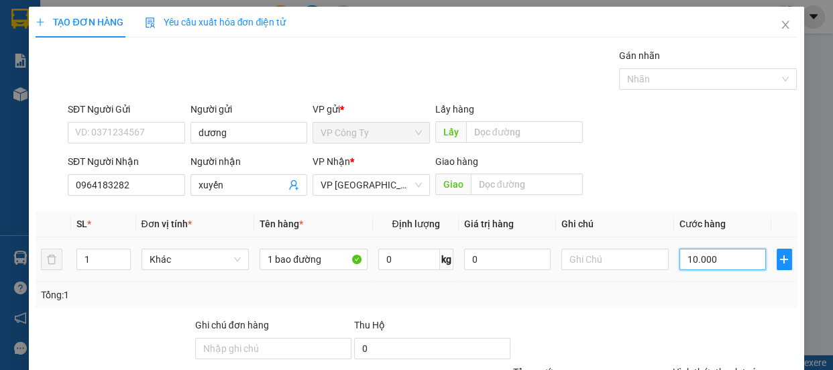
type input "10.000"
type input "0.000"
type input "0"
type input "90.000"
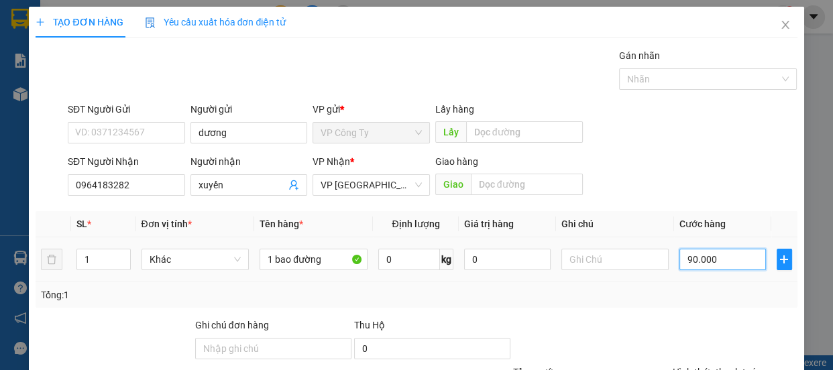
type input "90.000"
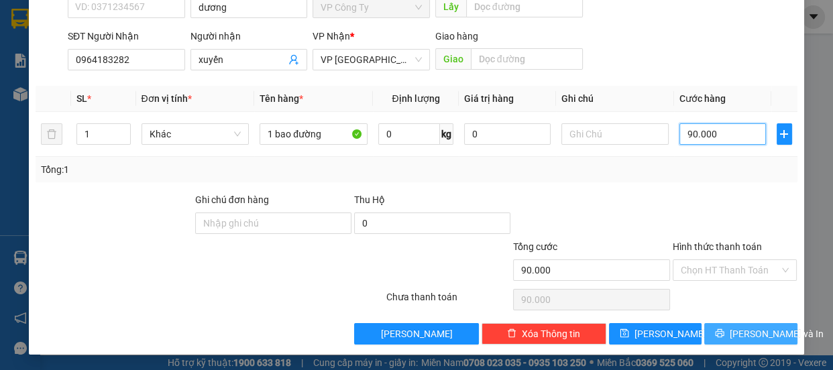
type input "90.000"
click at [721, 335] on icon "printer" at bounding box center [719, 333] width 9 height 9
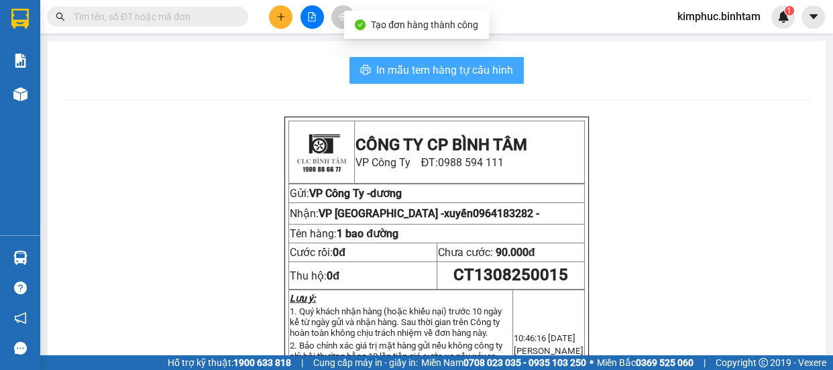
click at [402, 70] on span "In mẫu tem hàng tự cấu hình" at bounding box center [444, 70] width 137 height 17
click at [406, 66] on span "In mẫu tem hàng tự cấu hình" at bounding box center [444, 70] width 137 height 17
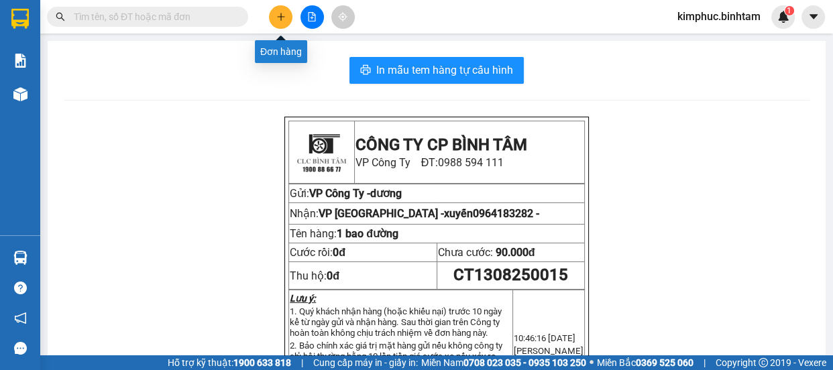
click at [282, 14] on icon "plus" at bounding box center [280, 16] width 9 height 9
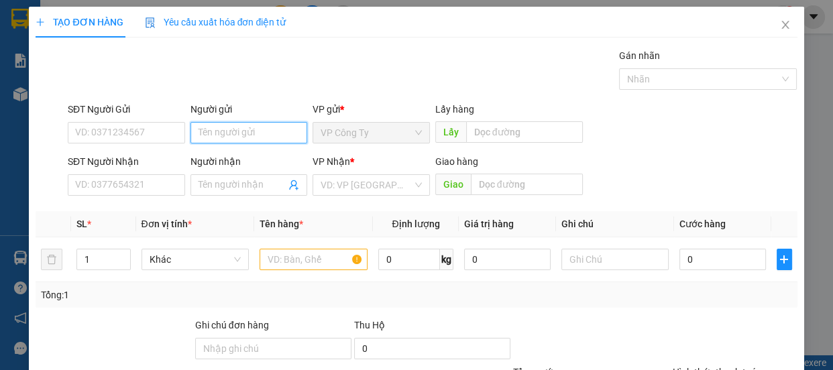
click at [220, 130] on input "Người gửi" at bounding box center [248, 132] width 117 height 21
type input "dương"
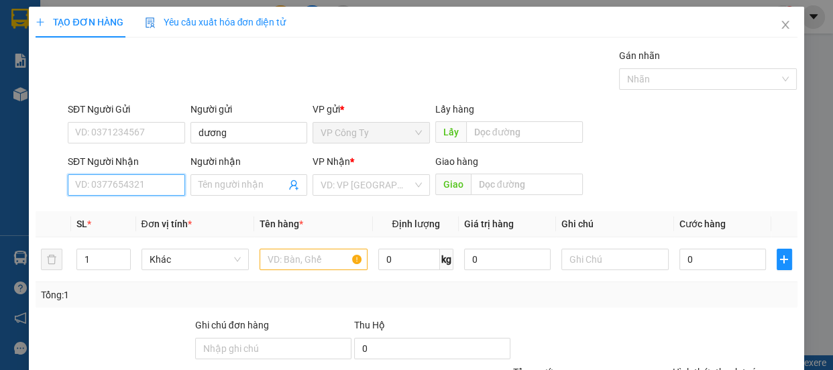
click at [142, 188] on input "SĐT Người Nhận" at bounding box center [126, 184] width 117 height 21
type input "0399094389"
click at [149, 190] on input "0399094389" at bounding box center [126, 184] width 117 height 21
click at [152, 190] on input "0399094389" at bounding box center [126, 184] width 117 height 21
drag, startPoint x: 158, startPoint y: 185, endPoint x: 157, endPoint y: 206, distance: 20.8
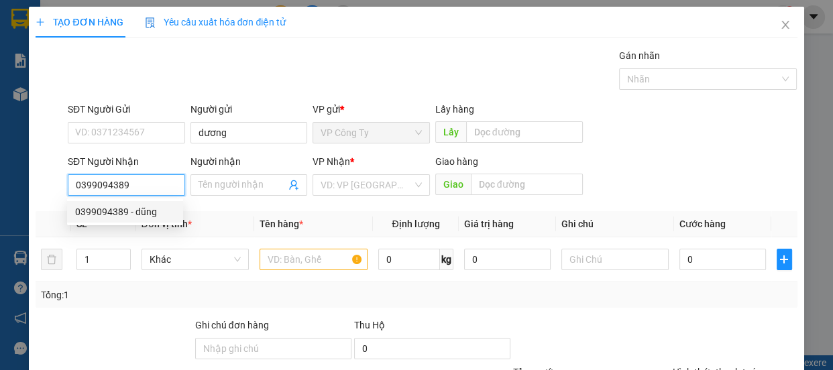
click at [157, 206] on body "Kết quả tìm kiếm ( 0 ) Bộ lọc No Data kimphuc.binhtam 1 Báo cáo Báo cáo dòng ti…" at bounding box center [416, 185] width 833 height 370
click at [158, 209] on div "0399094389 - dũng" at bounding box center [125, 212] width 100 height 15
type input "dũng"
type input "500.000"
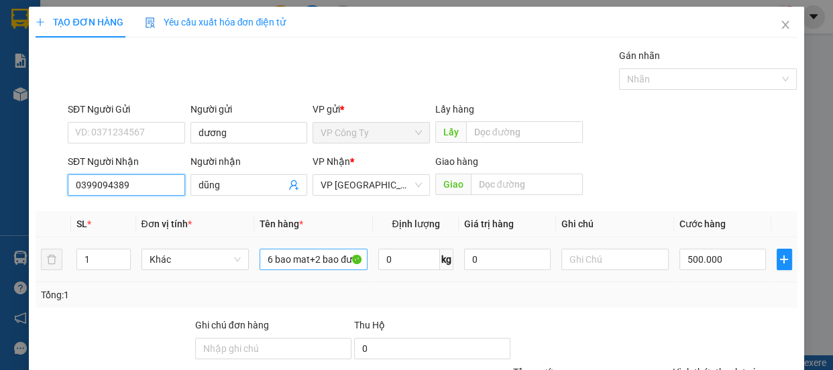
type input "0399094389"
click at [269, 259] on input "6 bao mat+2 bao đường" at bounding box center [314, 259] width 108 height 21
click at [323, 258] on input "4 bao mat+2 bao đường" at bounding box center [314, 259] width 108 height 21
type input "4 bao mat+4 bao đường"
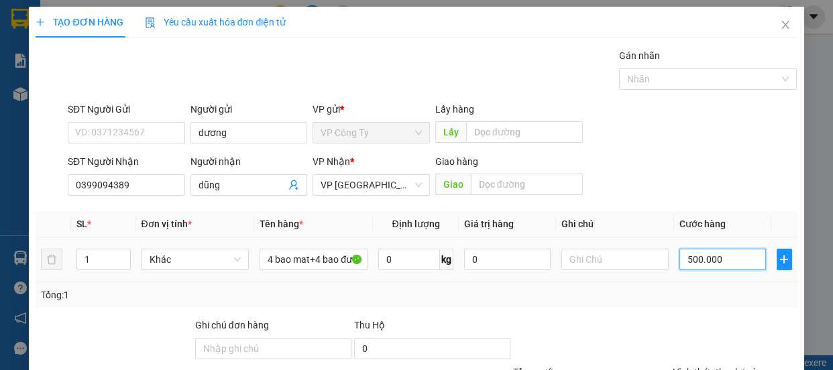
click at [689, 262] on input "500.000" at bounding box center [722, 259] width 87 height 21
click at [689, 263] on input "500.000" at bounding box center [722, 259] width 87 height 21
type input "50.000"
type input "0.000"
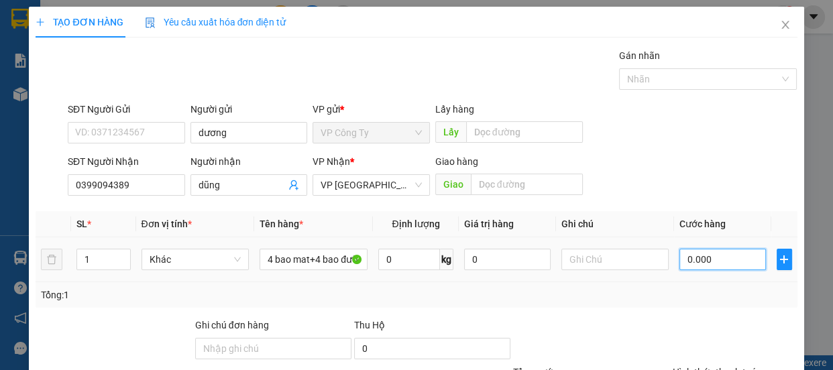
type input "0"
type input "70.000"
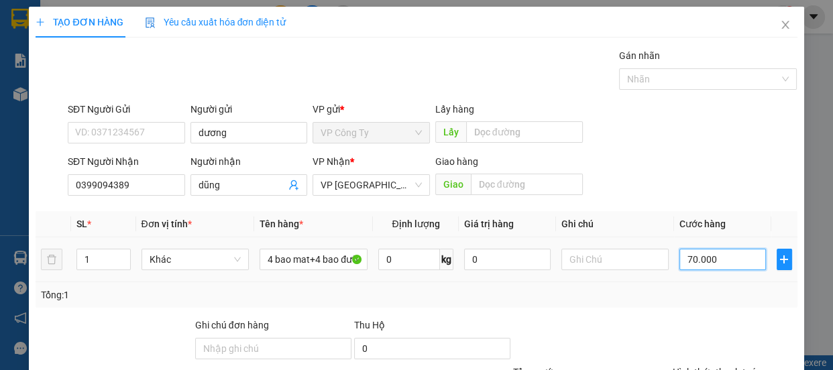
type input "0"
type input "0.000"
type input "60.000"
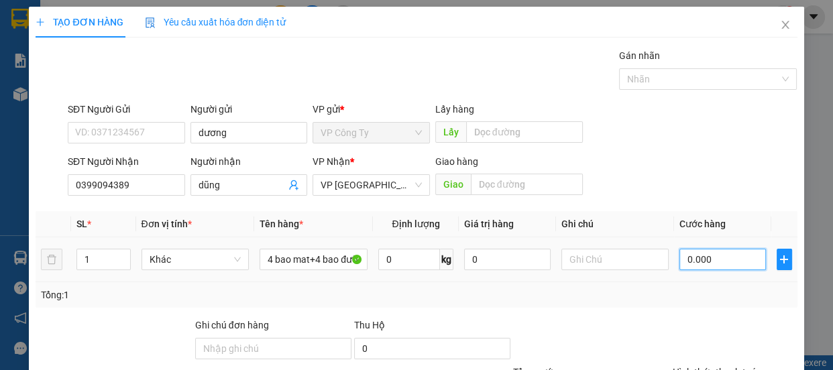
type input "60.000"
type input "620.000"
type input "6.200.000"
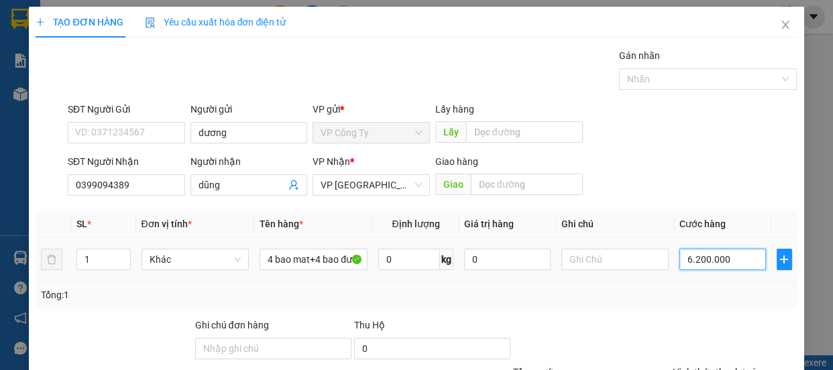
type input "6.200.000"
click at [697, 262] on input "6.200.000" at bounding box center [722, 259] width 87 height 21
type input "620.000"
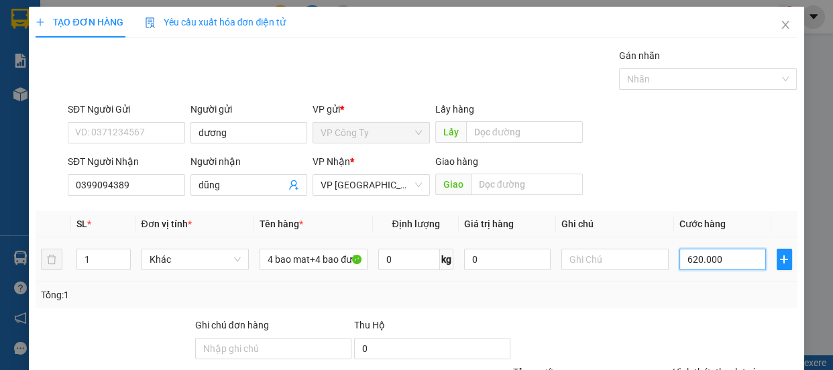
type input "62.000"
type input "620.000"
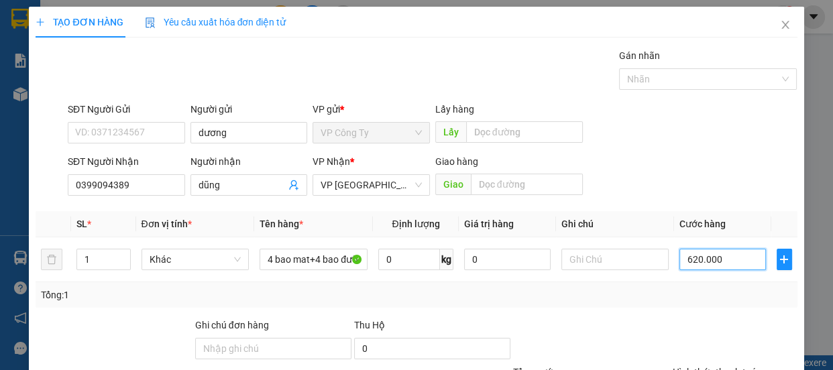
scroll to position [125, 0]
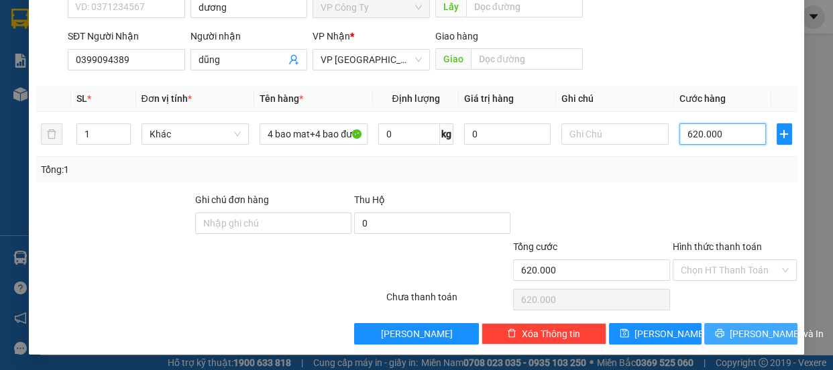
type input "620.000"
click at [713, 335] on button "[PERSON_NAME] và In" at bounding box center [750, 333] width 93 height 21
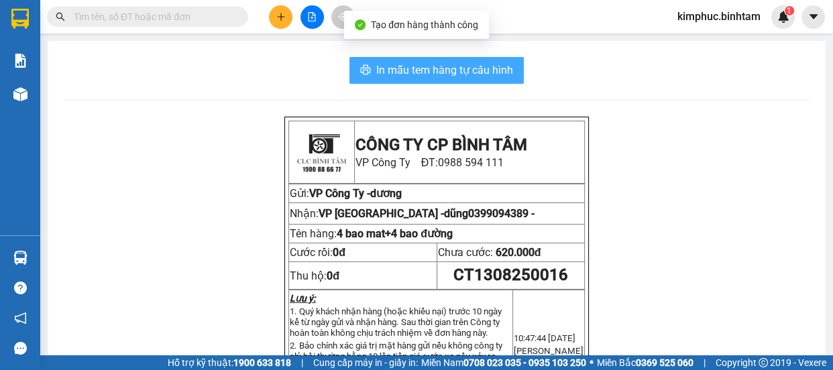
click at [439, 65] on span "In mẫu tem hàng tự cấu hình" at bounding box center [444, 70] width 137 height 17
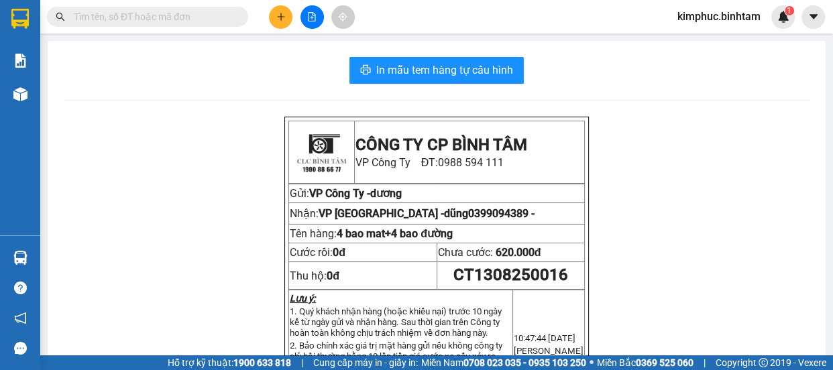
click at [275, 15] on button at bounding box center [280, 16] width 23 height 23
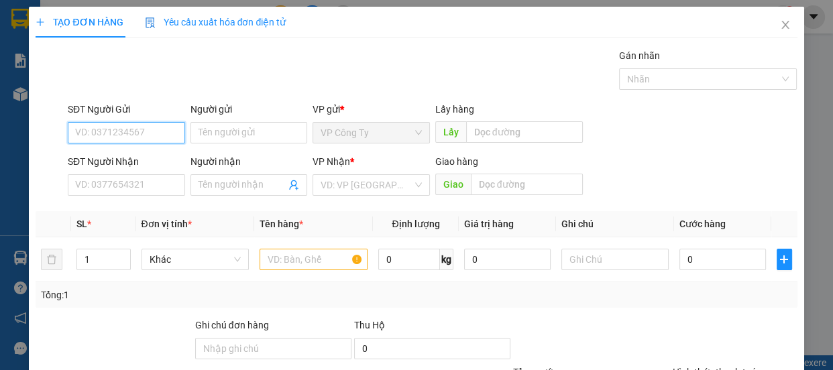
click at [152, 135] on input "SĐT Người Gửi" at bounding box center [126, 132] width 117 height 21
type input "0336546596"
click at [144, 134] on input "0336546596" at bounding box center [126, 132] width 117 height 21
click at [144, 135] on input "0336546596" at bounding box center [126, 132] width 117 height 21
click at [142, 154] on div "0336546596" at bounding box center [125, 159] width 100 height 15
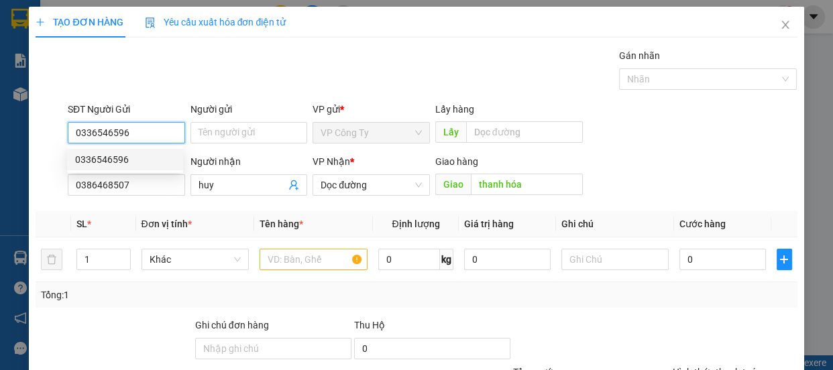
type input "0386468507"
type input "huy"
type input "thanh hóa"
type input "100.000"
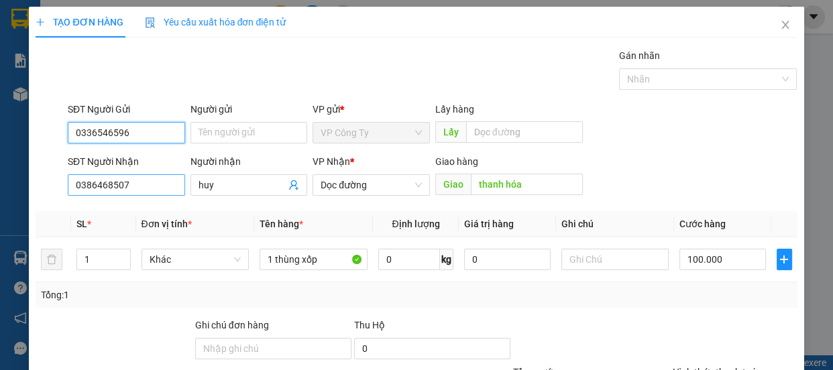
type input "0336546596"
click at [149, 183] on input "0386468507" at bounding box center [126, 184] width 117 height 21
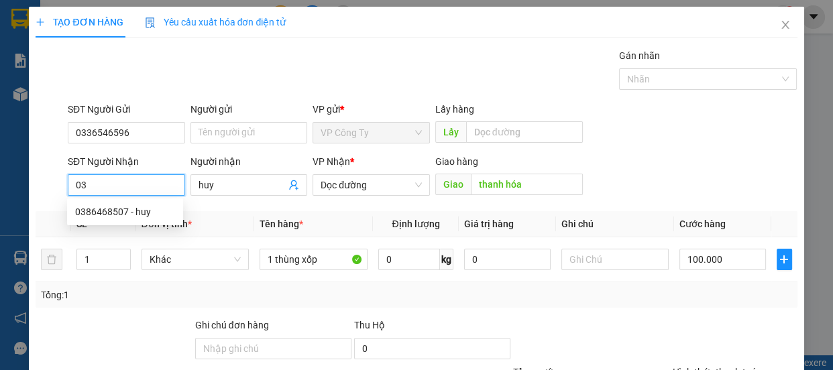
type input "0"
click at [162, 207] on div "Transit Pickup Surcharge Ids Transit Deliver Surcharge Ids Transit Deliver Surc…" at bounding box center [416, 259] width 761 height 422
click at [147, 185] on input "0392" at bounding box center [126, 184] width 117 height 21
type input "0392680448"
click at [154, 182] on input "0392680448" at bounding box center [126, 184] width 117 height 21
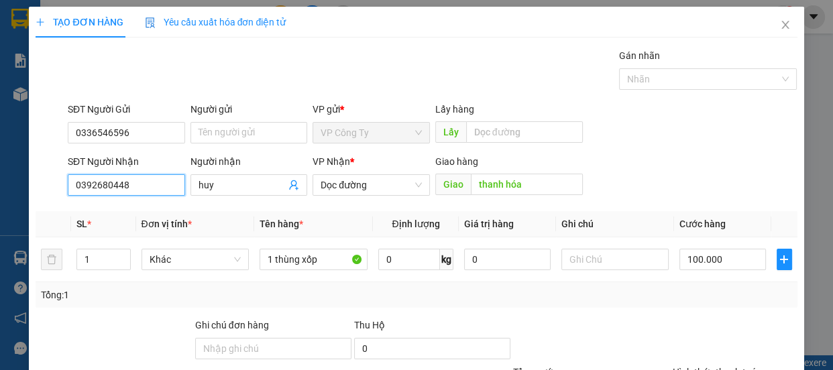
click at [154, 185] on input "0392680448" at bounding box center [126, 184] width 117 height 21
click at [156, 219] on div "0392680448 - du" at bounding box center [125, 212] width 100 height 15
type input "du"
type input "bố trạch"
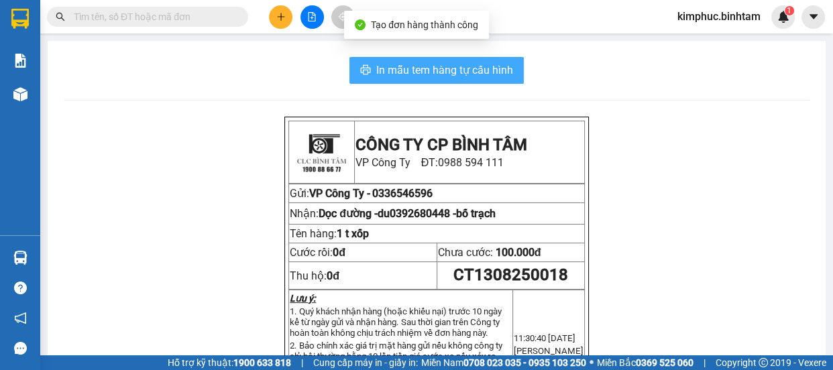
click at [482, 64] on span "In mẫu tem hàng tự cấu hình" at bounding box center [444, 70] width 137 height 17
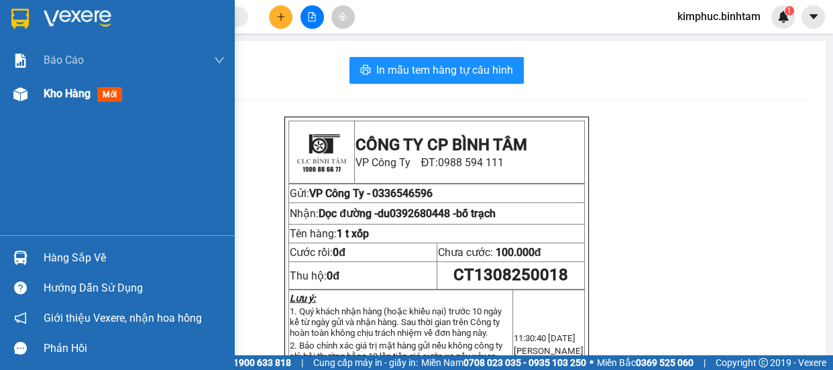
click at [70, 96] on span "Kho hàng" at bounding box center [67, 93] width 47 height 13
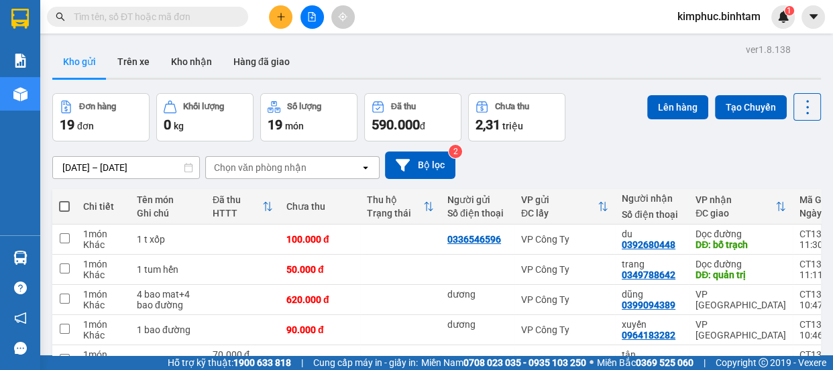
checkbox input "true"
click at [63, 324] on input "checkbox" at bounding box center [65, 329] width 10 height 10
checkbox input "true"
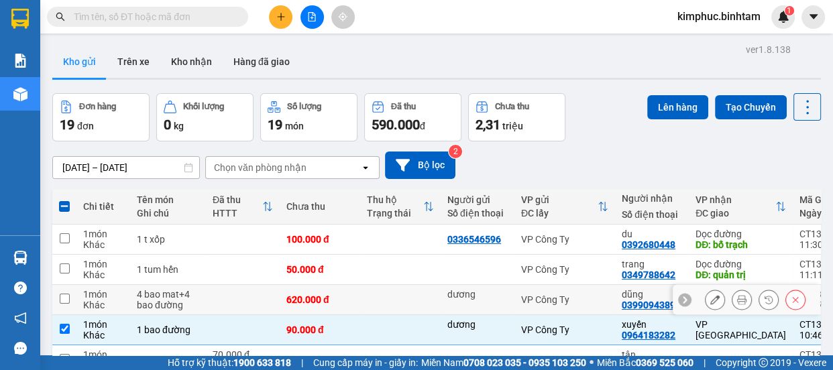
click at [63, 294] on input "checkbox" at bounding box center [65, 299] width 10 height 10
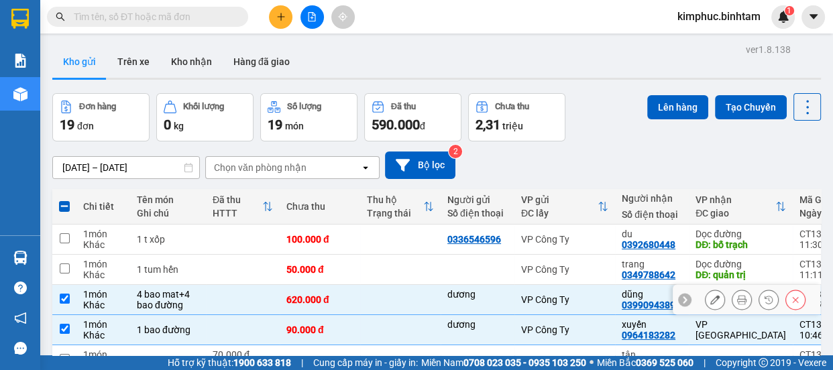
click at [65, 294] on input "checkbox" at bounding box center [65, 299] width 10 height 10
checkbox input "false"
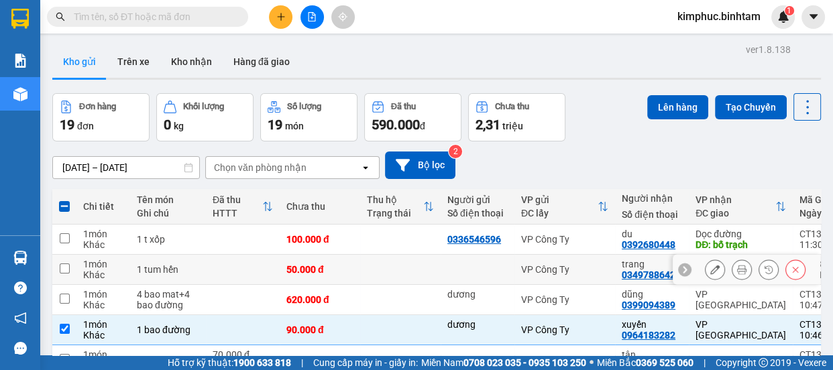
click at [64, 264] on input "checkbox" at bounding box center [65, 269] width 10 height 10
checkbox input "true"
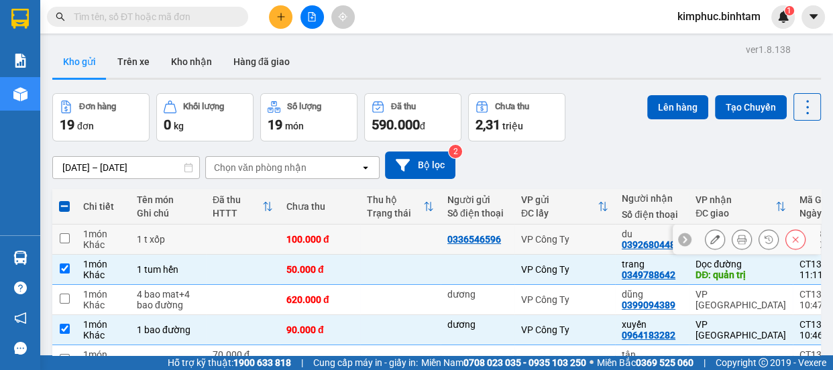
click at [66, 233] on input "checkbox" at bounding box center [65, 238] width 10 height 10
checkbox input "true"
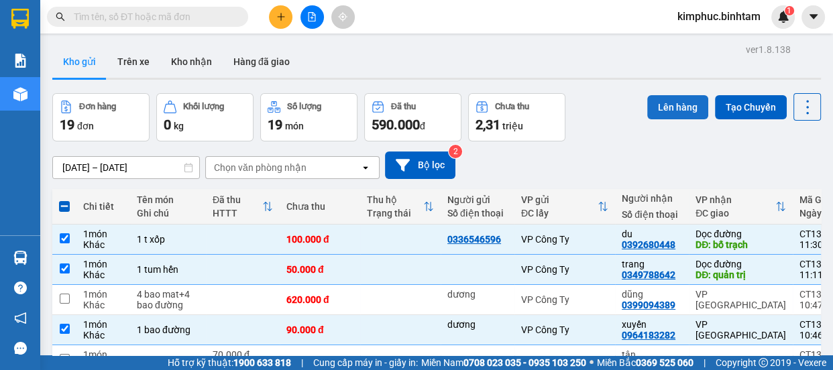
click at [663, 102] on button "Lên hàng" at bounding box center [677, 107] width 61 height 24
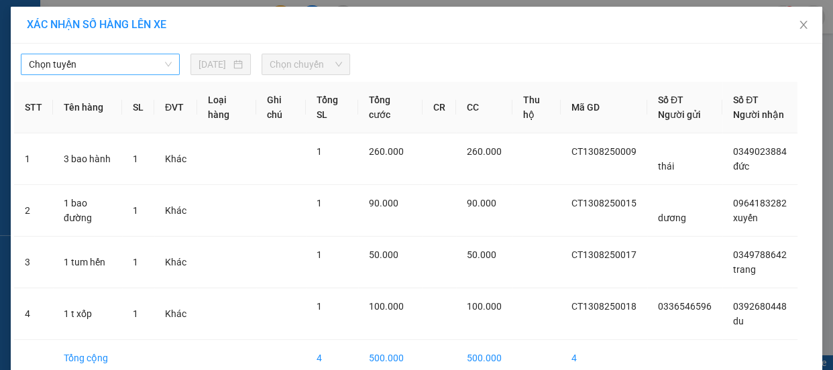
click at [111, 63] on span "Chọn tuyến" at bounding box center [100, 64] width 143 height 20
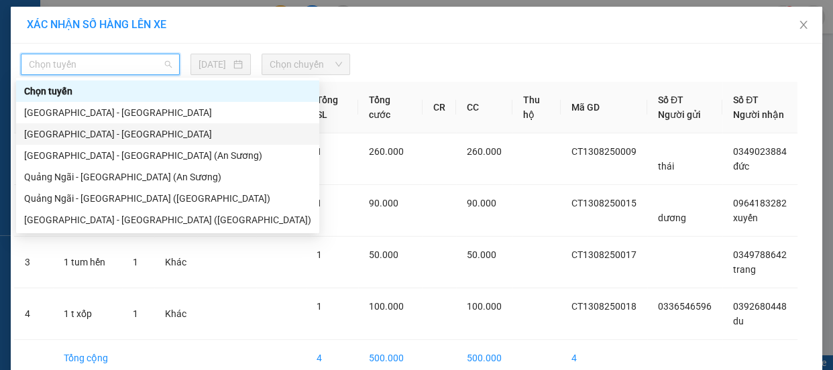
click at [89, 141] on div "Quảng Ngãi - Hà Nội" at bounding box center [167, 134] width 287 height 15
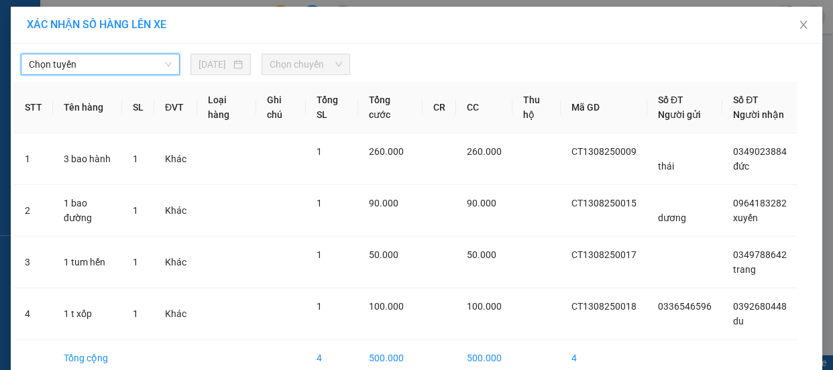
click at [294, 60] on span "Chọn chuyến" at bounding box center [306, 64] width 72 height 20
click at [292, 67] on span "Chọn chuyến" at bounding box center [306, 64] width 72 height 20
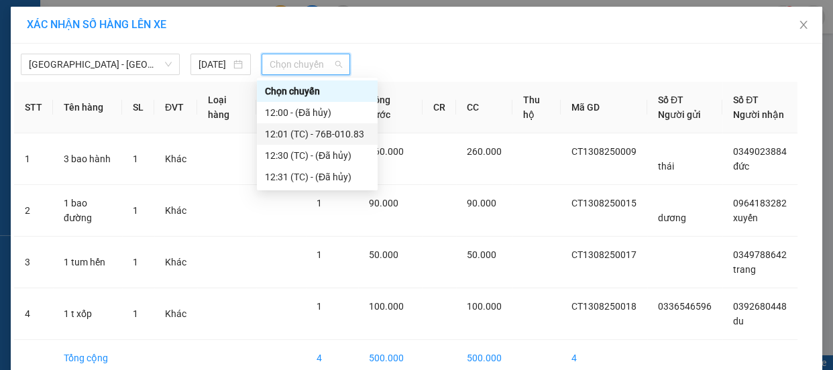
click at [297, 129] on div "12:01 (TC) - 76B-010.83" at bounding box center [317, 134] width 105 height 15
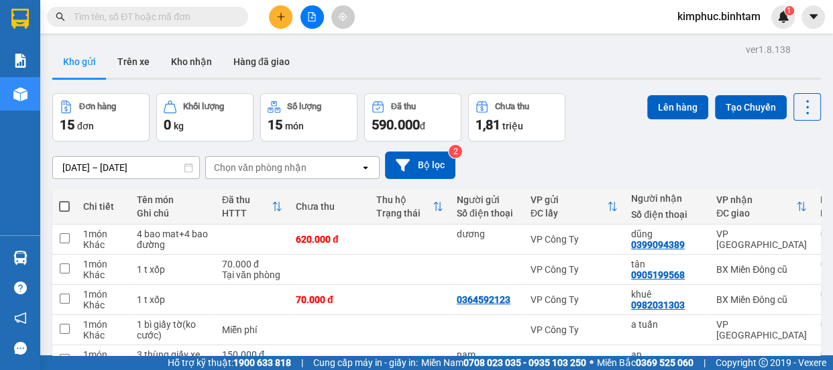
checkbox input "true"
click at [675, 97] on button "Lên hàng" at bounding box center [677, 107] width 61 height 24
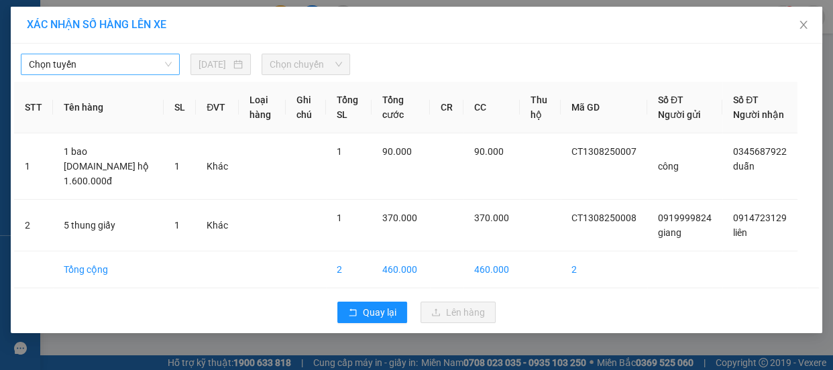
click at [102, 66] on span "Chọn tuyến" at bounding box center [100, 64] width 143 height 20
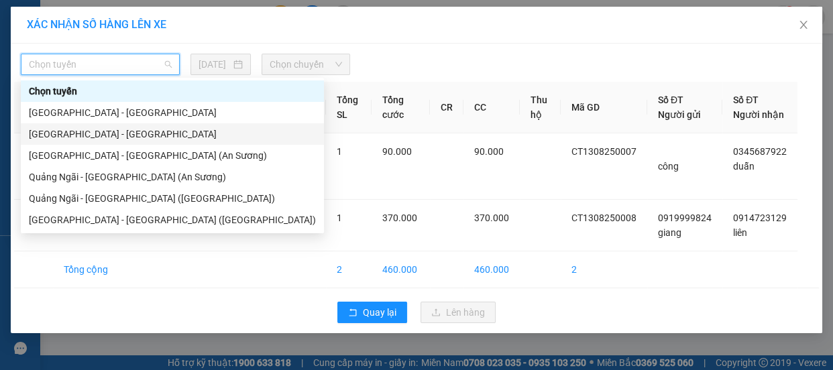
click at [94, 132] on div "Quảng Ngãi - Hà Nội" at bounding box center [172, 134] width 287 height 15
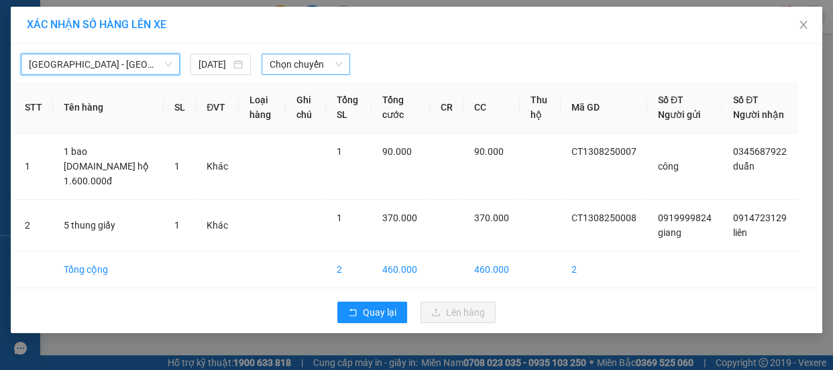
click at [299, 64] on span "Chọn chuyến" at bounding box center [306, 64] width 72 height 20
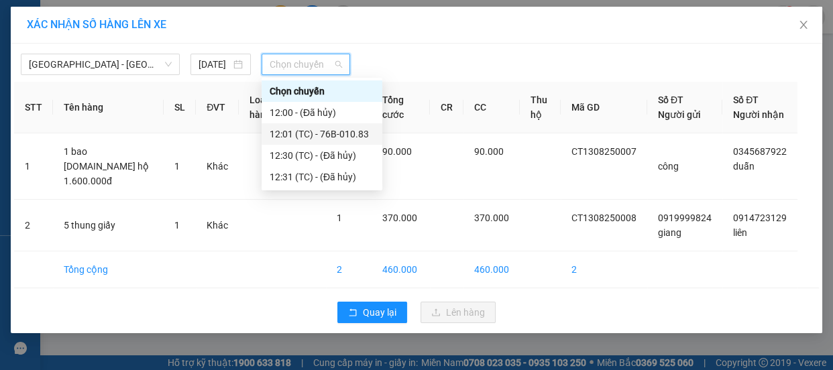
click at [315, 132] on div "12:01 (TC) - 76B-010.83" at bounding box center [322, 134] width 105 height 15
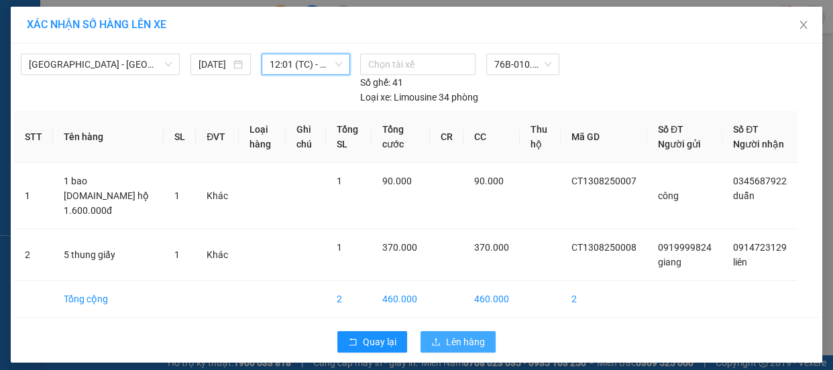
click at [451, 340] on span "Lên hàng" at bounding box center [465, 342] width 39 height 15
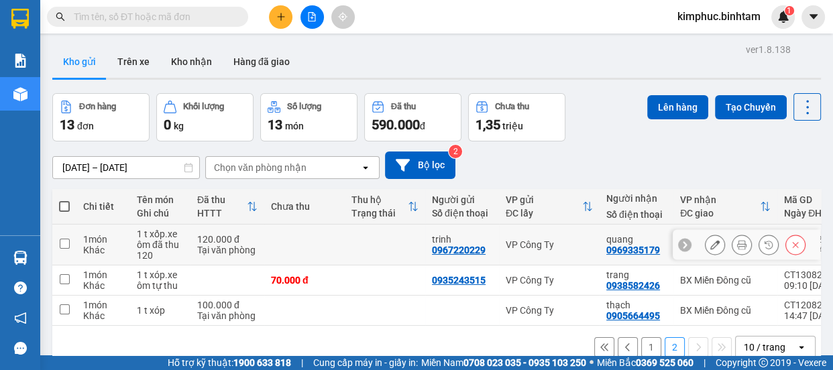
click at [64, 239] on input "checkbox" at bounding box center [65, 244] width 10 height 10
checkbox input "true"
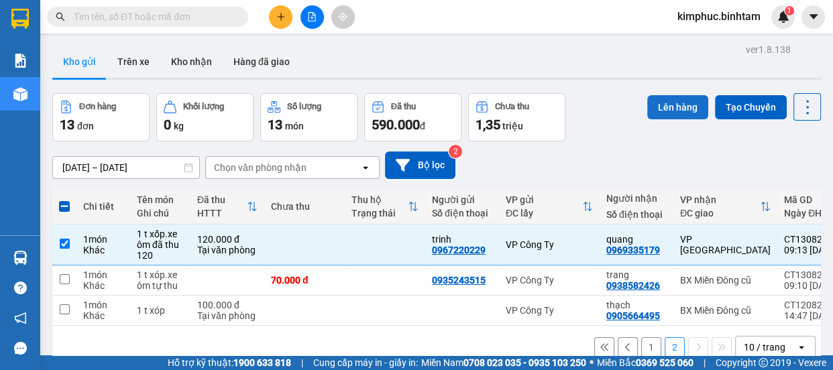
click at [663, 95] on button "Lên hàng" at bounding box center [677, 107] width 61 height 24
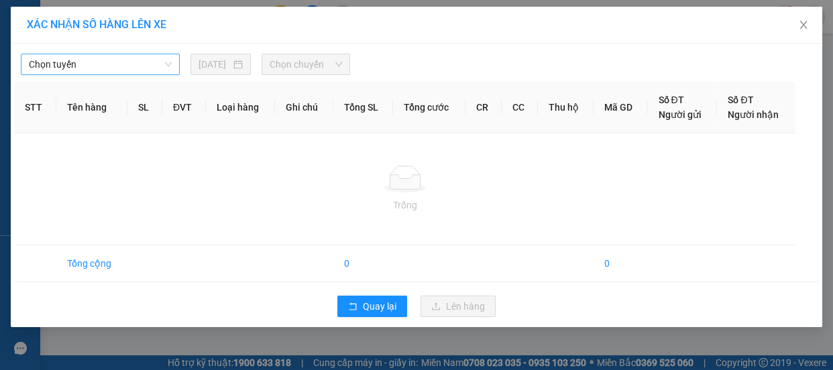
click at [107, 64] on span "Chọn tuyến" at bounding box center [100, 64] width 143 height 20
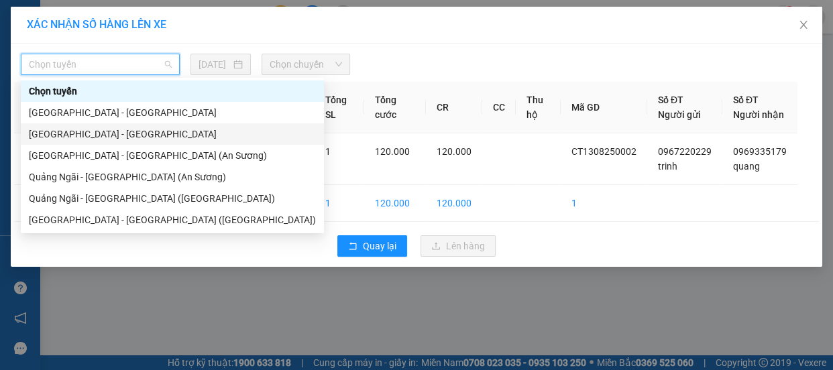
click at [98, 132] on div "Quảng Ngãi - Hà Nội" at bounding box center [172, 134] width 287 height 15
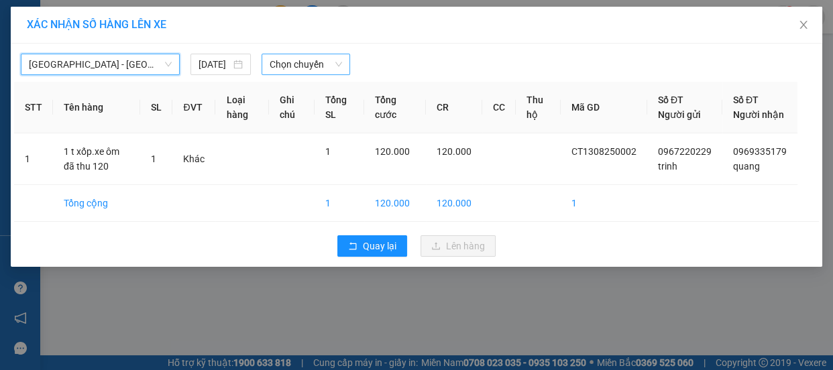
click at [315, 66] on span "Chọn chuyến" at bounding box center [306, 64] width 72 height 20
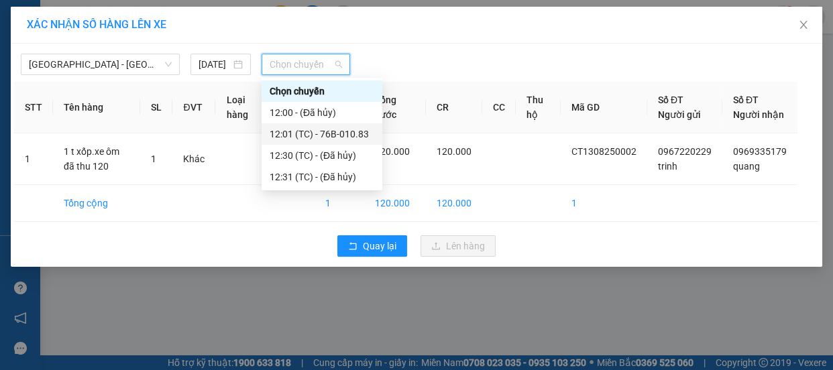
click at [323, 131] on div "12:01 (TC) - 76B-010.83" at bounding box center [322, 134] width 105 height 15
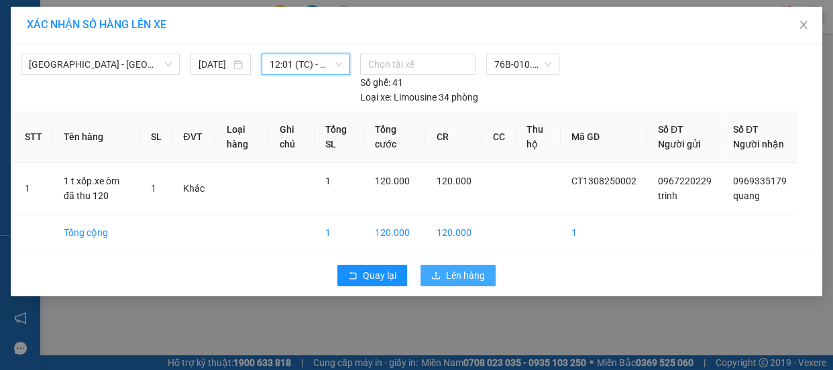
click at [461, 281] on button "Lên hàng" at bounding box center [457, 275] width 75 height 21
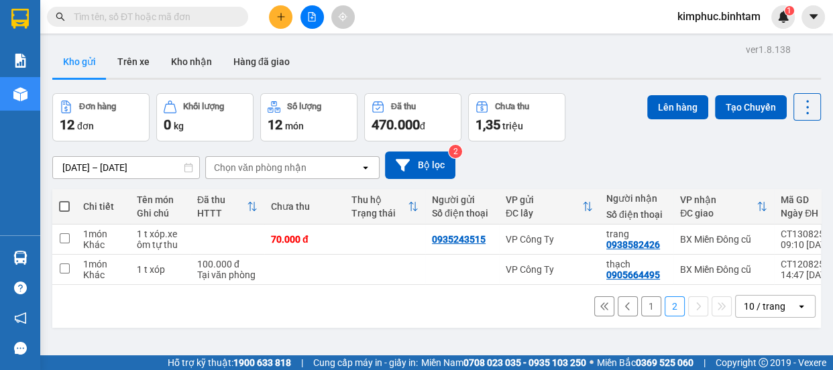
click at [641, 296] on button "1" at bounding box center [651, 306] width 20 height 20
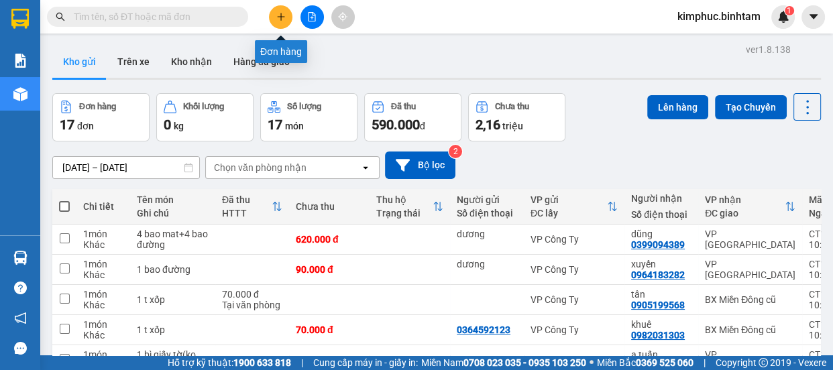
click at [282, 14] on icon "plus" at bounding box center [280, 16] width 9 height 9
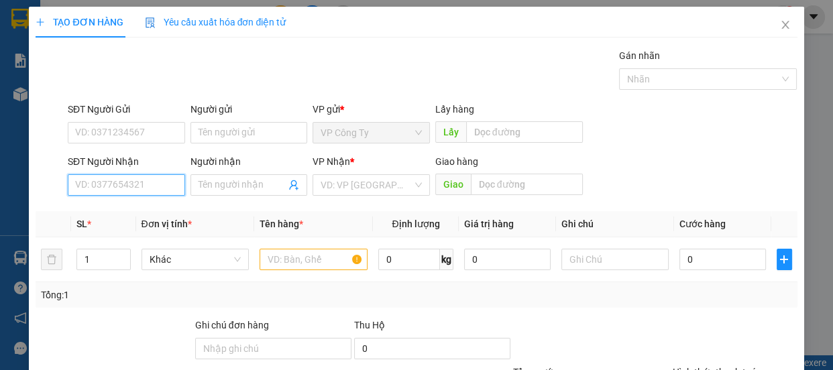
click at [146, 184] on input "SĐT Người Nhận" at bounding box center [126, 184] width 117 height 21
click at [170, 176] on input "0349788642" at bounding box center [126, 184] width 117 height 21
click at [171, 179] on input "0349788642" at bounding box center [126, 184] width 117 height 21
type input "0349788642"
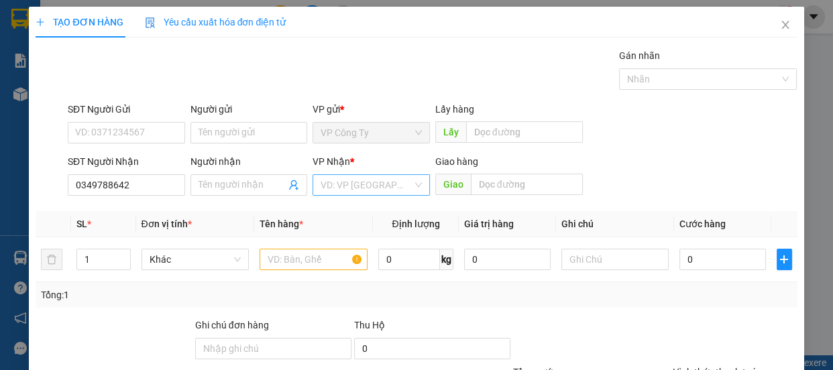
click at [344, 186] on input "search" at bounding box center [367, 185] width 92 height 20
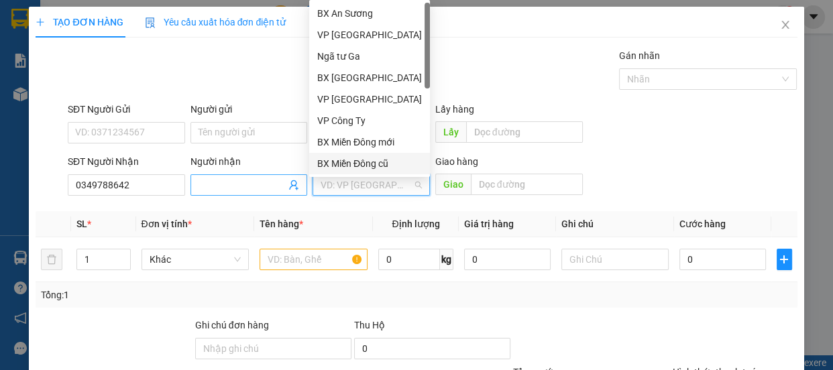
click at [215, 178] on input "Người nhận" at bounding box center [243, 185] width 88 height 15
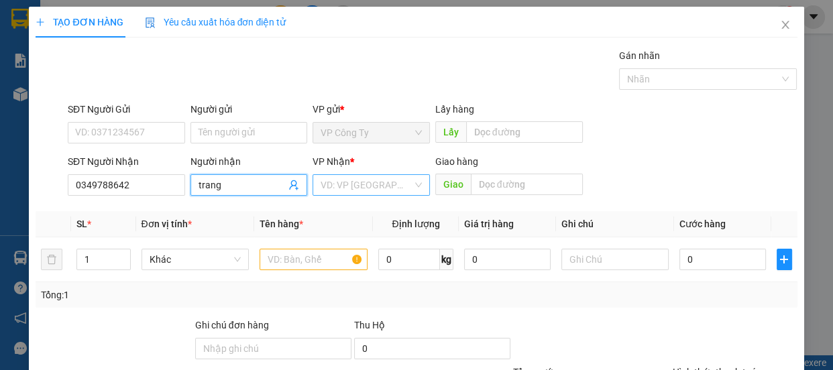
type input "trang"
click at [382, 186] on input "search" at bounding box center [367, 185] width 92 height 20
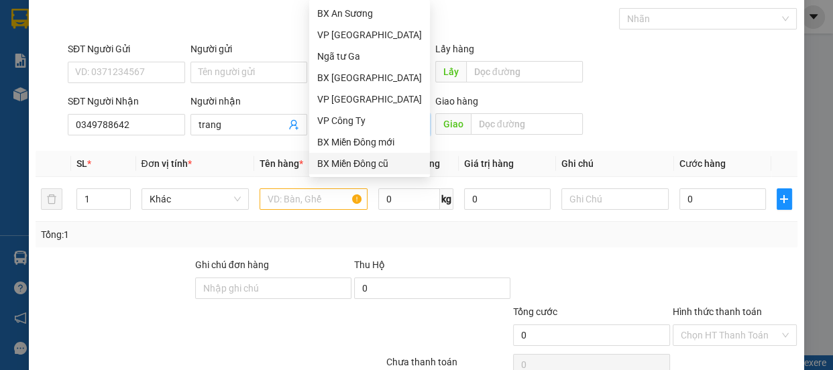
scroll to position [42, 0]
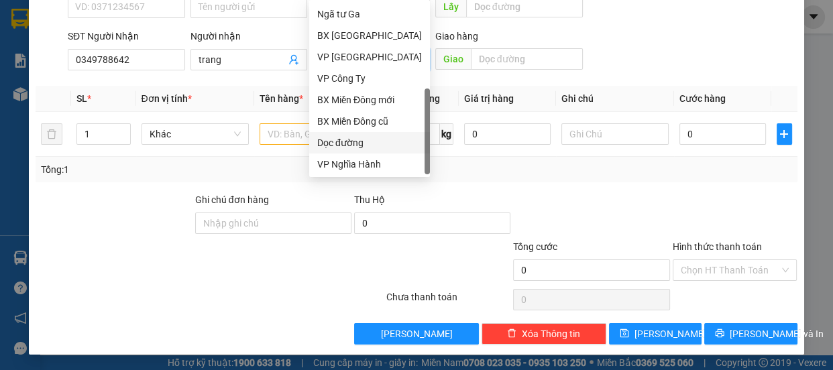
click at [372, 142] on div "Dọc đường" at bounding box center [369, 142] width 105 height 15
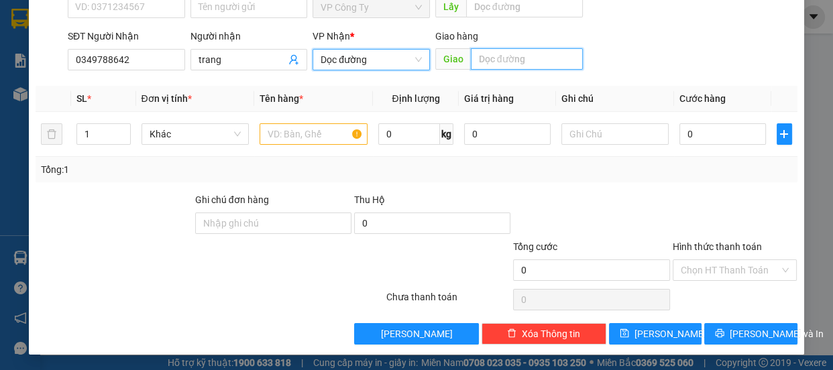
click at [494, 66] on input "text" at bounding box center [527, 58] width 112 height 21
type input "quản trị"
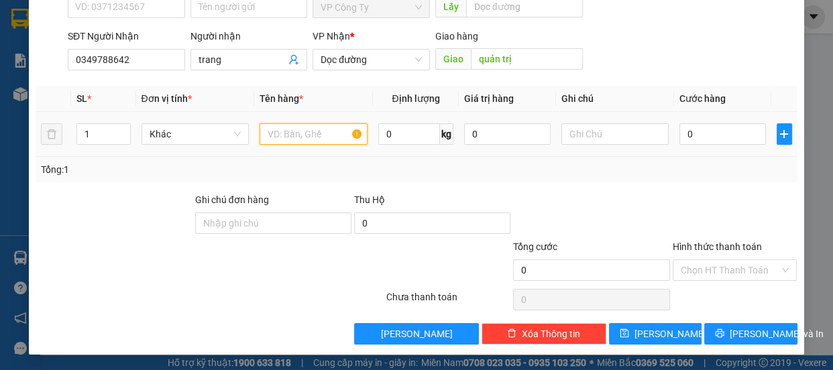
click at [310, 137] on input "text" at bounding box center [314, 133] width 108 height 21
type input "1 tum hến"
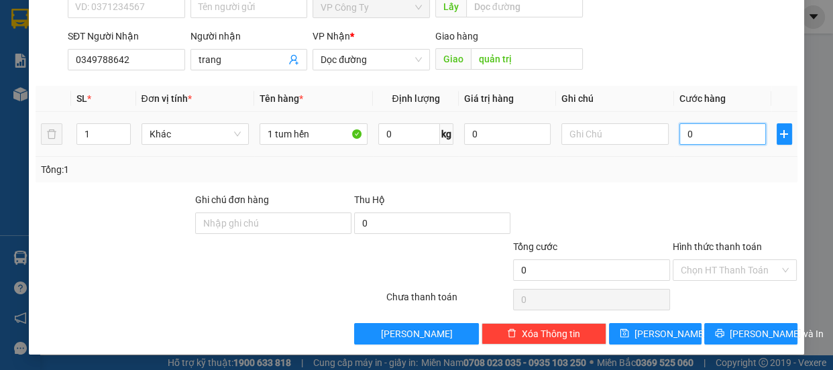
click at [681, 135] on input "0" at bounding box center [722, 133] width 87 height 21
click at [681, 137] on input "0" at bounding box center [722, 133] width 87 height 21
type input "50"
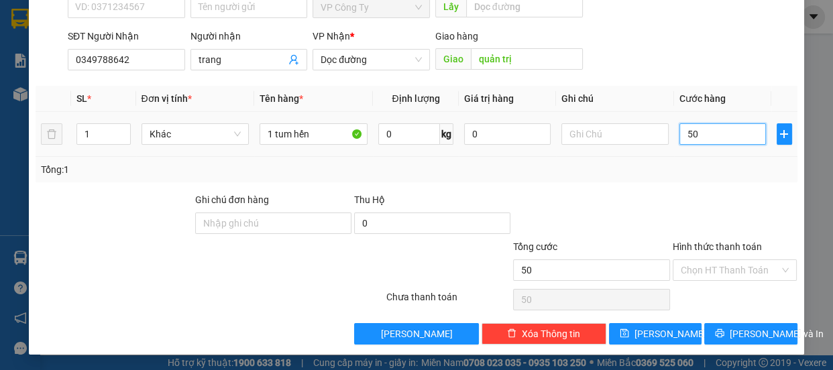
type input "500"
type input "5.000"
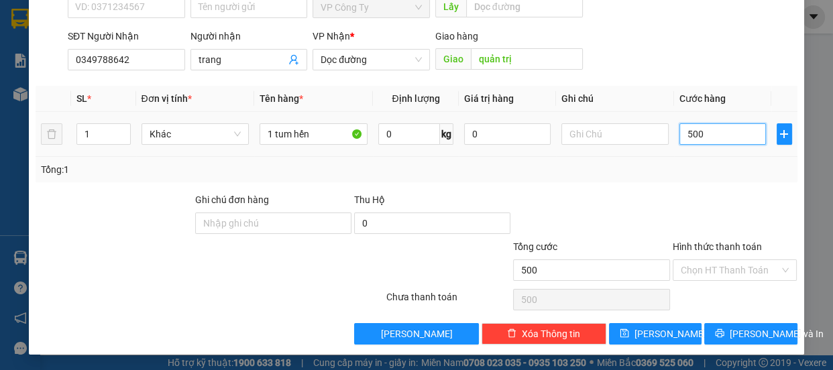
type input "5.000"
type input "50.000"
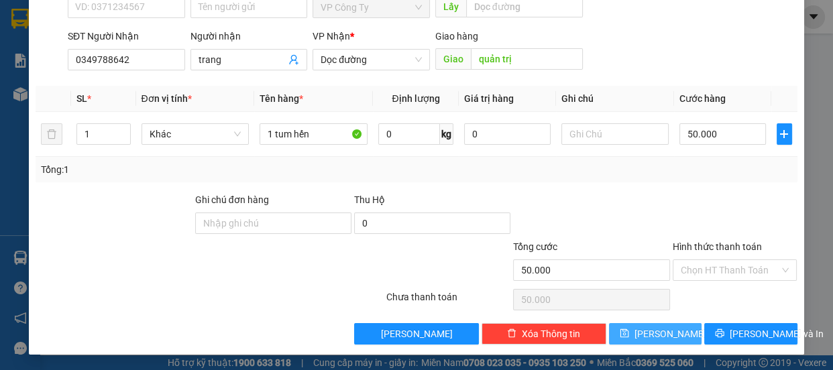
click at [690, 333] on button "[PERSON_NAME]" at bounding box center [655, 333] width 93 height 21
type input "0"
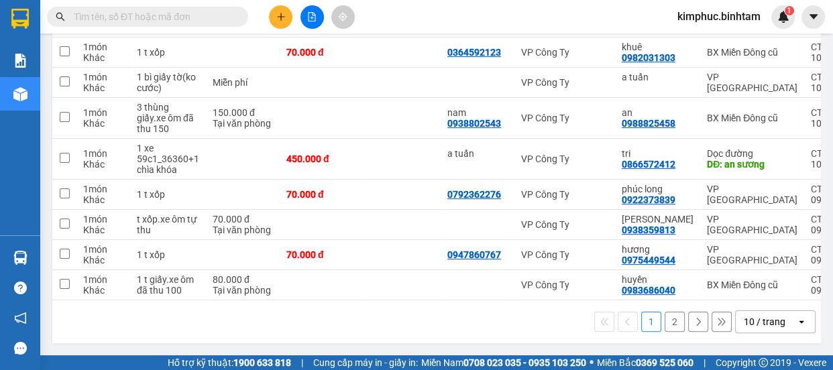
scroll to position [5, 0]
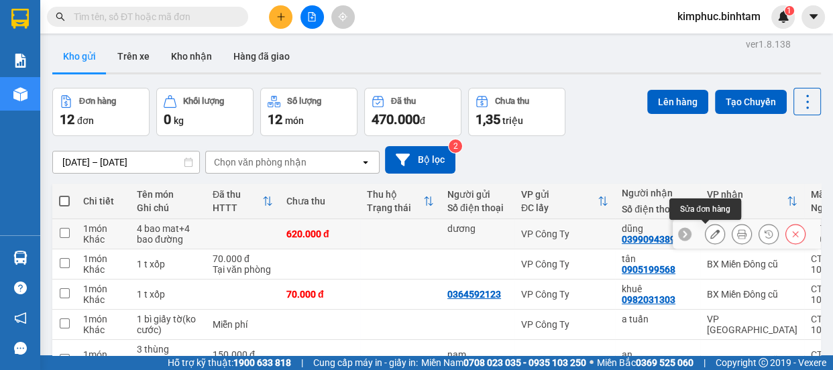
click at [712, 230] on button at bounding box center [714, 234] width 19 height 23
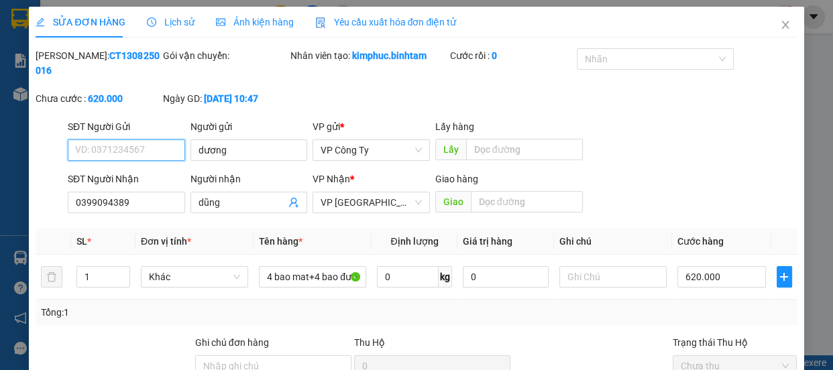
type input "dương"
type input "0399094389"
type input "dũng"
type input "620.000"
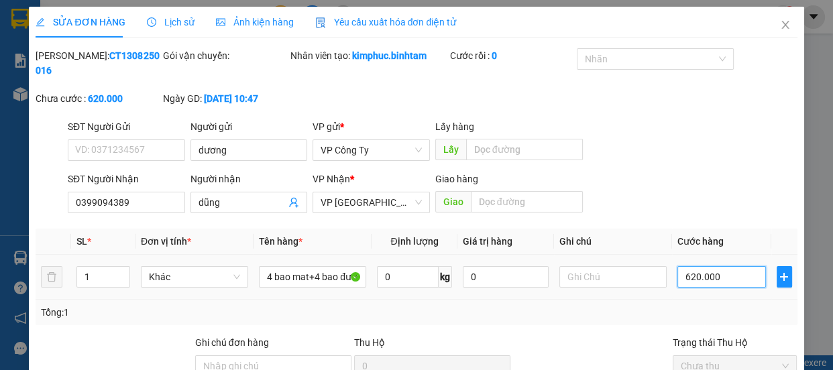
click at [680, 277] on input "620.000" at bounding box center [721, 276] width 89 height 21
type input "20.000"
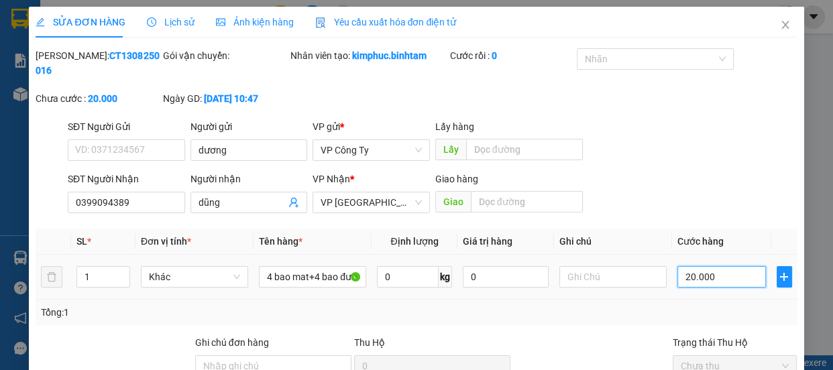
type input "520.000"
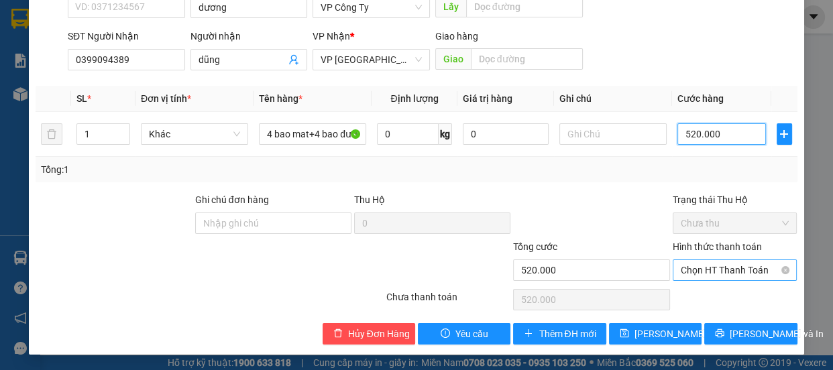
click at [701, 268] on span "Chọn HT Thanh Toán" at bounding box center [735, 270] width 109 height 20
type input "520.000"
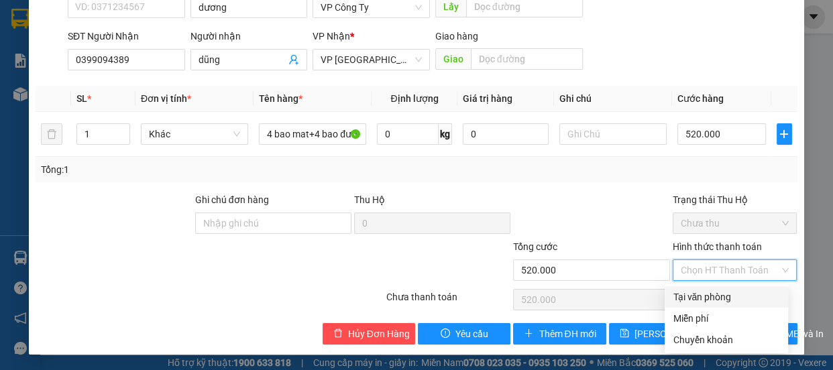
click at [694, 295] on div "Tại văn phòng" at bounding box center [726, 297] width 107 height 15
type input "0"
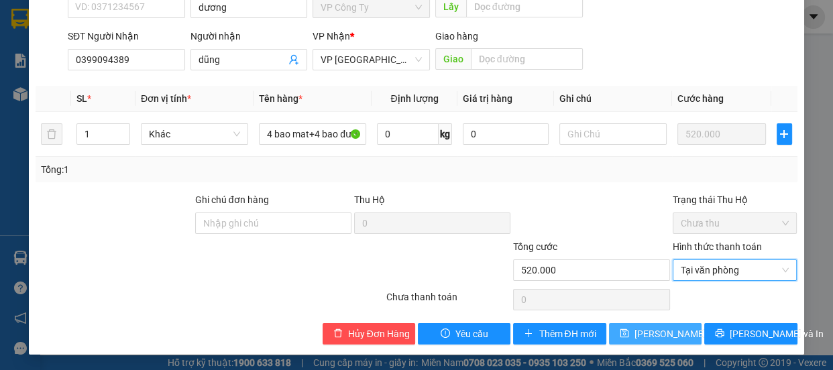
click at [663, 331] on span "[PERSON_NAME] thay đổi" at bounding box center [687, 334] width 107 height 15
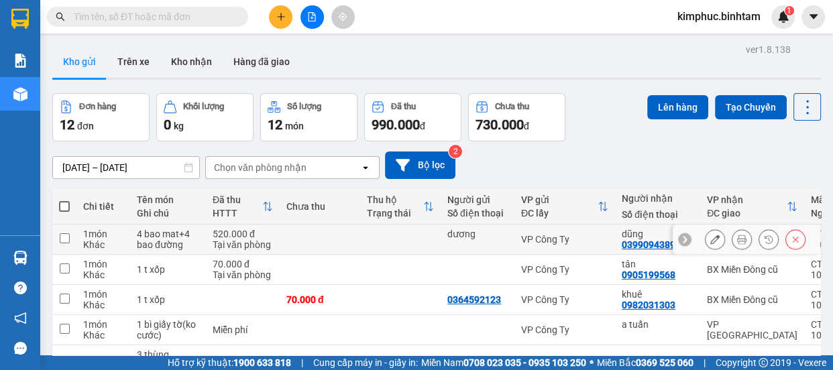
click at [67, 241] on input "checkbox" at bounding box center [65, 238] width 10 height 10
checkbox input "true"
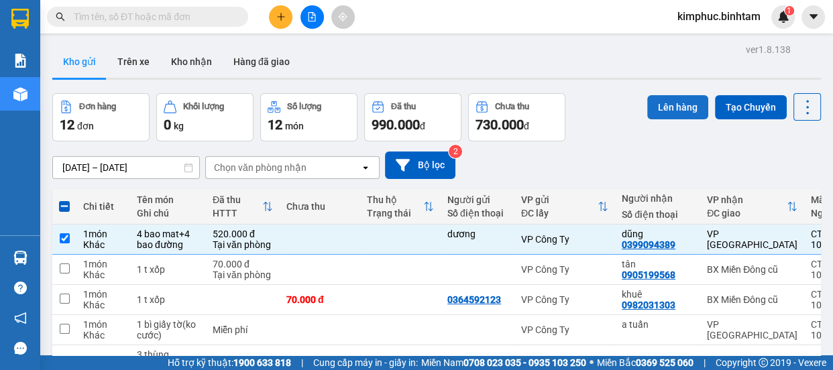
click at [682, 103] on button "Lên hàng" at bounding box center [677, 107] width 61 height 24
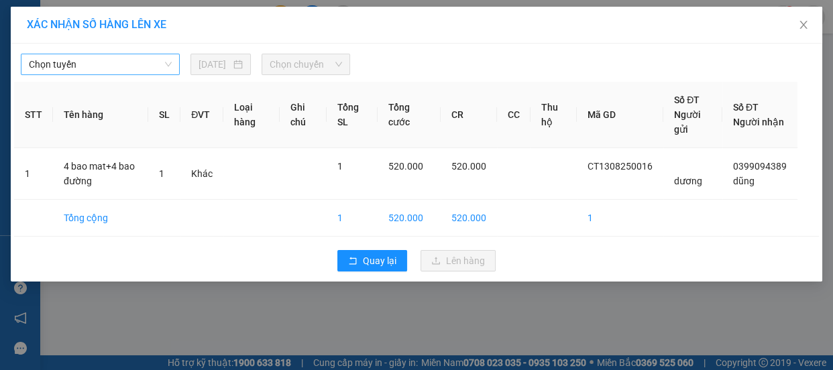
click at [101, 60] on span "Chọn tuyến" at bounding box center [100, 64] width 143 height 20
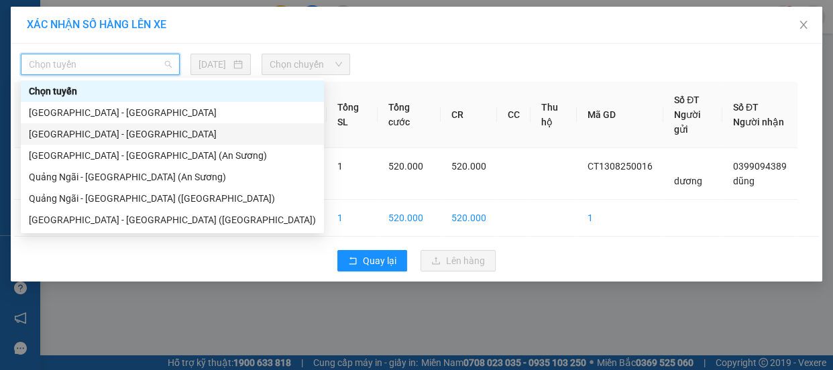
click at [101, 133] on div "[GEOGRAPHIC_DATA] - [GEOGRAPHIC_DATA]" at bounding box center [172, 134] width 287 height 15
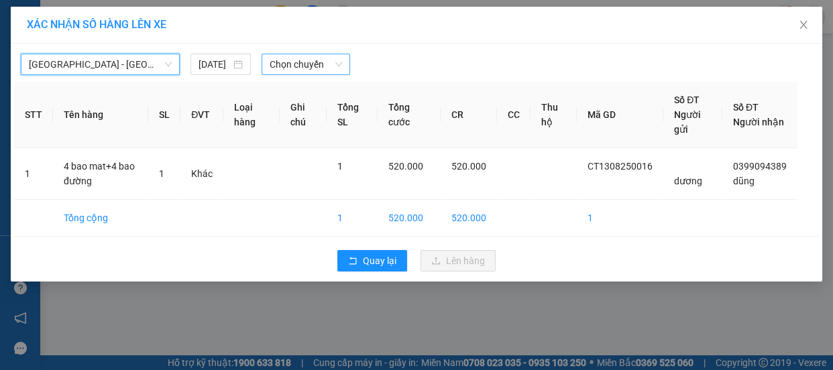
click at [304, 63] on span "Chọn chuyến" at bounding box center [306, 64] width 72 height 20
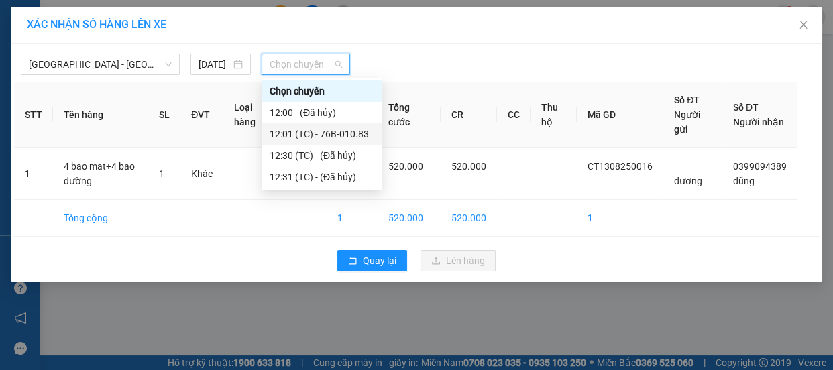
click at [319, 129] on div "12:01 (TC) - 76B-010.83" at bounding box center [322, 134] width 105 height 15
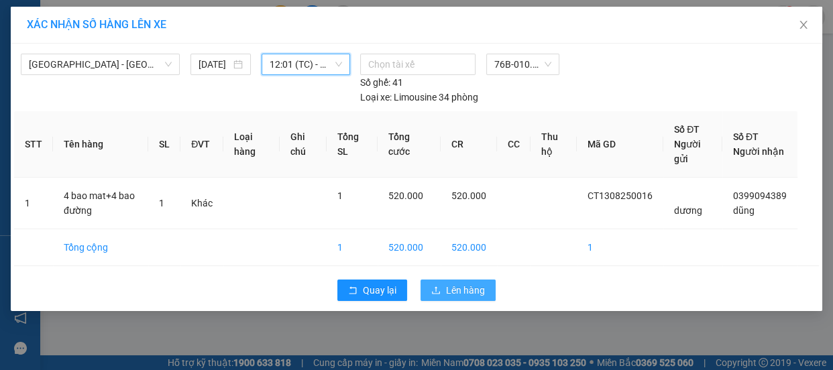
click at [449, 288] on span "Lên hàng" at bounding box center [465, 290] width 39 height 15
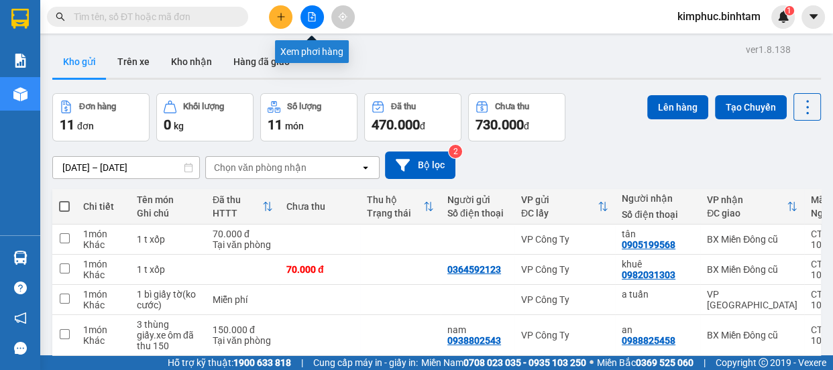
click at [319, 19] on button at bounding box center [311, 16] width 23 height 23
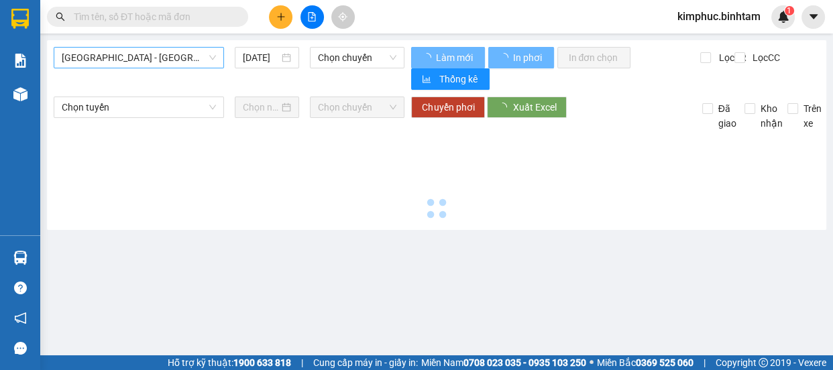
click at [156, 59] on span "[GEOGRAPHIC_DATA] - [GEOGRAPHIC_DATA]" at bounding box center [139, 58] width 154 height 20
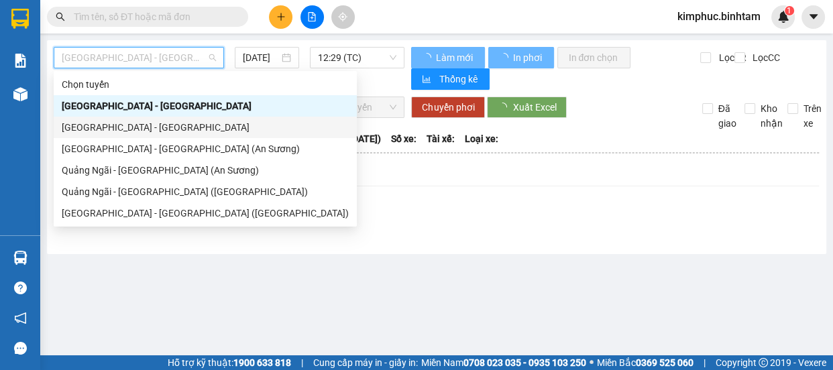
click at [156, 128] on div "[GEOGRAPHIC_DATA] - [GEOGRAPHIC_DATA]" at bounding box center [205, 127] width 287 height 15
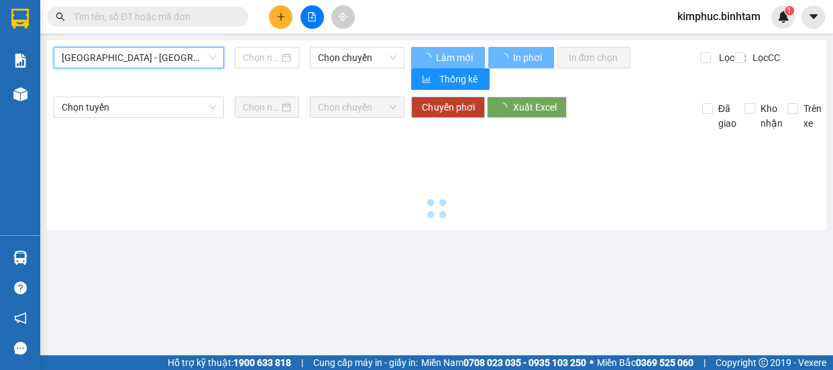
type input "[DATE]"
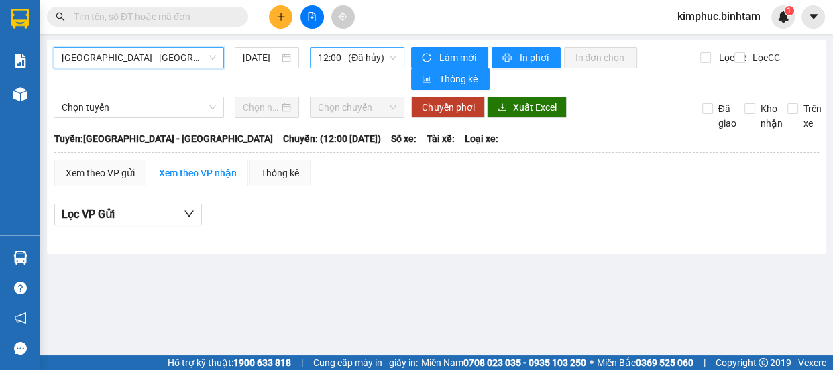
click at [349, 57] on span "12:00 - (Đã hủy)" at bounding box center [357, 58] width 78 height 20
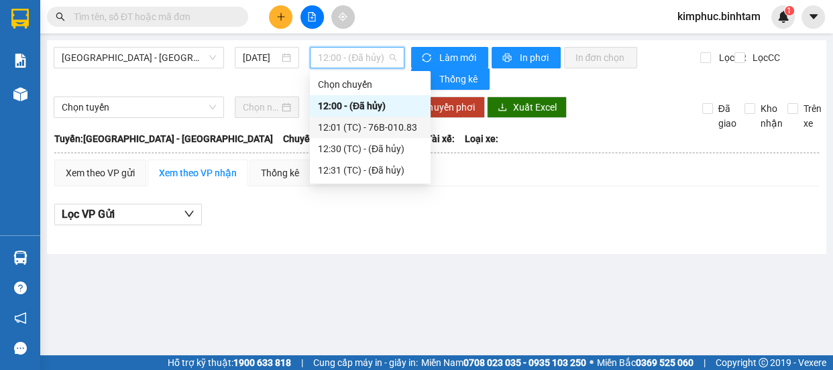
click at [362, 125] on div "12:01 (TC) - 76B-010.83" at bounding box center [370, 127] width 105 height 15
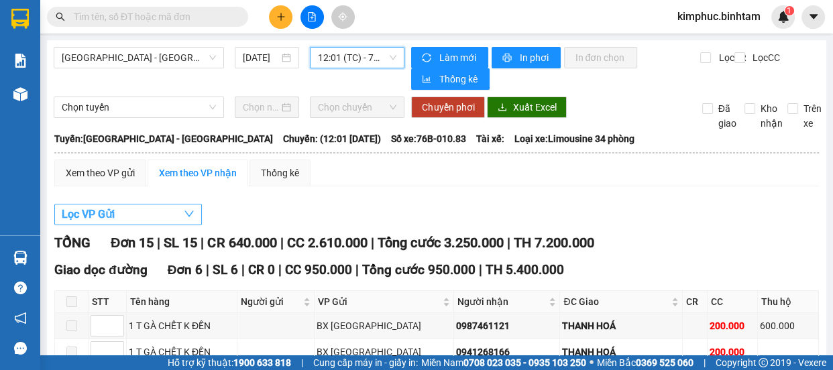
click at [111, 217] on span "Lọc VP Gửi" at bounding box center [88, 214] width 53 height 17
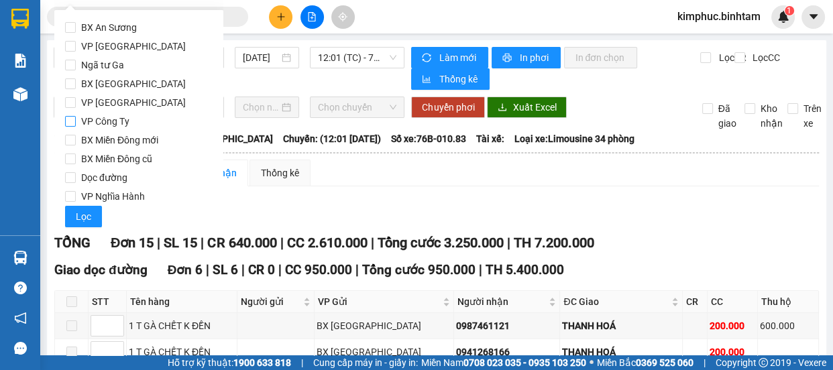
click at [74, 121] on input "VP Công Ty" at bounding box center [70, 121] width 11 height 11
checkbox input "true"
click at [89, 213] on span "Lọc" at bounding box center [83, 216] width 15 height 15
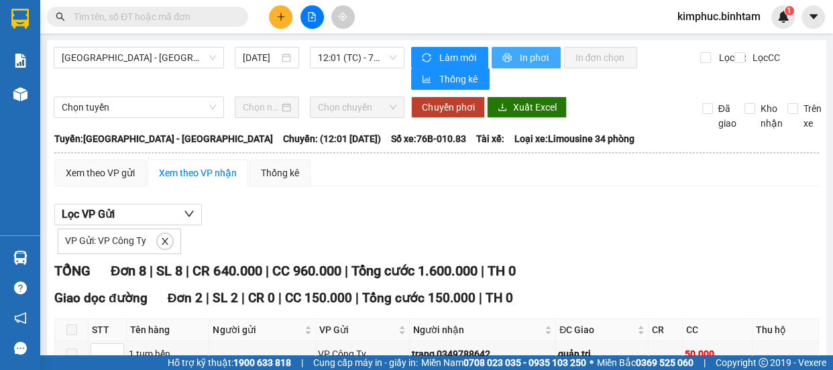
click at [536, 57] on span "In phơi" at bounding box center [534, 57] width 31 height 15
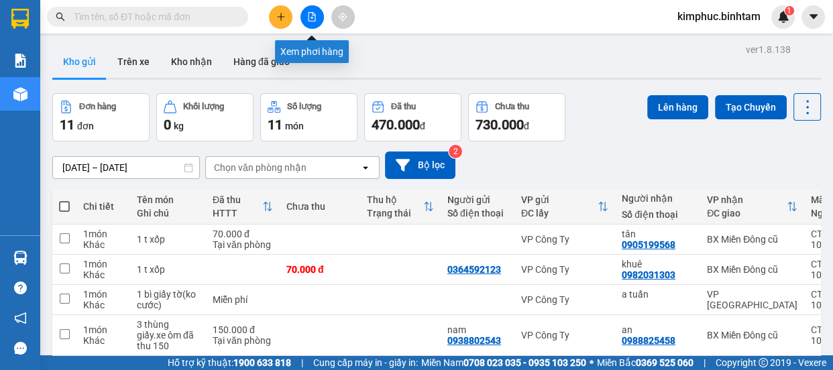
click at [315, 10] on button at bounding box center [311, 16] width 23 height 23
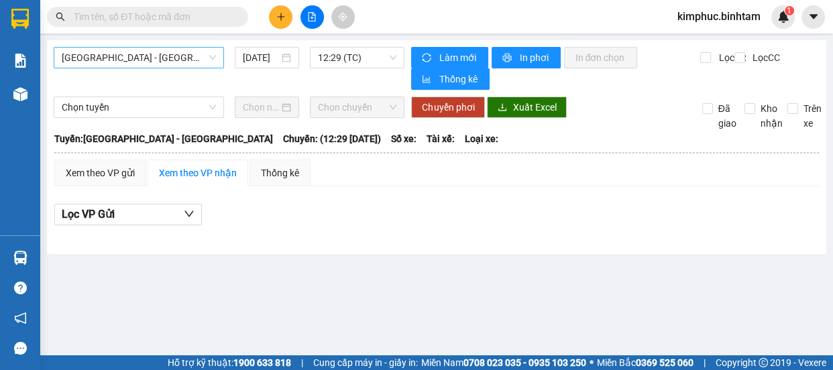
click at [170, 54] on span "[GEOGRAPHIC_DATA] - [GEOGRAPHIC_DATA]" at bounding box center [139, 58] width 154 height 20
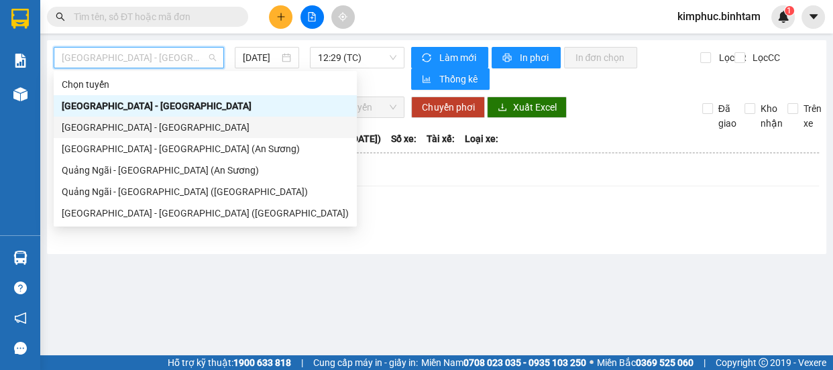
click at [152, 126] on div "[GEOGRAPHIC_DATA] - [GEOGRAPHIC_DATA]" at bounding box center [205, 127] width 287 height 15
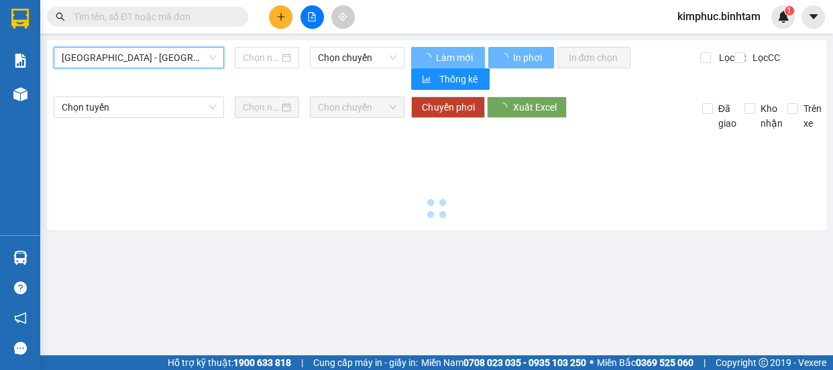
type input "[DATE]"
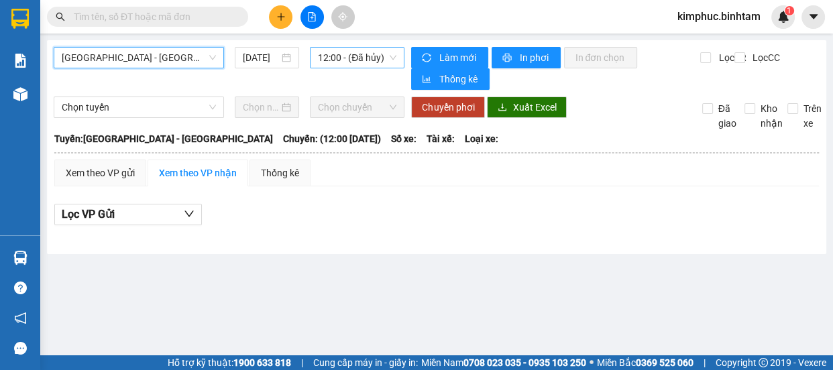
click at [354, 56] on span "12:00 - (Đã hủy)" at bounding box center [357, 58] width 78 height 20
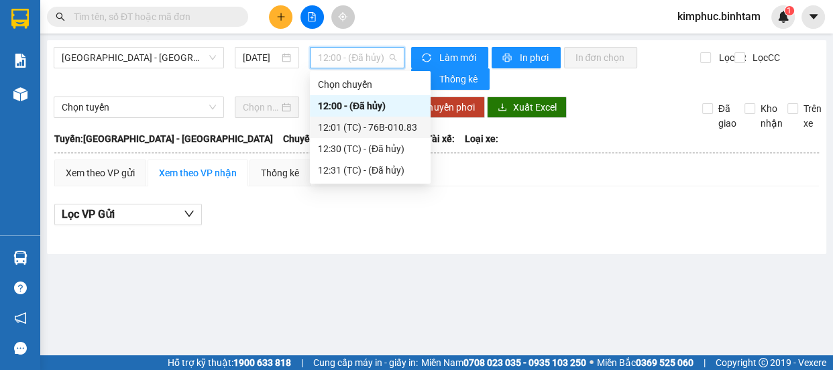
click at [355, 125] on div "12:01 (TC) - 76B-010.83" at bounding box center [370, 127] width 105 height 15
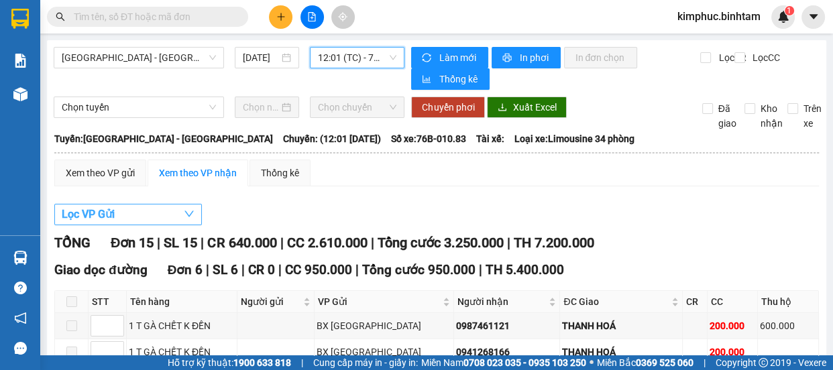
click at [82, 216] on span "Lọc VP Gửi" at bounding box center [88, 214] width 53 height 17
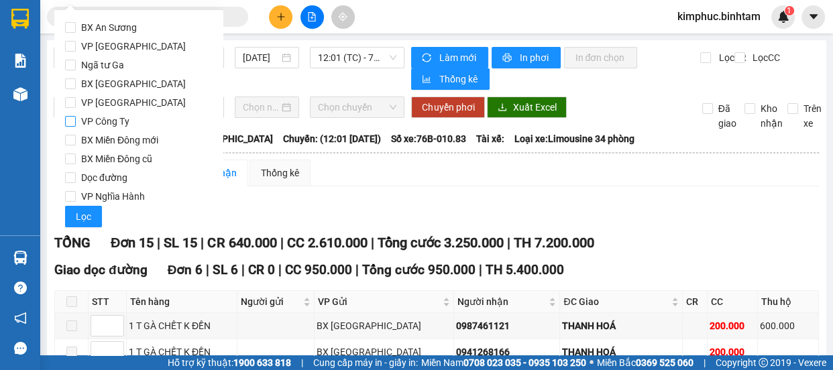
click at [70, 121] on input "VP Công Ty" at bounding box center [70, 121] width 11 height 11
checkbox input "true"
click at [80, 221] on span "Lọc" at bounding box center [83, 216] width 15 height 15
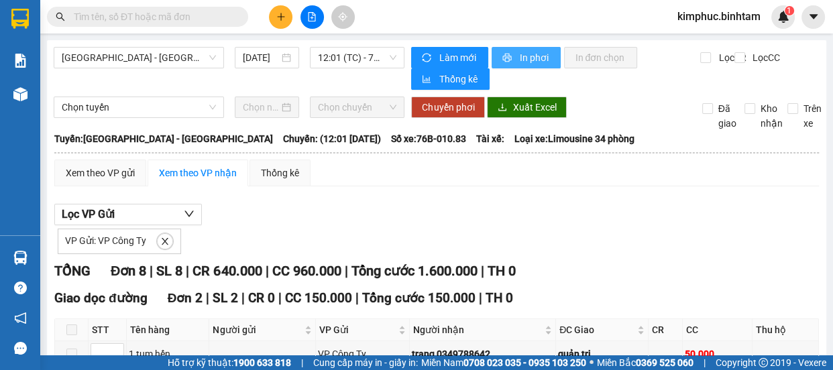
click at [528, 57] on span "In phơi" at bounding box center [534, 57] width 31 height 15
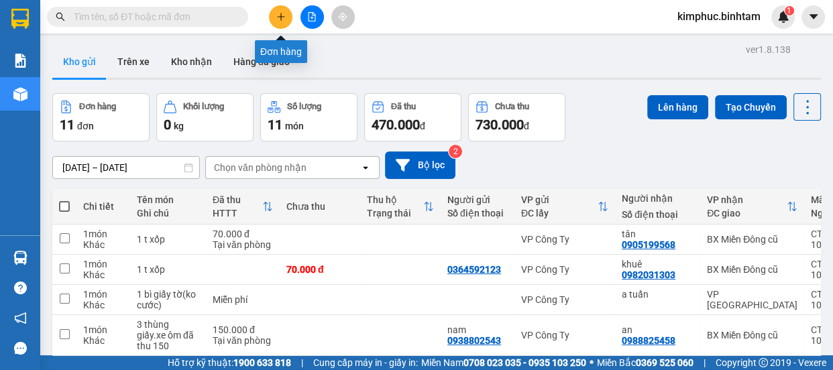
click at [284, 19] on icon "plus" at bounding box center [280, 16] width 9 height 9
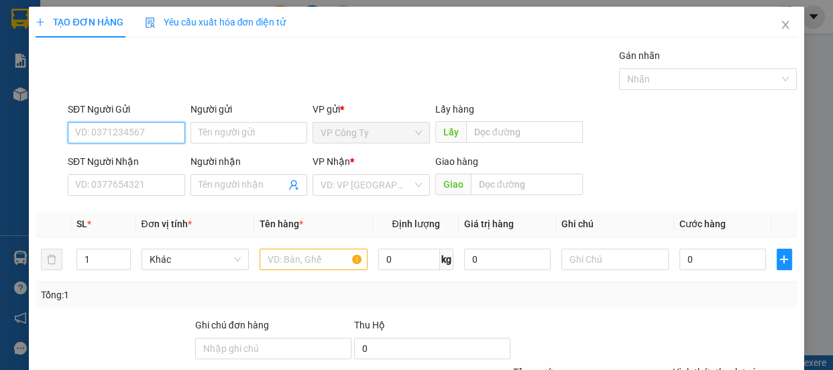
click at [154, 134] on input "SĐT Người Gửi" at bounding box center [126, 132] width 117 height 21
click at [154, 134] on input "0787702179" at bounding box center [126, 132] width 117 height 21
click at [154, 138] on input "0787702179" at bounding box center [126, 132] width 117 height 21
click at [154, 141] on input "0787702179" at bounding box center [126, 132] width 117 height 21
type input "0787702179"
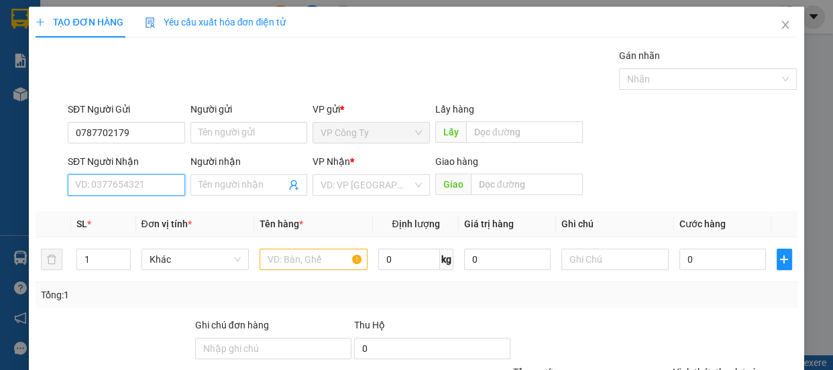
click at [139, 180] on input "SĐT Người Nhận" at bounding box center [126, 184] width 117 height 21
type input "0908665664"
click at [211, 183] on input "Người nhận" at bounding box center [243, 185] width 88 height 15
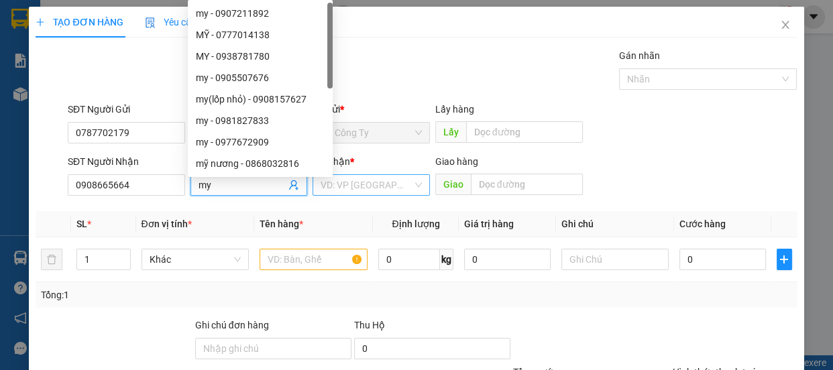
type input "my"
click at [346, 186] on input "search" at bounding box center [367, 185] width 92 height 20
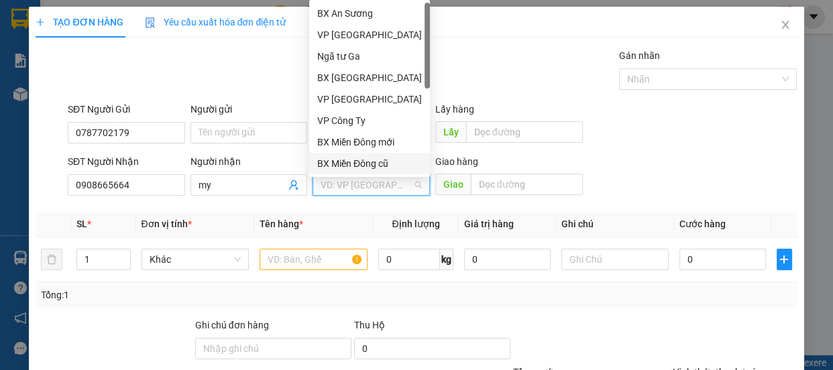
click at [359, 166] on div "BX Miền Đông cũ" at bounding box center [369, 163] width 105 height 15
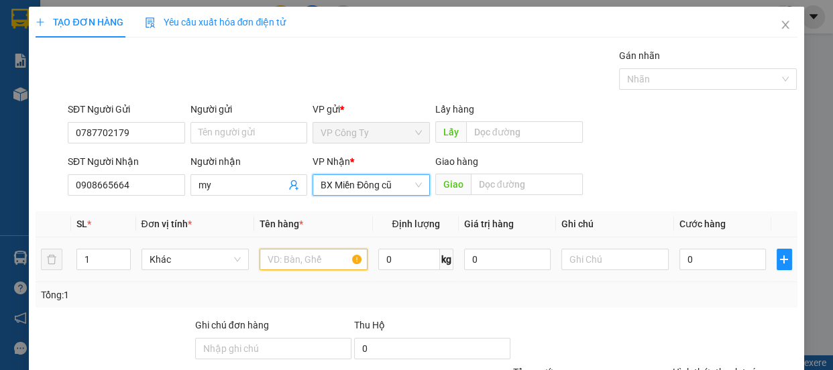
click at [323, 261] on input "text" at bounding box center [314, 259] width 108 height 21
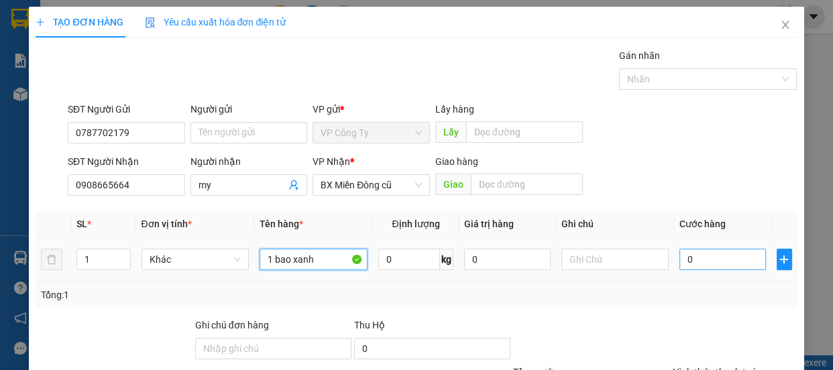
type input "1 bao xanh"
click at [679, 257] on input "0" at bounding box center [722, 259] width 87 height 21
type input "1"
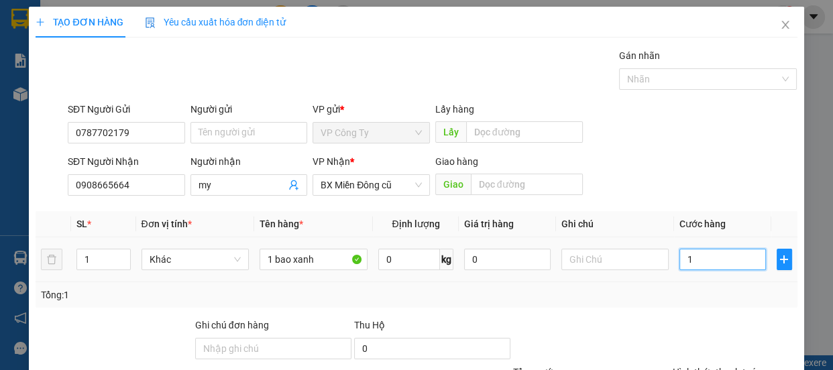
type input "12"
type input "120"
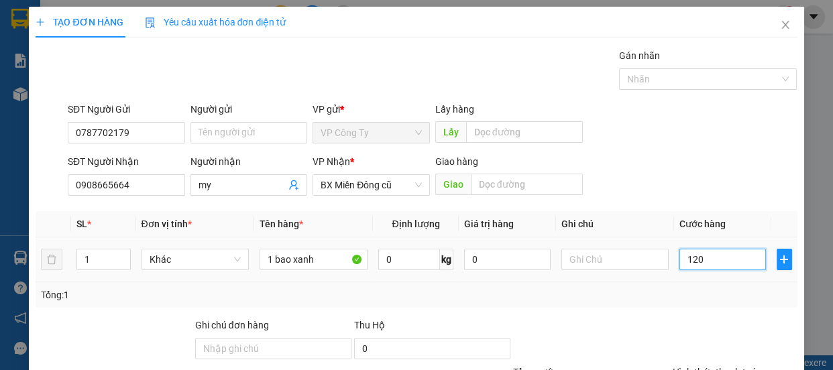
type input "120"
type input "1.200"
type input "12.000"
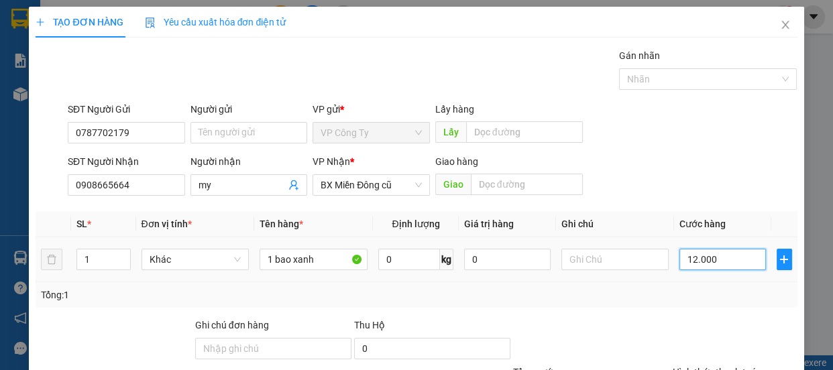
type input "12.000"
type input "120.000"
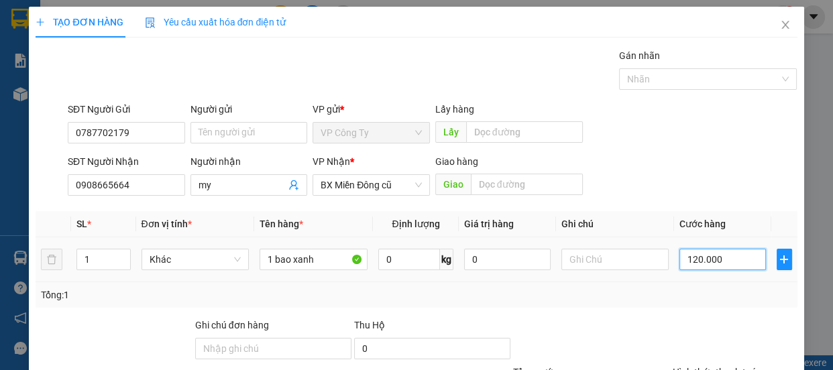
scroll to position [121, 0]
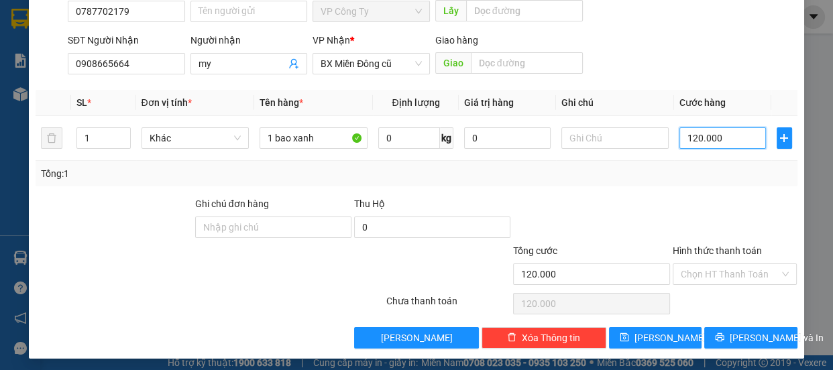
type input "120.000"
click at [721, 241] on div at bounding box center [734, 219] width 127 height 47
click at [720, 246] on label "Hình thức thanh toán" at bounding box center [717, 250] width 89 height 11
click at [720, 264] on input "Hình thức thanh toán" at bounding box center [730, 274] width 99 height 20
click at [720, 246] on label "Hình thức thanh toán" at bounding box center [717, 250] width 89 height 11
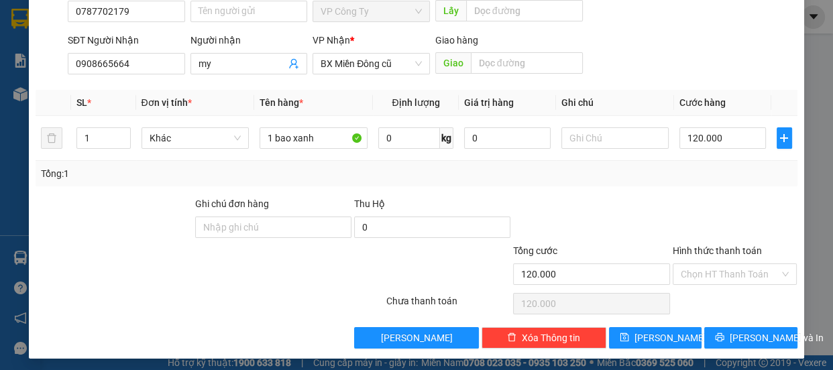
click at [720, 264] on input "Hình thức thanh toán" at bounding box center [730, 274] width 99 height 20
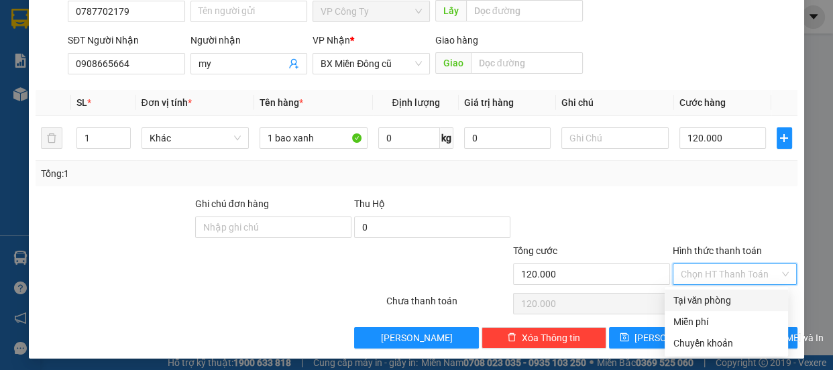
click at [711, 298] on div "Tại văn phòng" at bounding box center [726, 300] width 107 height 15
type input "0"
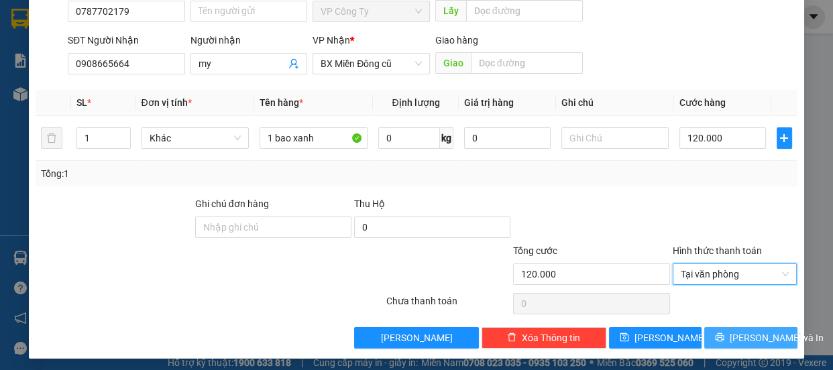
click at [721, 339] on icon "printer" at bounding box center [719, 337] width 9 height 9
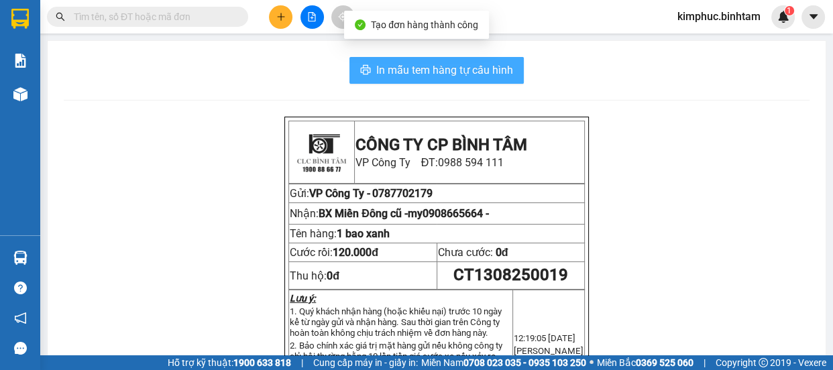
click at [503, 59] on button "In mẫu tem hàng tự cấu hình" at bounding box center [436, 70] width 174 height 27
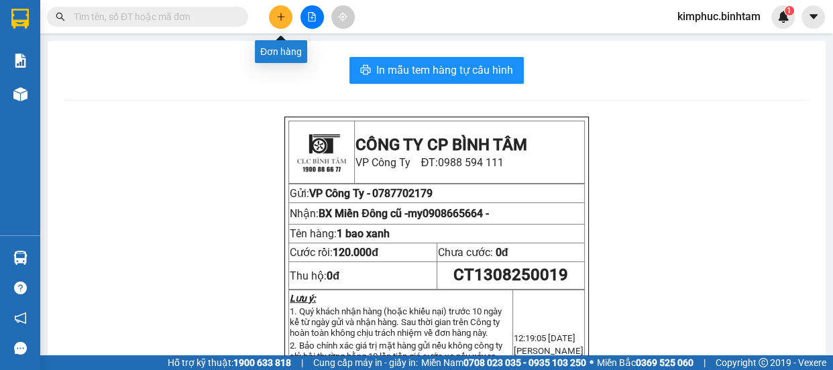
click at [288, 23] on button at bounding box center [280, 16] width 23 height 23
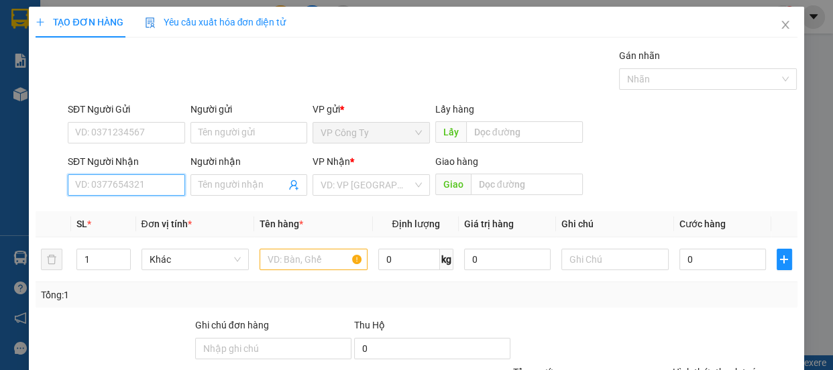
click at [117, 183] on input "SĐT Người Nhận" at bounding box center [126, 184] width 117 height 21
click at [130, 191] on input "0909858530" at bounding box center [126, 184] width 117 height 21
type input "0909858530"
click at [131, 195] on div "SĐT Người Nhận 0909858530 0909858530" at bounding box center [126, 177] width 117 height 47
click at [134, 192] on input "0909858530" at bounding box center [126, 184] width 117 height 21
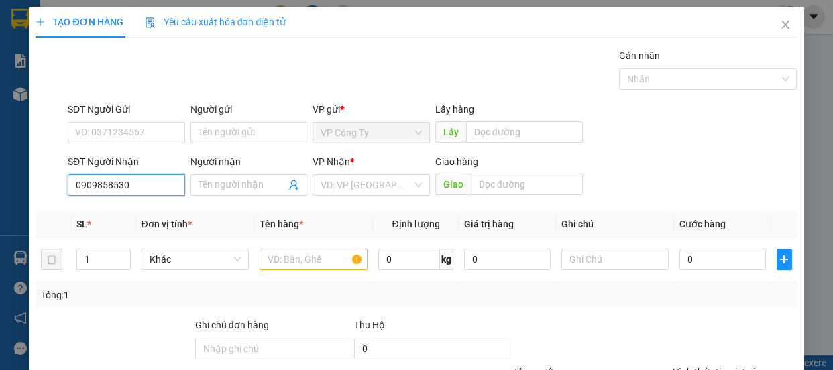
click at [147, 184] on input "0909858530" at bounding box center [126, 184] width 117 height 21
click at [228, 181] on input "Người nhận" at bounding box center [243, 185] width 88 height 15
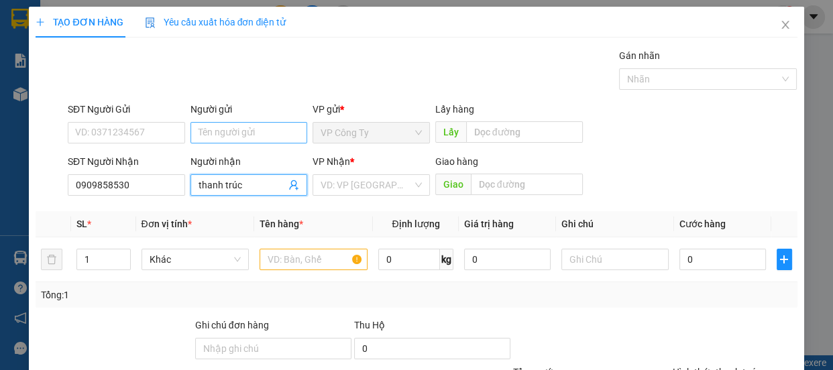
type input "thanh trúc"
click at [220, 126] on input "Người gửi" at bounding box center [248, 132] width 117 height 21
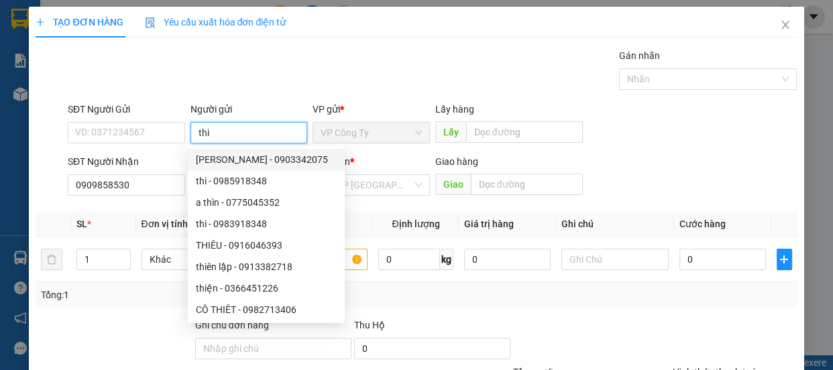
click at [251, 130] on input "thi" at bounding box center [248, 132] width 117 height 21
click at [408, 190] on div "VD: VP [GEOGRAPHIC_DATA]" at bounding box center [371, 184] width 117 height 21
type input "thi"
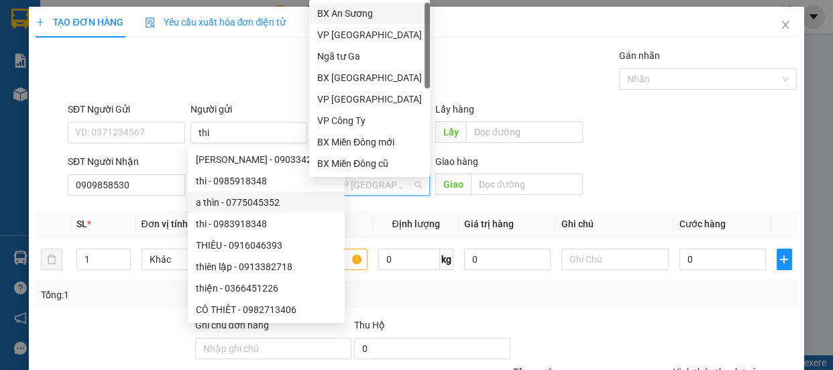
click at [408, 190] on div "VD: VP [GEOGRAPHIC_DATA]" at bounding box center [371, 184] width 117 height 21
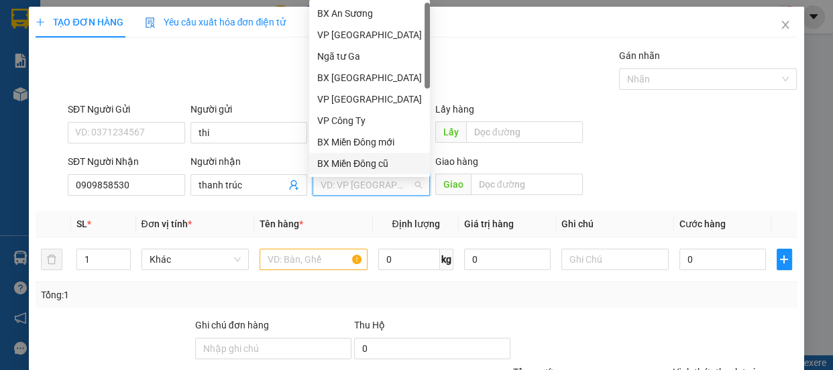
click at [386, 161] on div "BX Miền Đông cũ" at bounding box center [369, 163] width 105 height 15
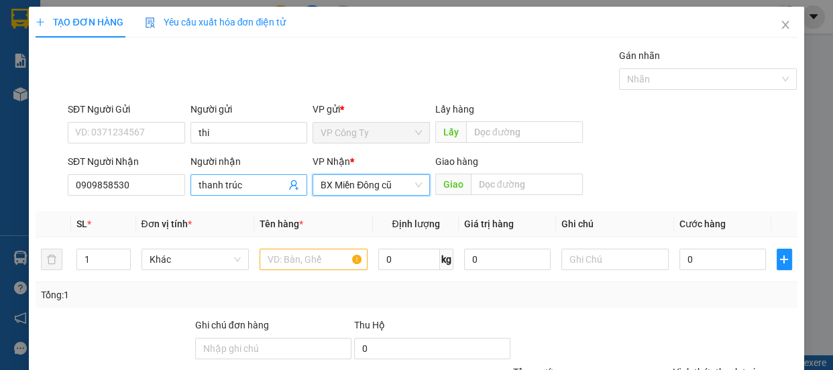
click at [261, 192] on span "thanh trúc" at bounding box center [248, 184] width 117 height 21
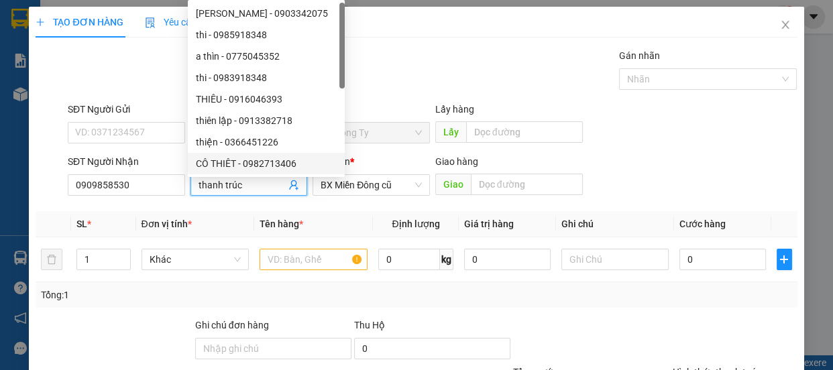
click at [387, 165] on div "VP Nhận *" at bounding box center [371, 161] width 117 height 15
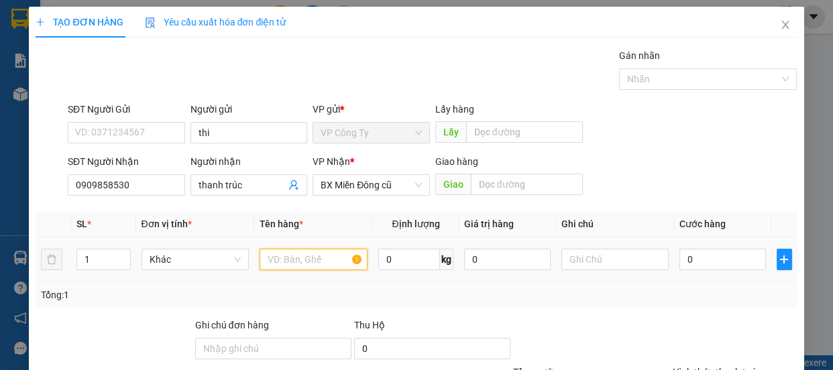
click at [308, 268] on input "text" at bounding box center [314, 259] width 108 height 21
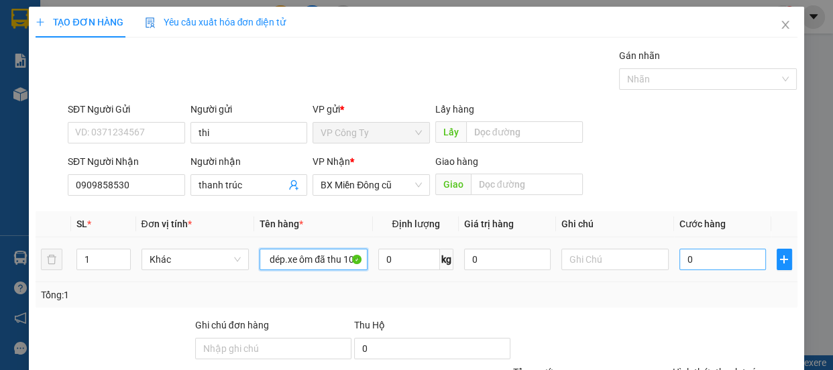
type input "1 bao dép.xe ôm đã thu 100"
click at [679, 260] on input "0" at bounding box center [722, 259] width 87 height 21
click at [679, 261] on input "0" at bounding box center [722, 259] width 87 height 21
type input "10"
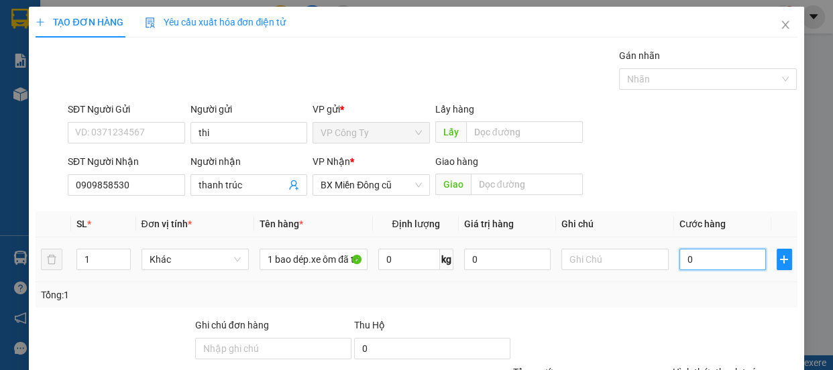
type input "10"
click at [692, 260] on input "10" at bounding box center [722, 259] width 87 height 21
type input "100"
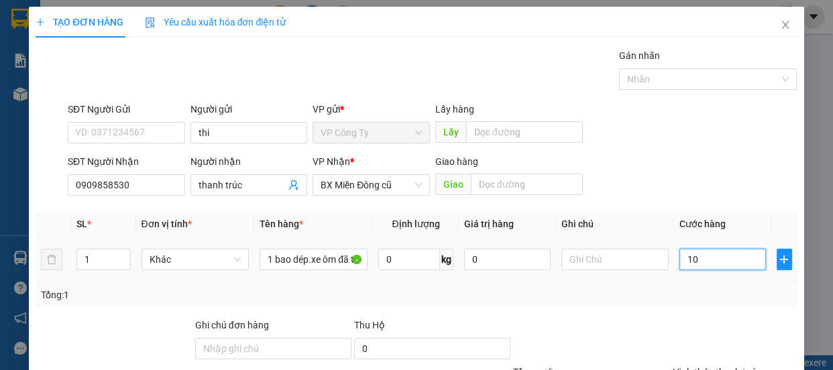
type input "100"
type input "1.000"
type input "10.000"
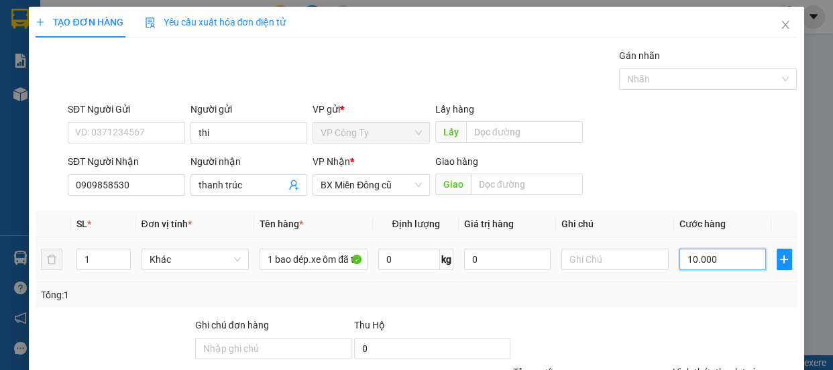
type input "10.000"
type input "100.000"
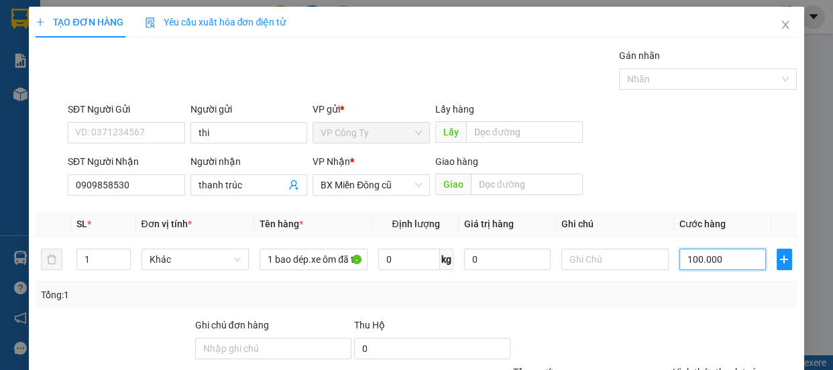
scroll to position [121, 0]
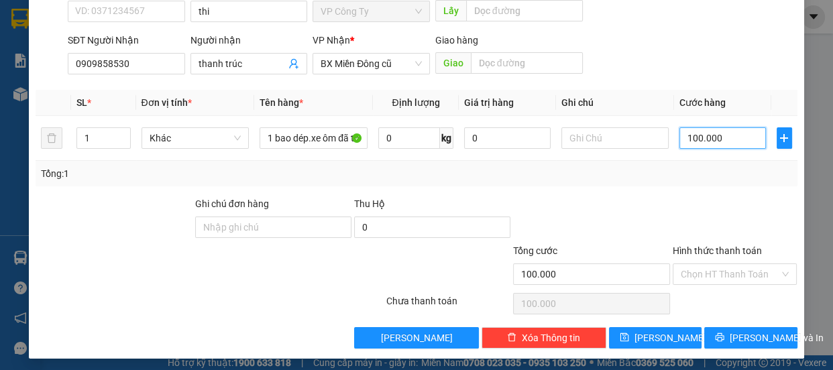
type input "100.000"
click at [716, 249] on label "Hình thức thanh toán" at bounding box center [717, 250] width 89 height 11
click at [716, 264] on input "Hình thức thanh toán" at bounding box center [730, 274] width 99 height 20
click at [716, 249] on label "Hình thức thanh toán" at bounding box center [717, 250] width 89 height 11
click at [716, 264] on input "Hình thức thanh toán" at bounding box center [730, 274] width 99 height 20
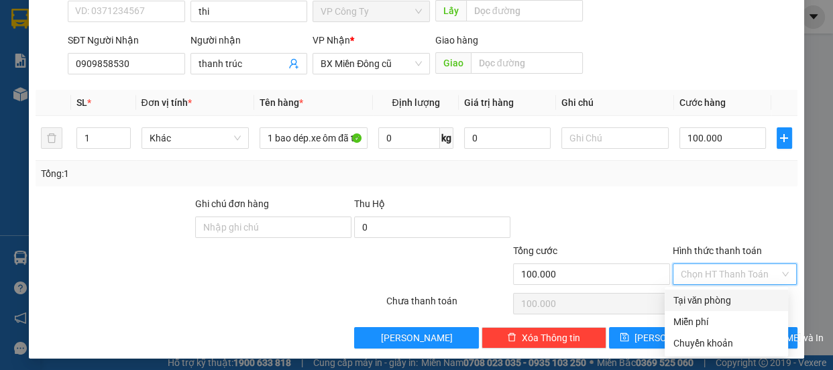
click at [706, 295] on div "Tại văn phòng" at bounding box center [726, 300] width 107 height 15
type input "0"
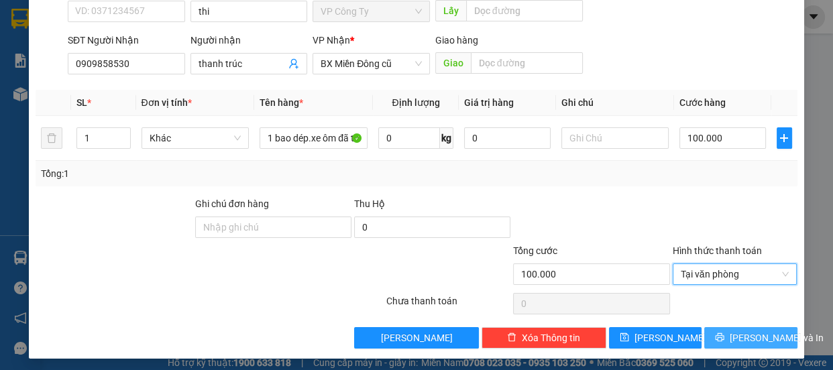
click at [716, 335] on icon "printer" at bounding box center [719, 337] width 9 height 9
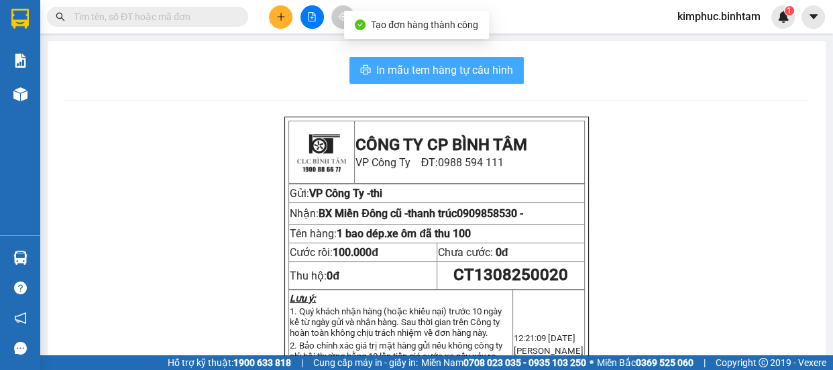
click at [471, 65] on span "In mẫu tem hàng tự cấu hình" at bounding box center [444, 70] width 137 height 17
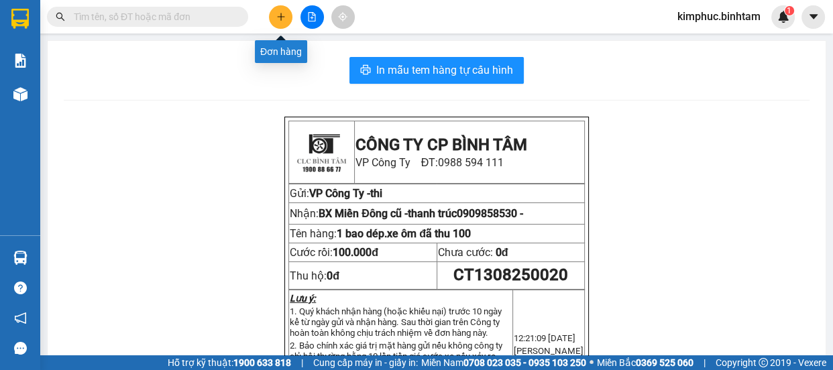
click at [284, 19] on icon "plus" at bounding box center [280, 16] width 9 height 9
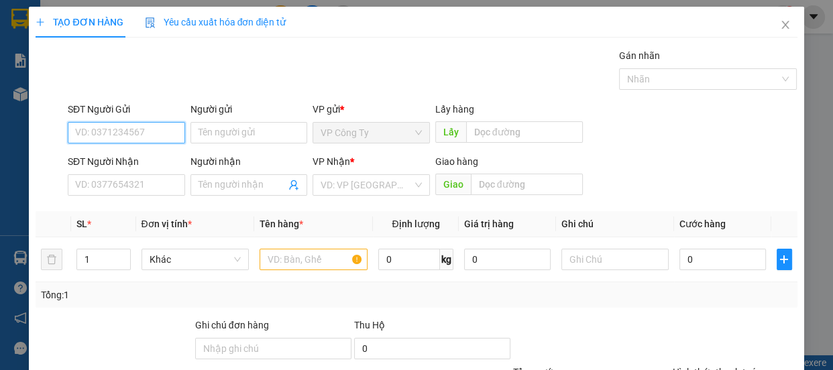
click at [129, 133] on input "SĐT Người Gửi" at bounding box center [126, 132] width 117 height 21
type input "0344456468"
click at [142, 133] on input "0344456468" at bounding box center [126, 132] width 117 height 21
click at [147, 164] on div "0344456468 - lâm" at bounding box center [125, 159] width 100 height 15
type input "lâm"
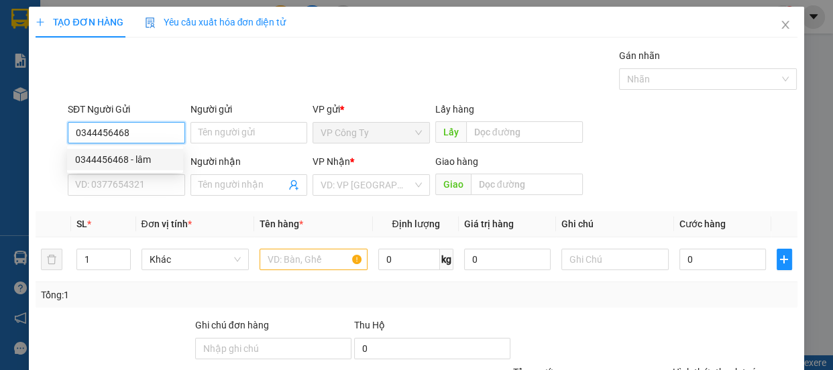
type input "0396344965"
type input "tam"
type input "150.000"
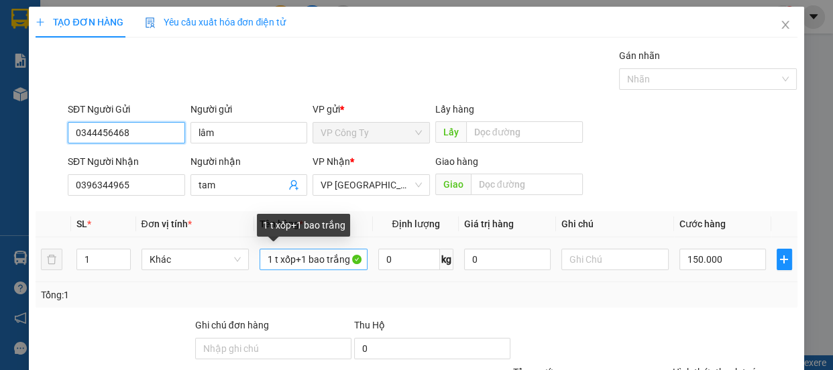
type input "0344456468"
click at [355, 260] on input "1 t xốp+1 bao trắng" at bounding box center [314, 259] width 108 height 21
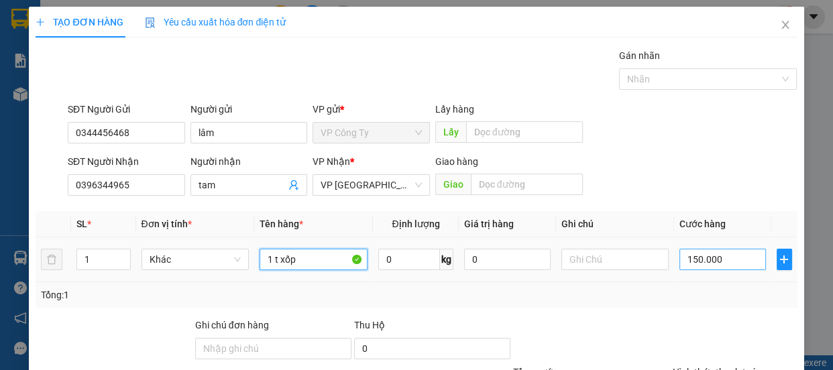
type input "1 t xốp"
click at [685, 252] on input "150.000" at bounding box center [722, 259] width 87 height 21
click at [683, 252] on input "150.000" at bounding box center [722, 259] width 87 height 21
type input "50.000"
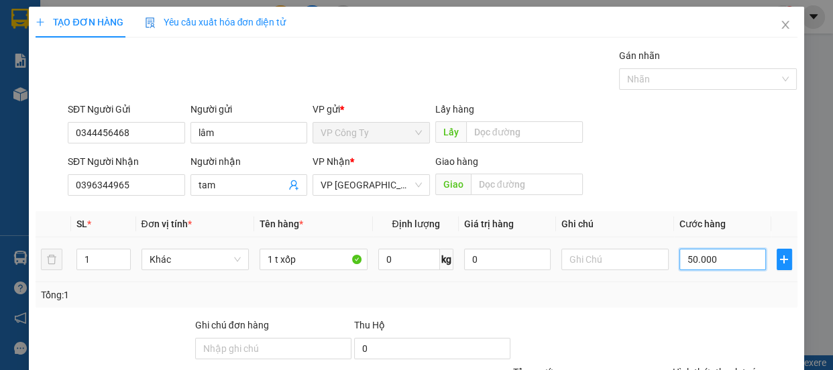
type input "50.000"
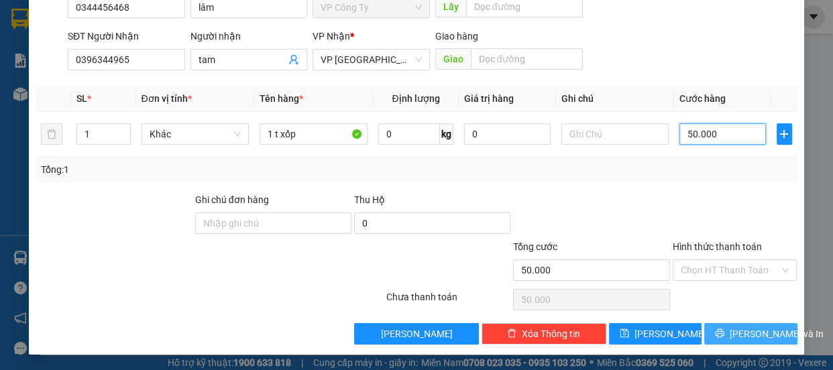
type input "50.000"
click at [737, 328] on span "[PERSON_NAME] và In" at bounding box center [777, 334] width 94 height 15
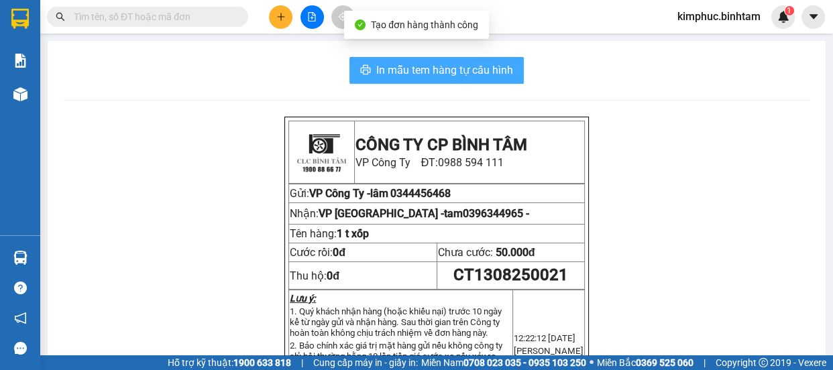
click at [493, 70] on span "In mẫu tem hàng tự cấu hình" at bounding box center [444, 70] width 137 height 17
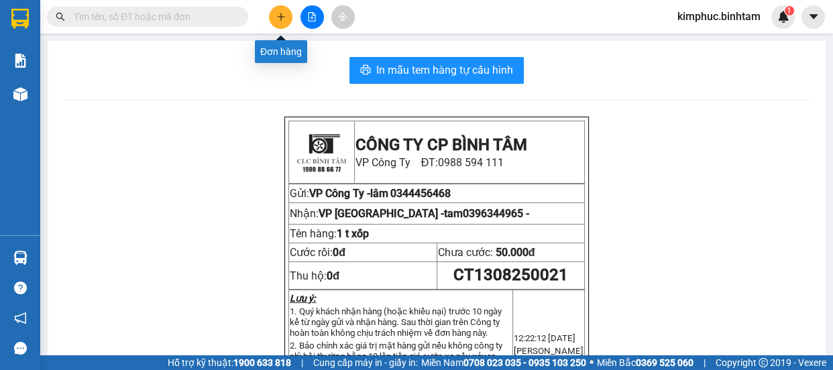
click at [280, 13] on icon "plus" at bounding box center [280, 16] width 1 height 7
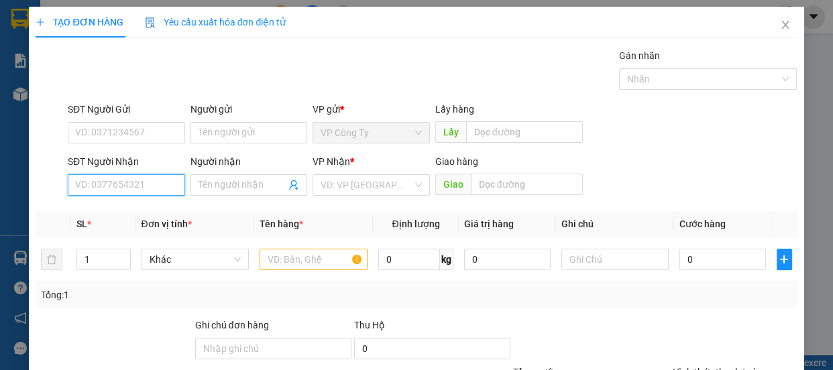
click at [137, 180] on input "SĐT Người Nhận" at bounding box center [126, 184] width 117 height 21
type input "0898400776"
click at [150, 194] on input "0898400776" at bounding box center [126, 184] width 117 height 21
click at [150, 213] on div "0898400776 - thương" at bounding box center [125, 212] width 100 height 15
type input "thương"
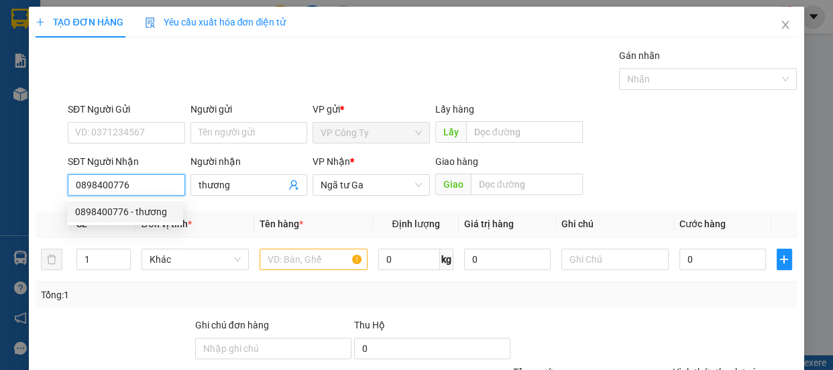
type input "80.000"
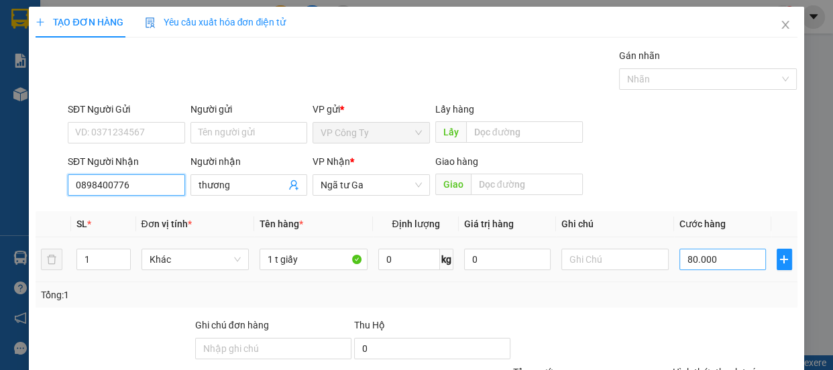
type input "0898400776"
click at [684, 258] on input "80.000" at bounding box center [722, 259] width 87 height 21
click at [685, 258] on input "80.000" at bounding box center [722, 259] width 87 height 21
type input "0.000"
type input "0"
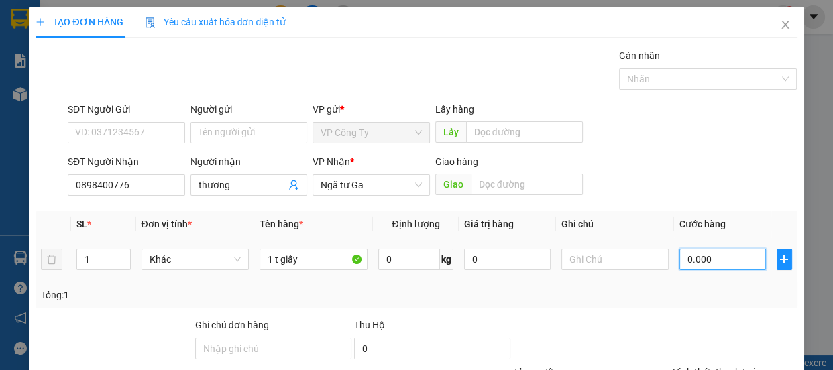
type input "0"
type input "70.000"
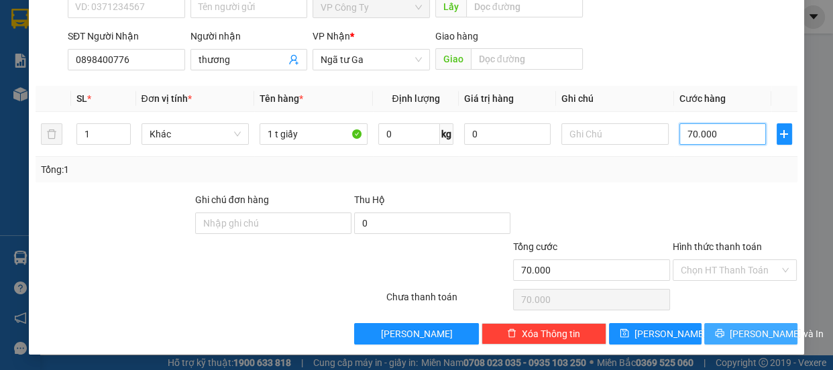
type input "70.000"
click at [716, 335] on icon "printer" at bounding box center [719, 333] width 9 height 9
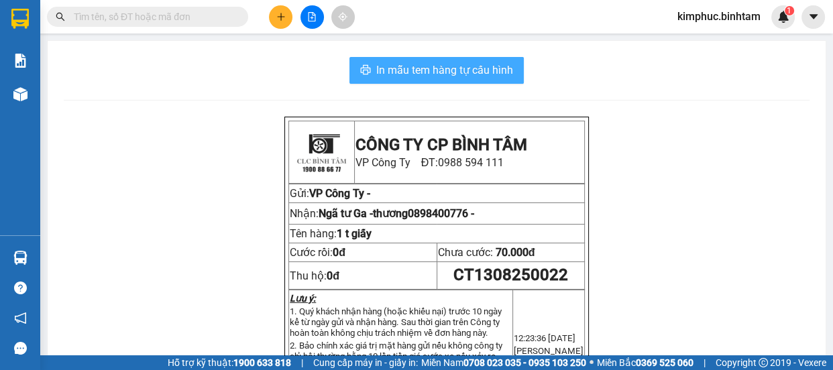
click at [429, 69] on span "In mẫu tem hàng tự cấu hình" at bounding box center [444, 70] width 137 height 17
